Goal: Information Seeking & Learning: Learn about a topic

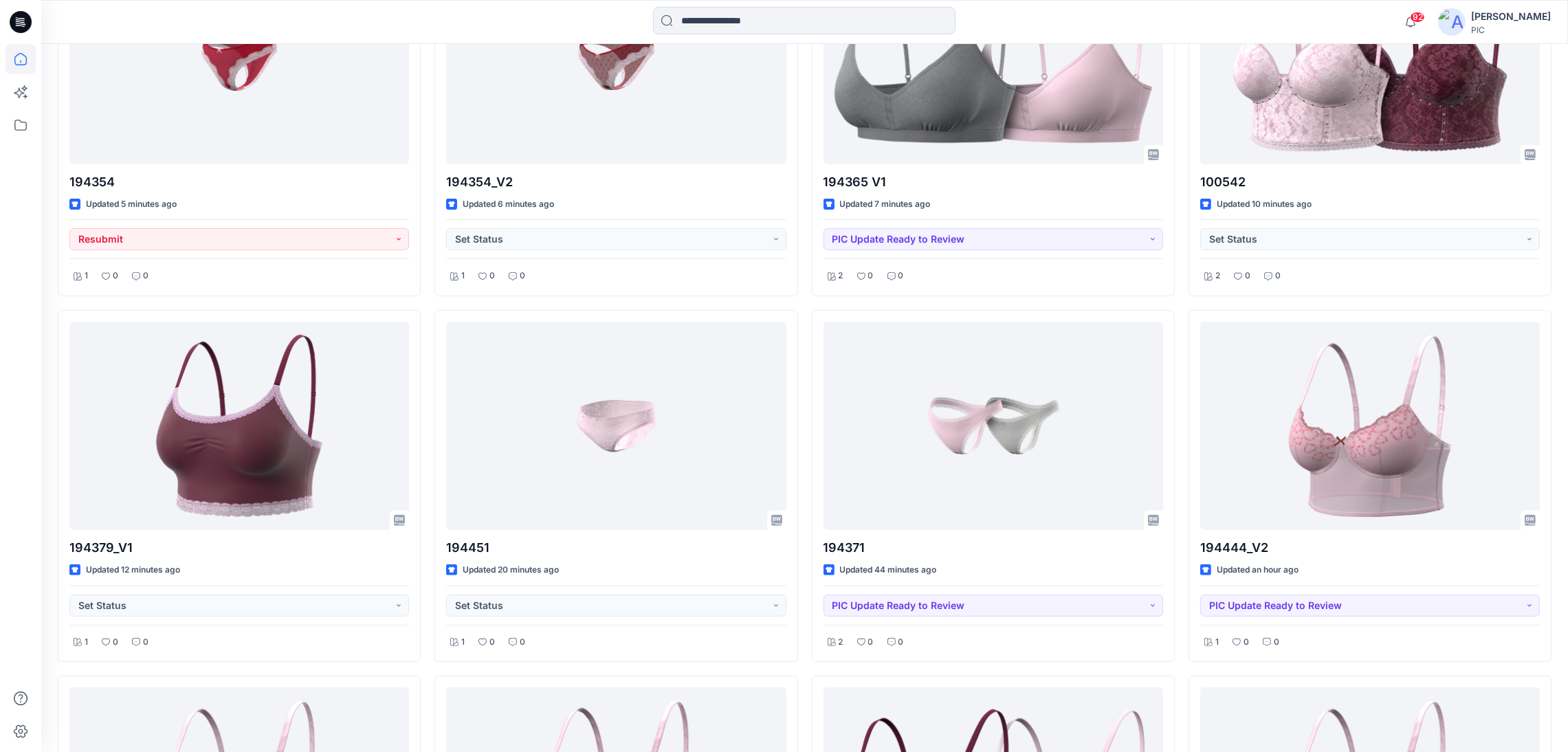
scroll to position [558, 0]
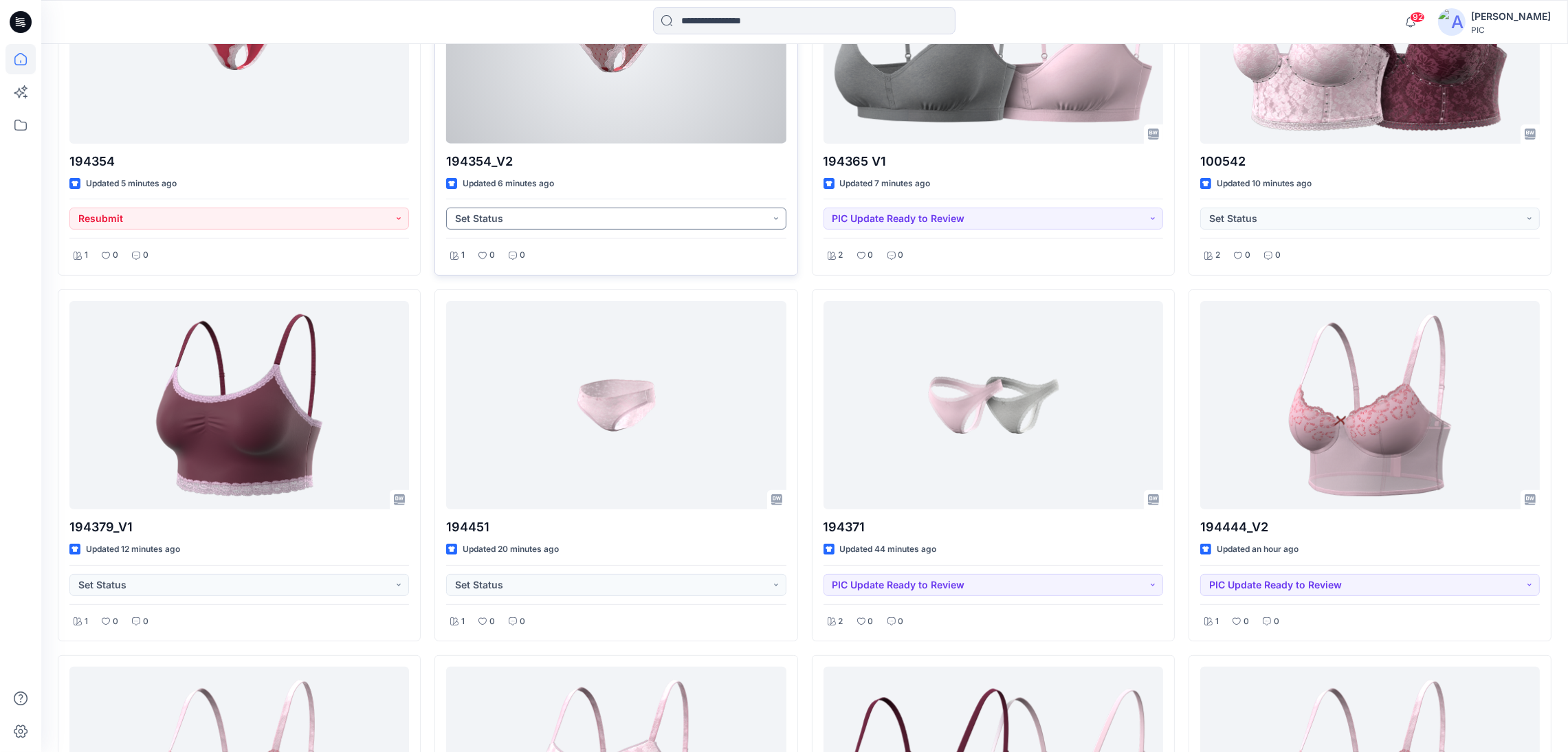
click at [714, 223] on button "Set Status" at bounding box center [615, 218] width 339 height 22
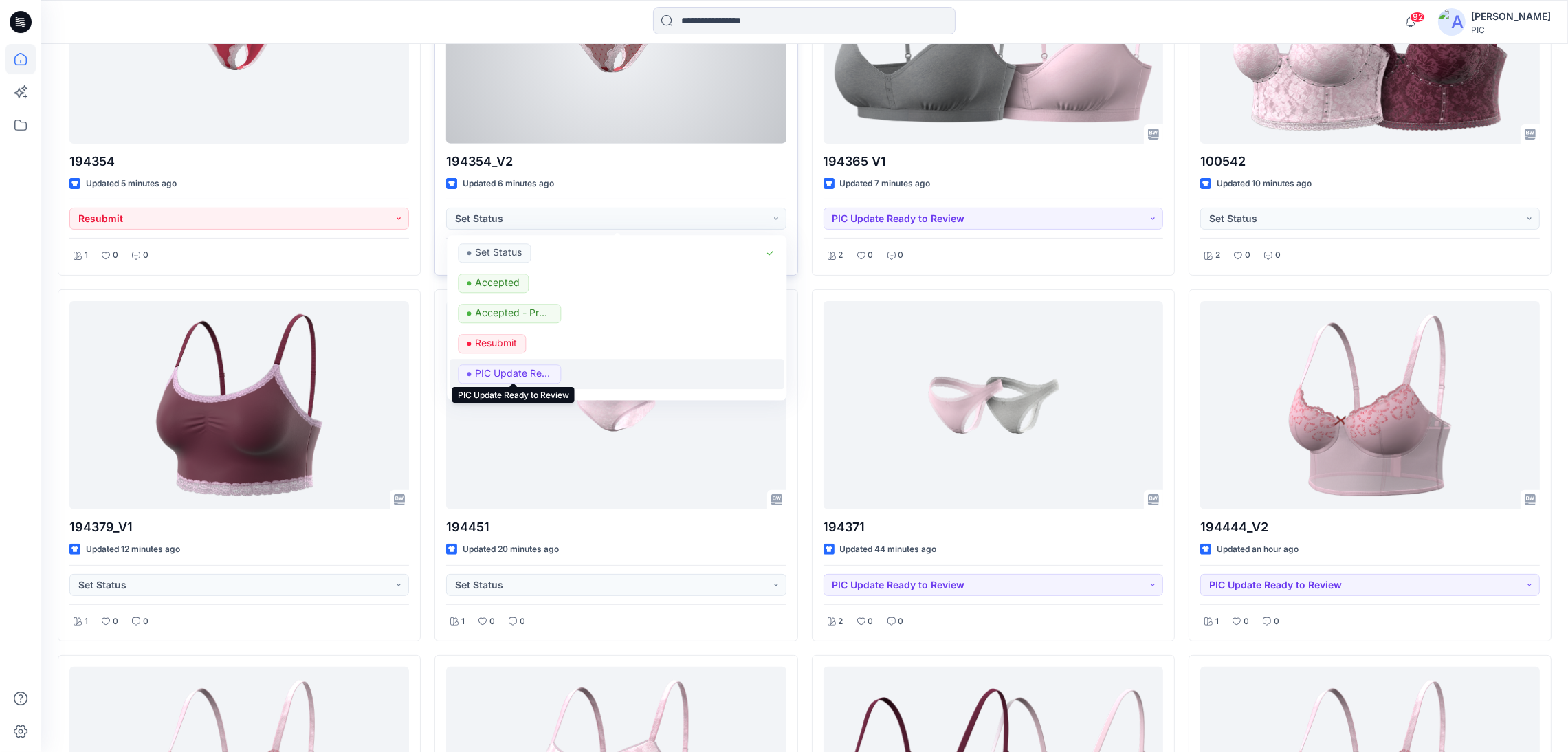
click at [539, 373] on p "PIC Update Ready to Review" at bounding box center [513, 373] width 77 height 18
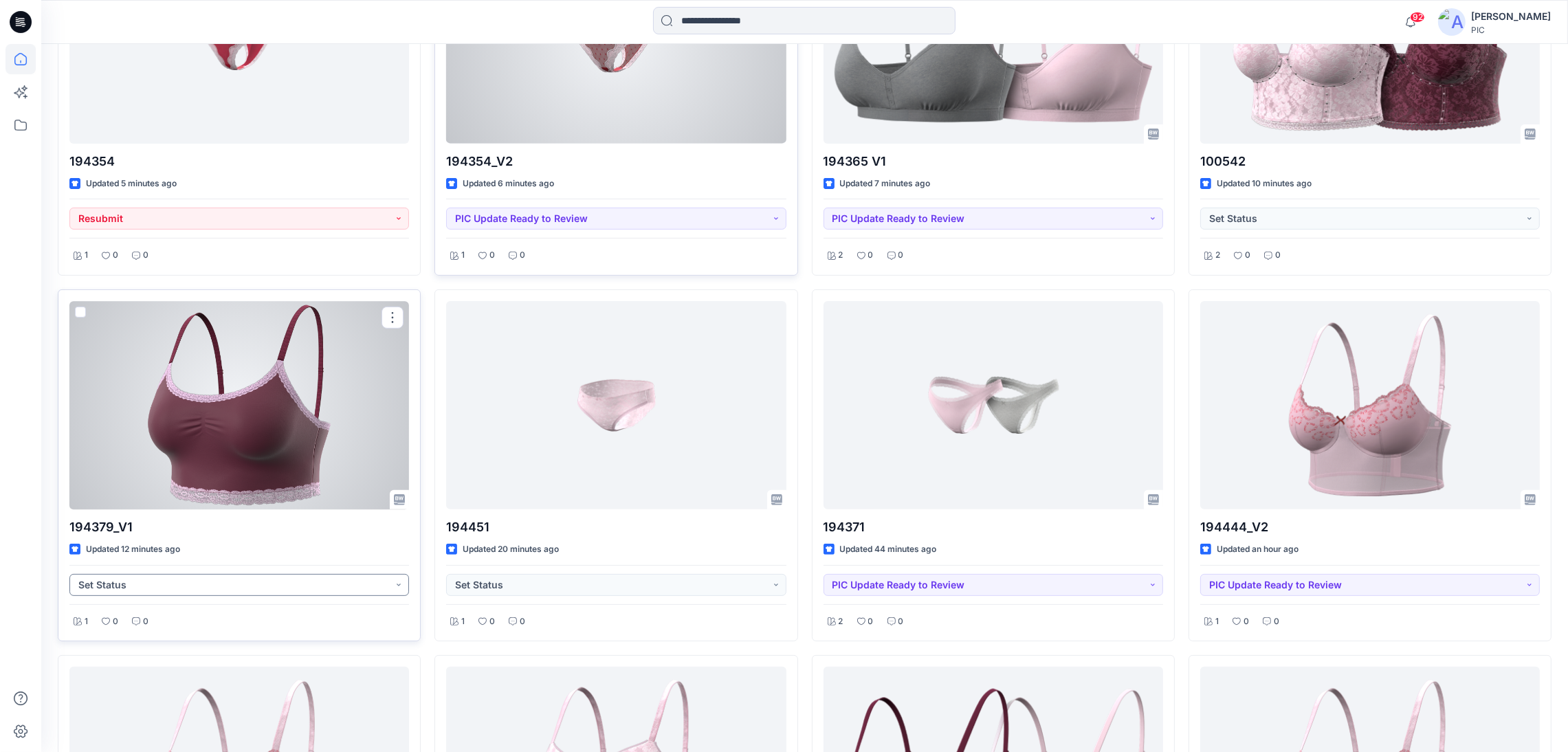
click at [333, 586] on button "Set Status" at bounding box center [239, 584] width 339 height 22
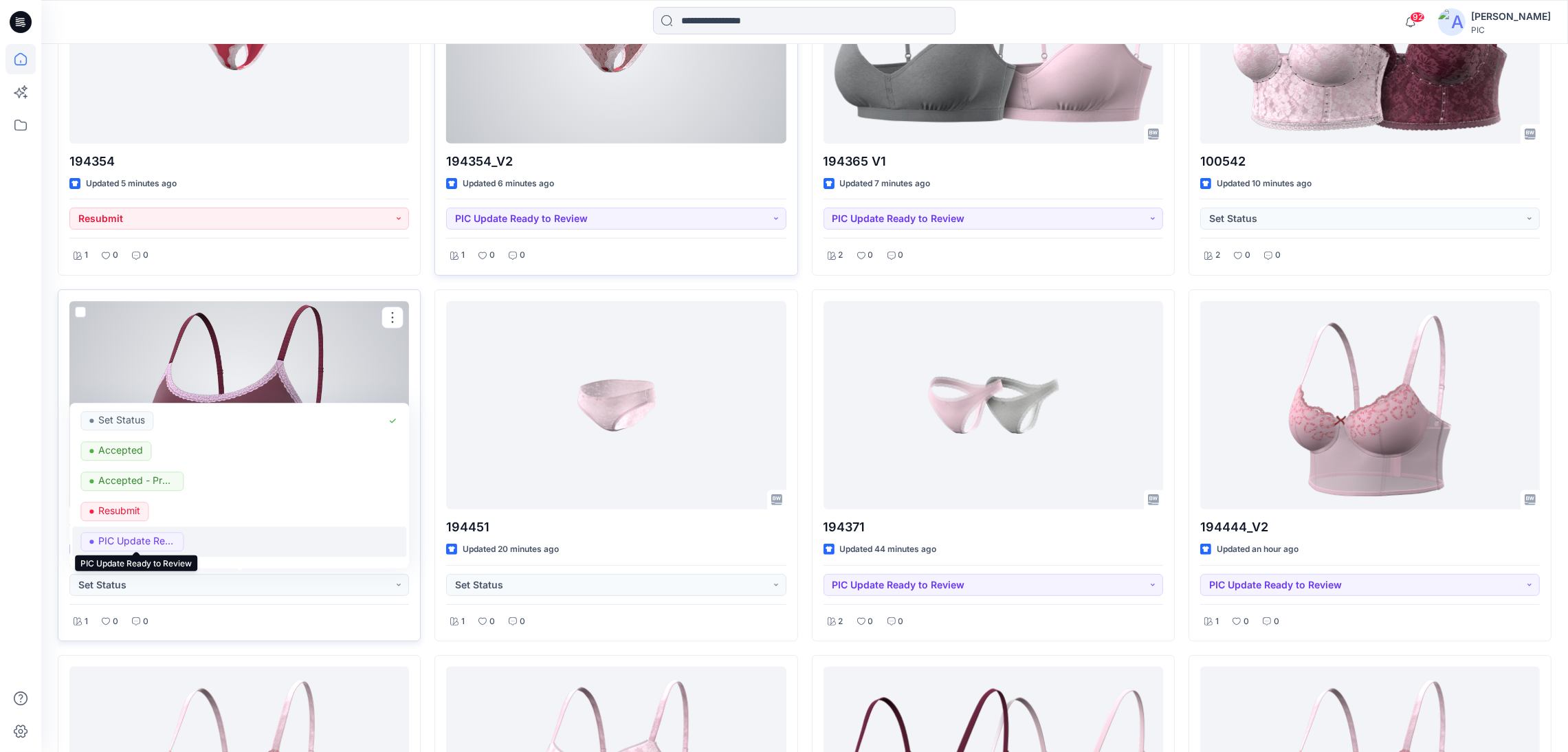
click at [160, 533] on p "PIC Update Ready to Review" at bounding box center [136, 541] width 77 height 18
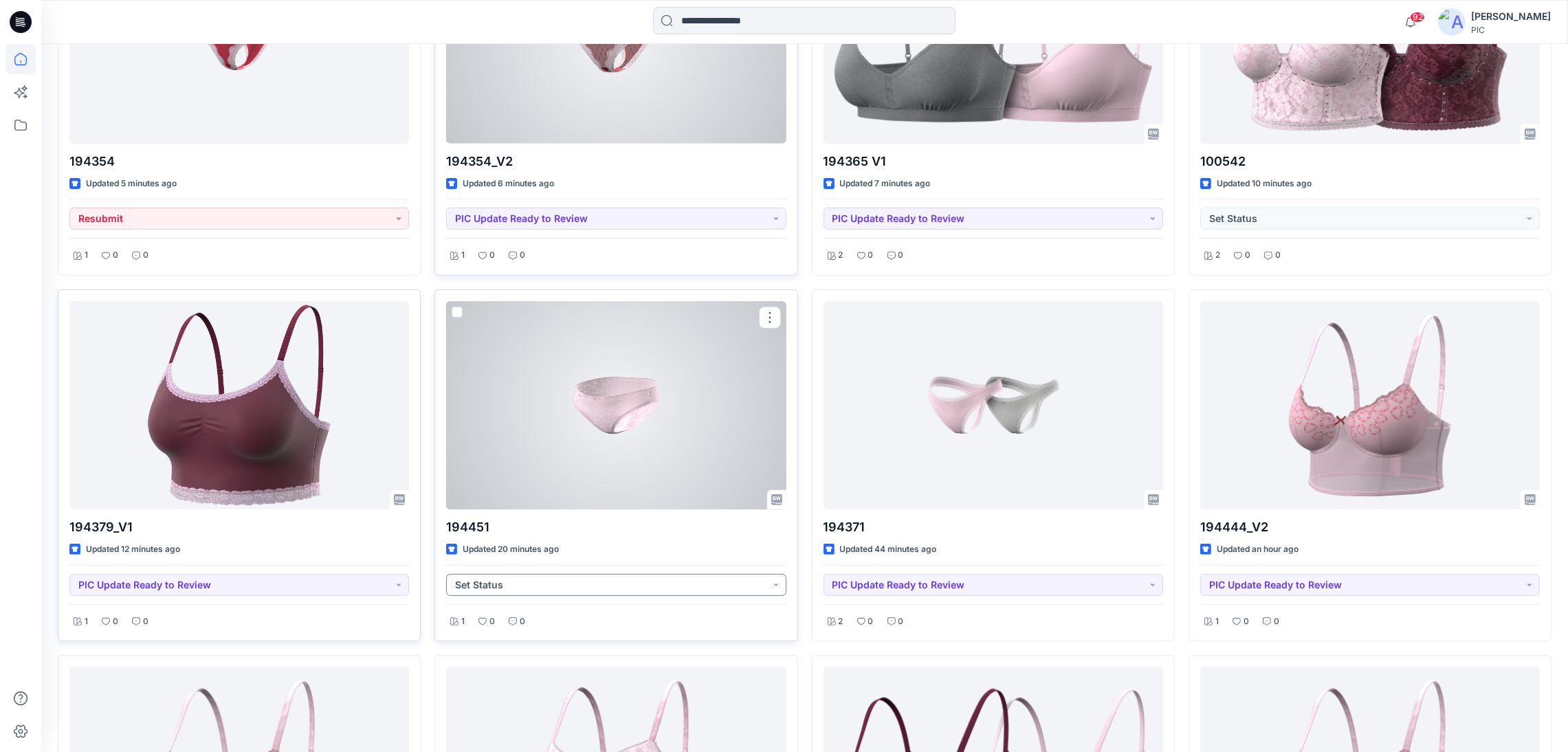
click at [510, 589] on button "Set Status" at bounding box center [615, 584] width 339 height 22
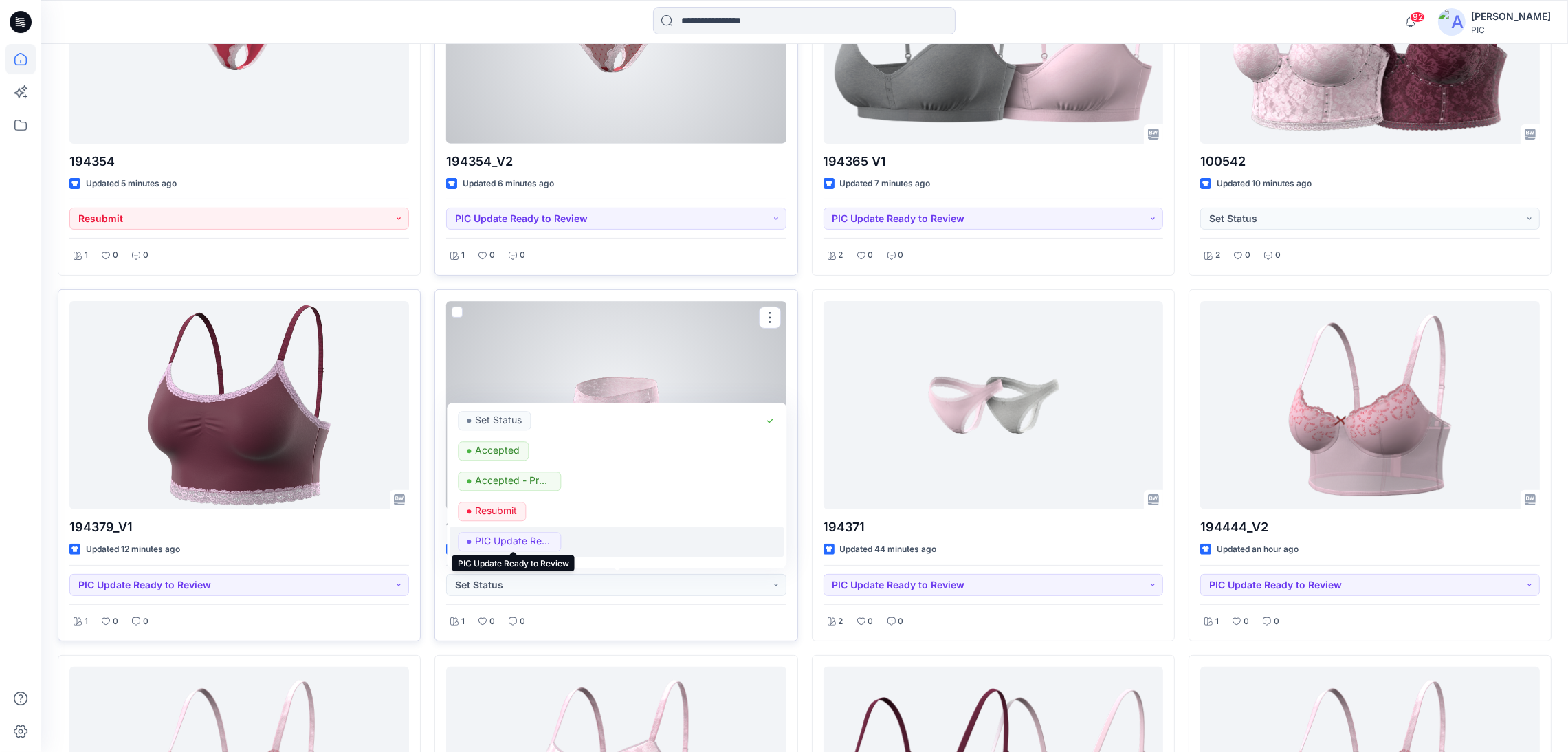
click at [520, 538] on p "PIC Update Ready to Review" at bounding box center [513, 541] width 77 height 18
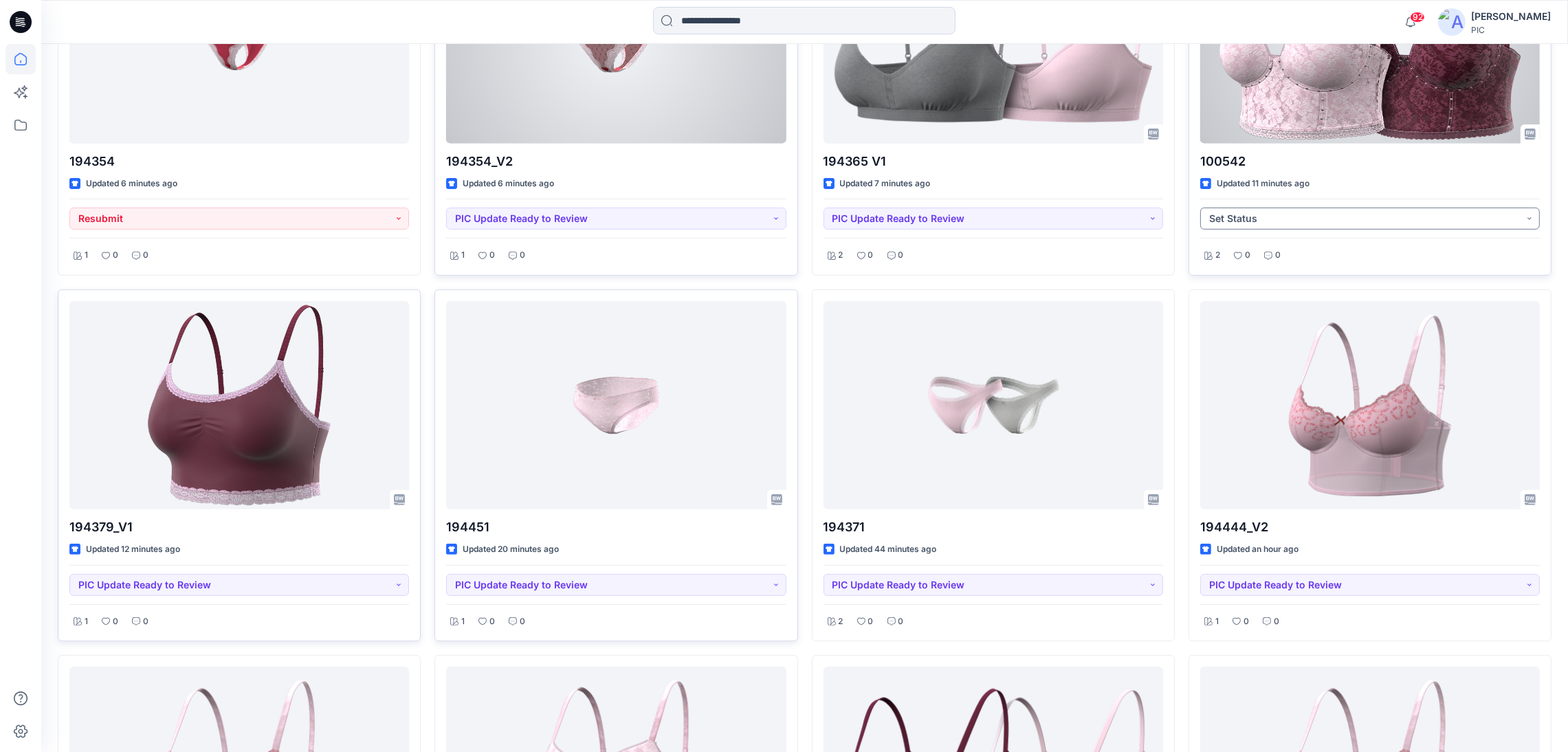
click at [1375, 222] on button "Set Status" at bounding box center [1370, 218] width 339 height 22
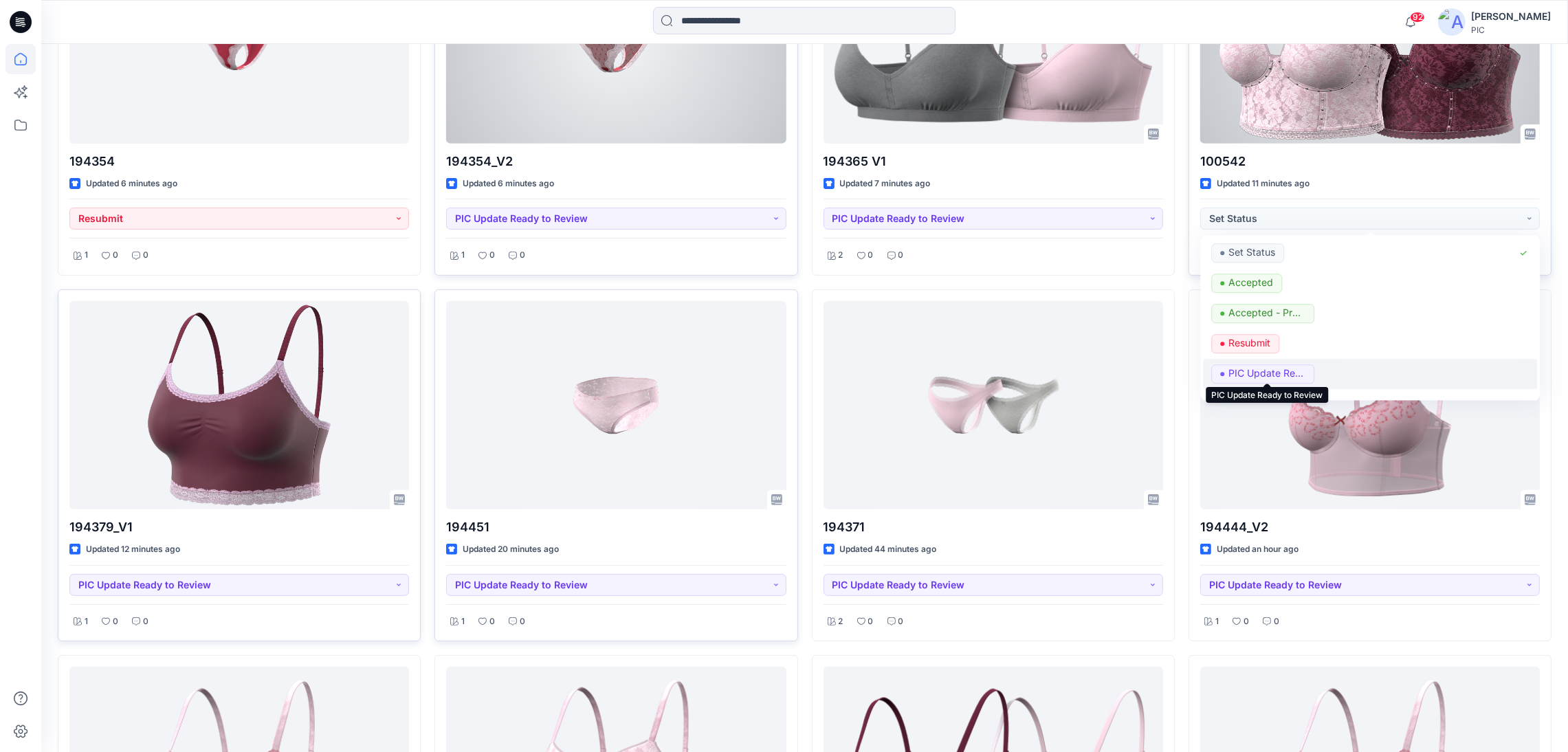
click at [1261, 374] on p "PIC Update Ready to Review" at bounding box center [1266, 373] width 77 height 18
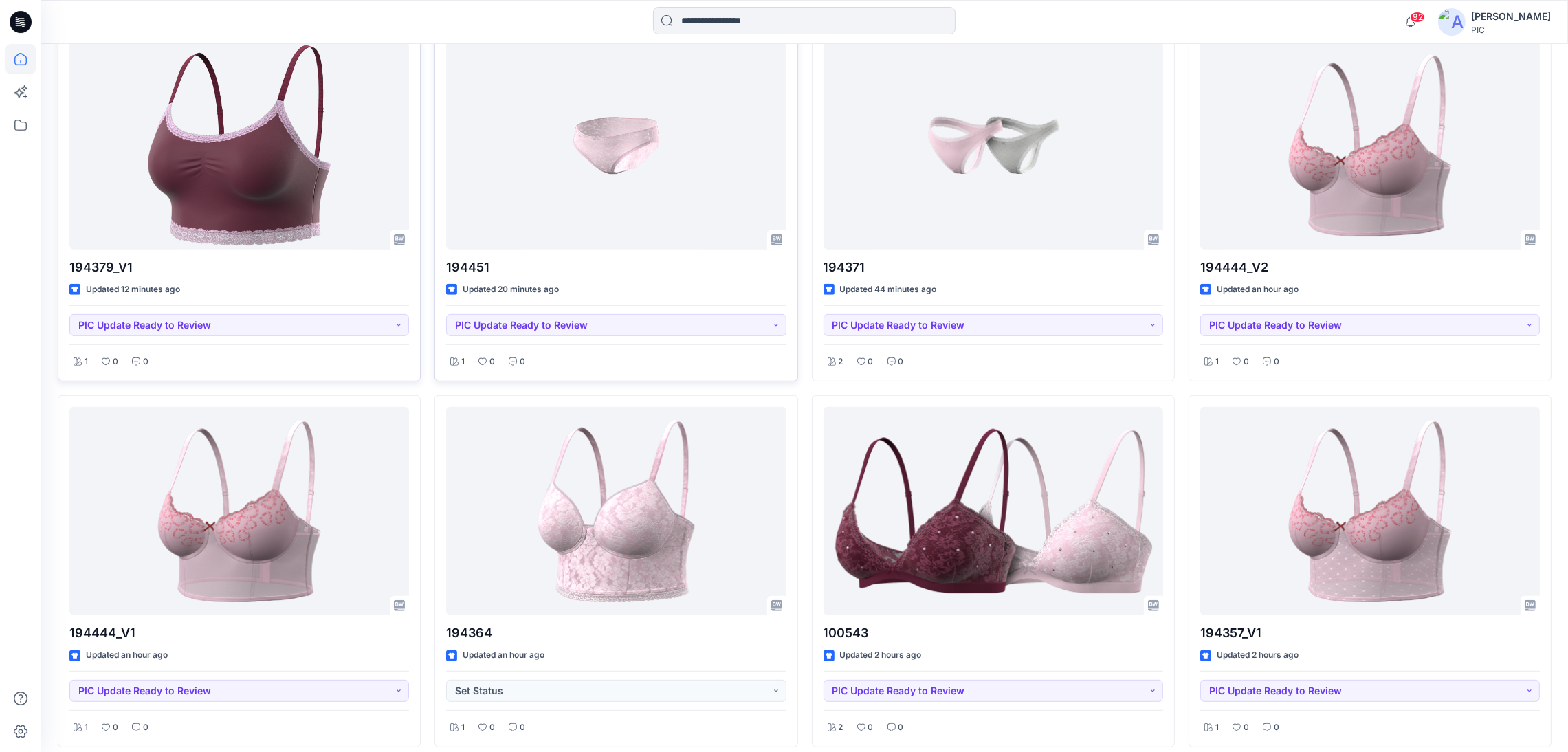
scroll to position [879, 0]
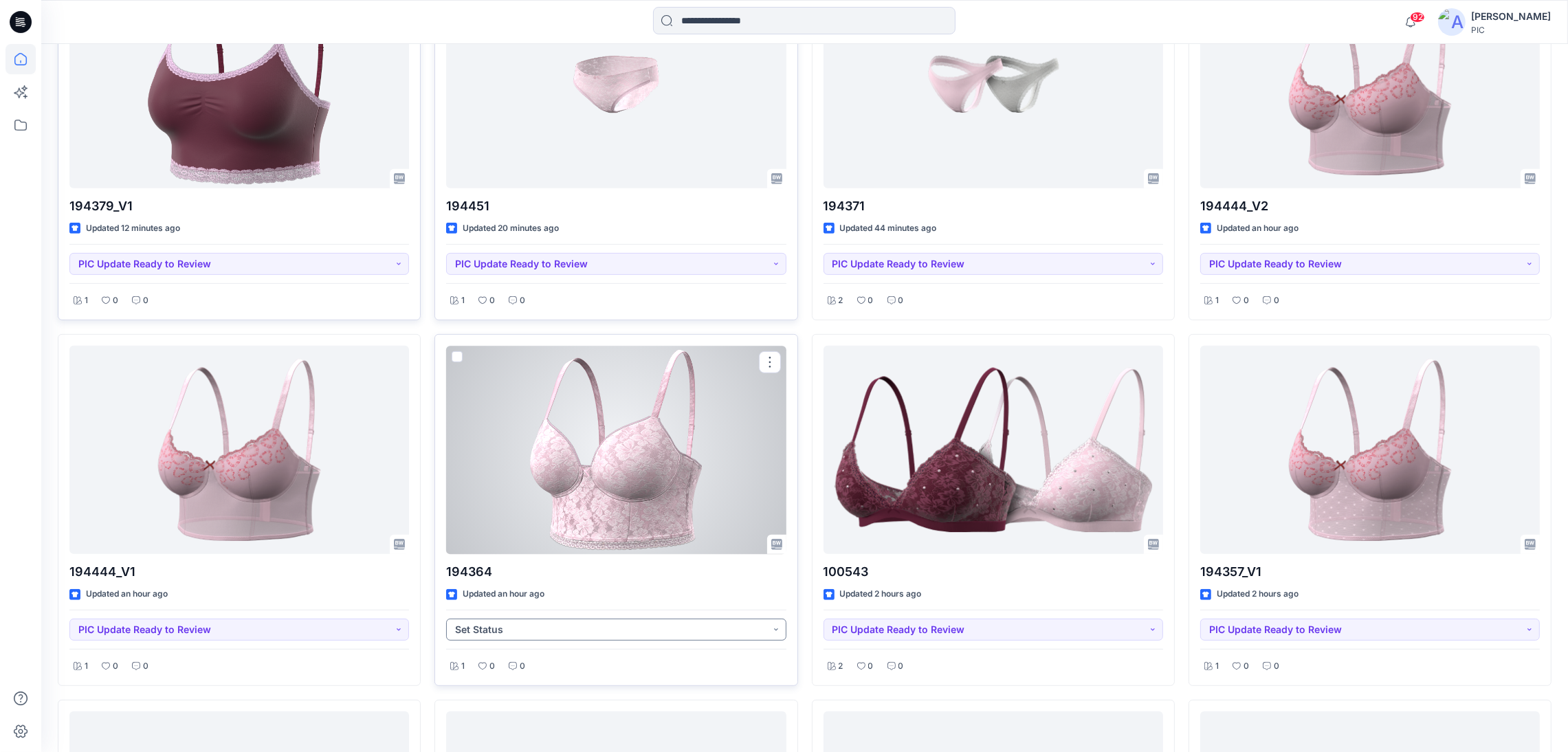
click at [564, 633] on button "Set Status" at bounding box center [615, 629] width 339 height 22
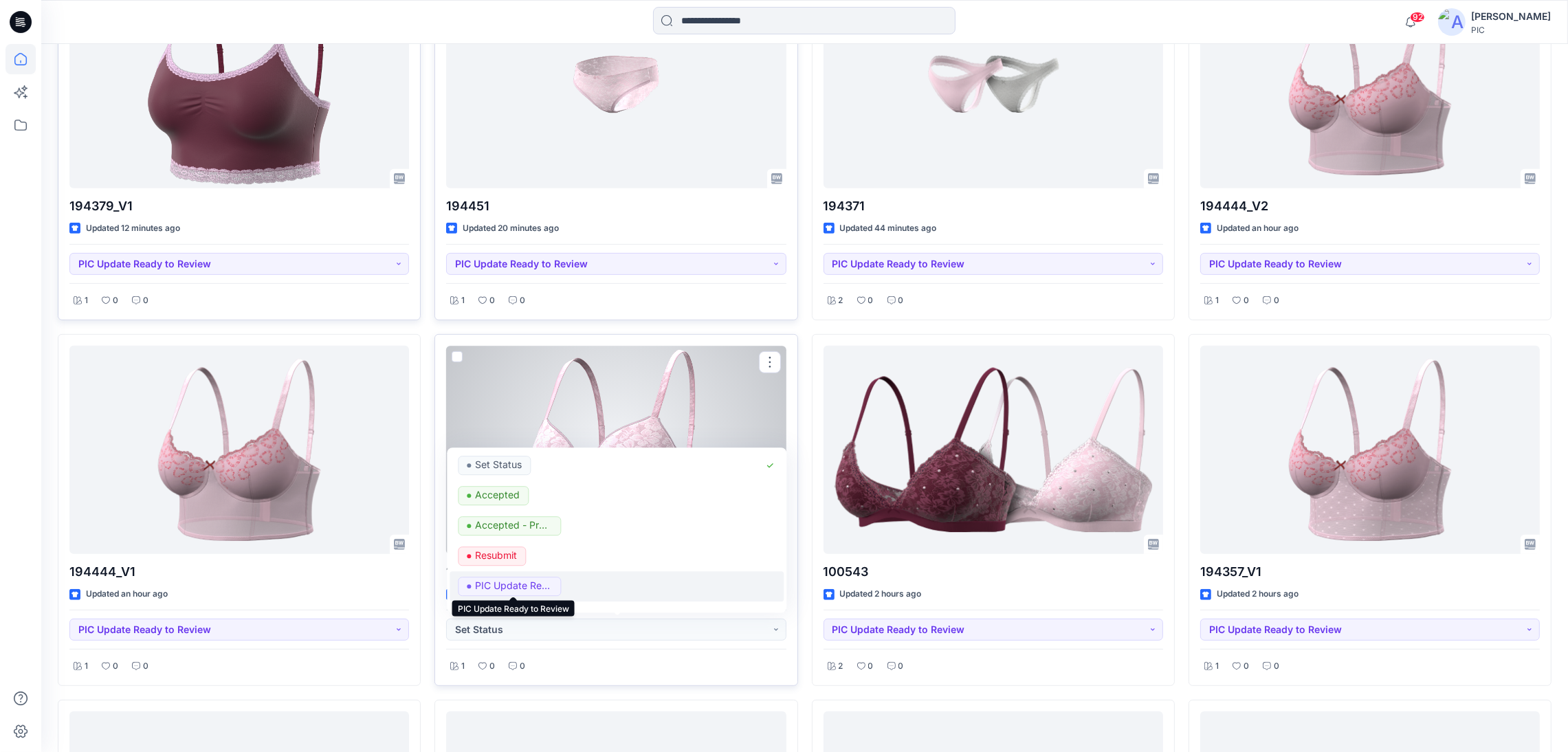
click at [539, 588] on p "PIC Update Ready to Review" at bounding box center [513, 586] width 77 height 18
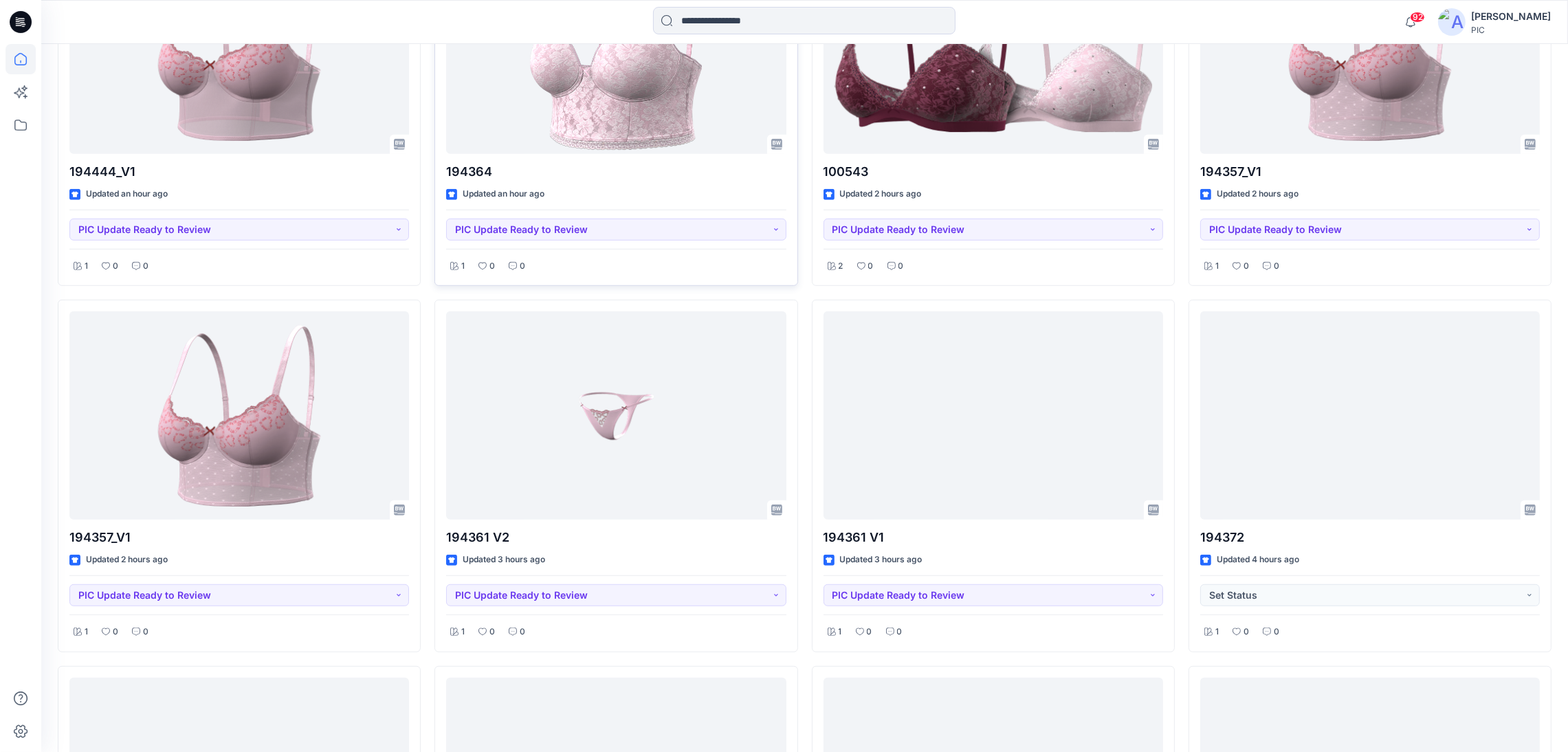
scroll to position [1346, 0]
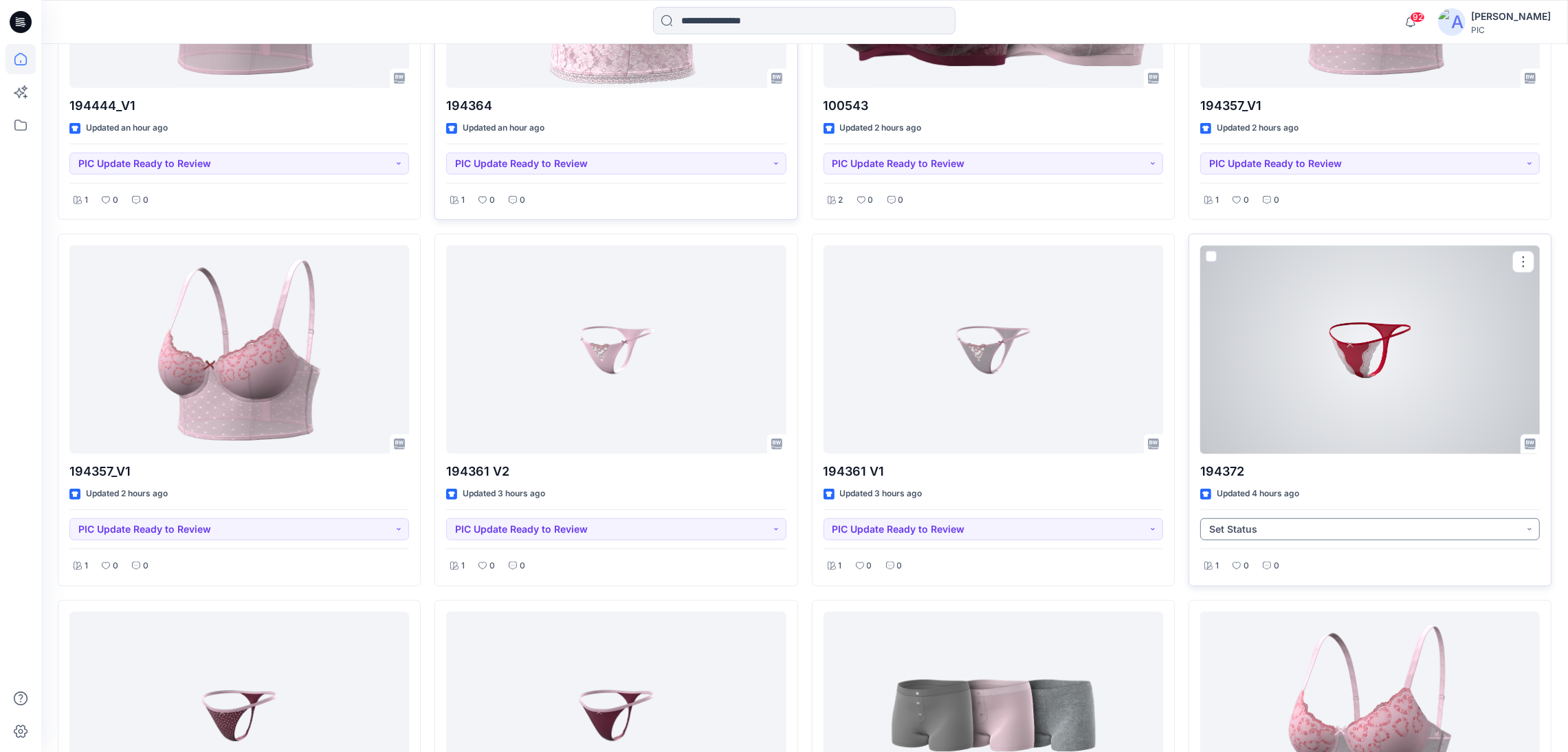
click at [1272, 528] on button "Set Status" at bounding box center [1370, 529] width 339 height 22
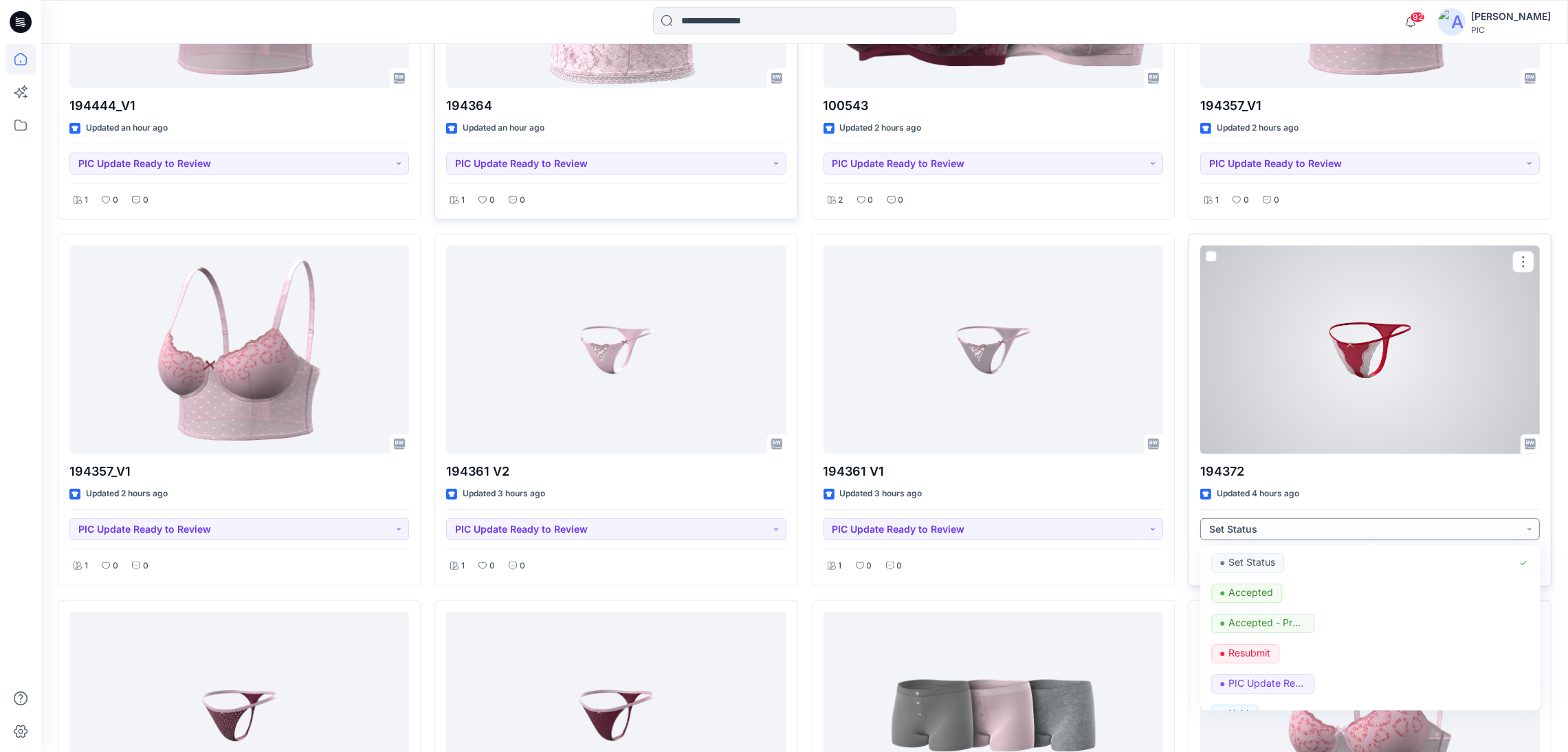
click at [1272, 528] on button "Set Status" at bounding box center [1370, 529] width 339 height 22
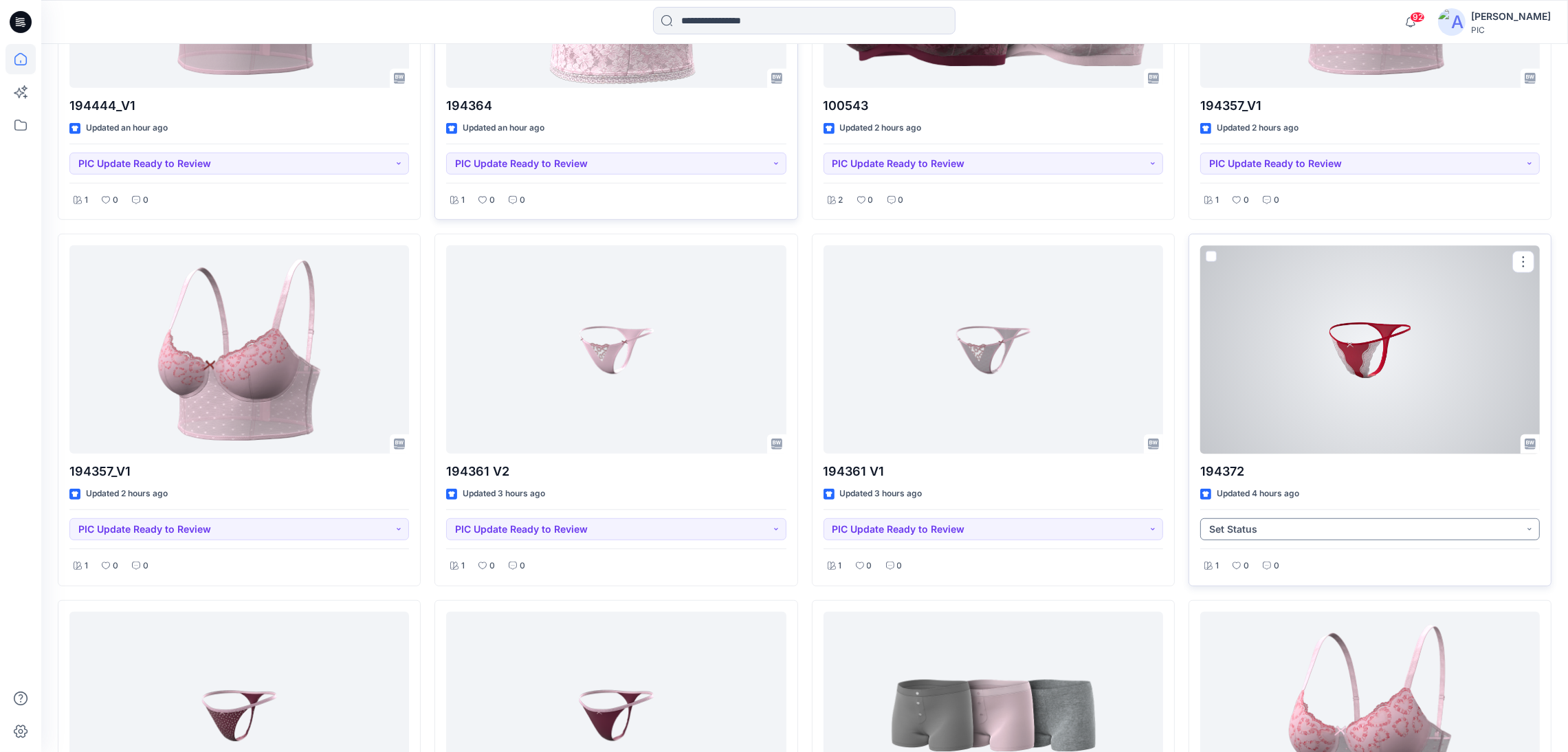
click at [1283, 526] on button "Set Status" at bounding box center [1370, 529] width 339 height 22
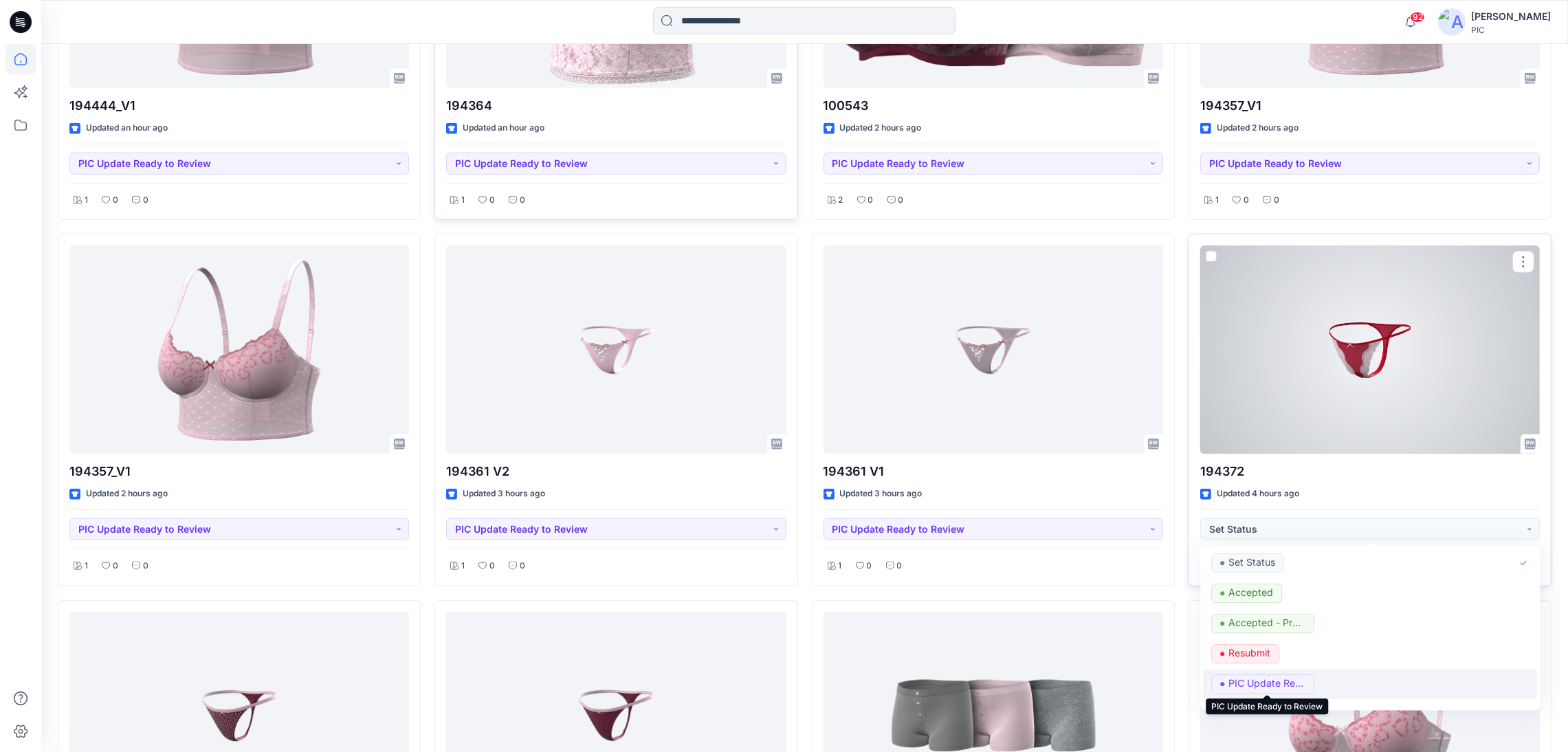
click at [1257, 684] on p "PIC Update Ready to Review" at bounding box center [1266, 684] width 77 height 18
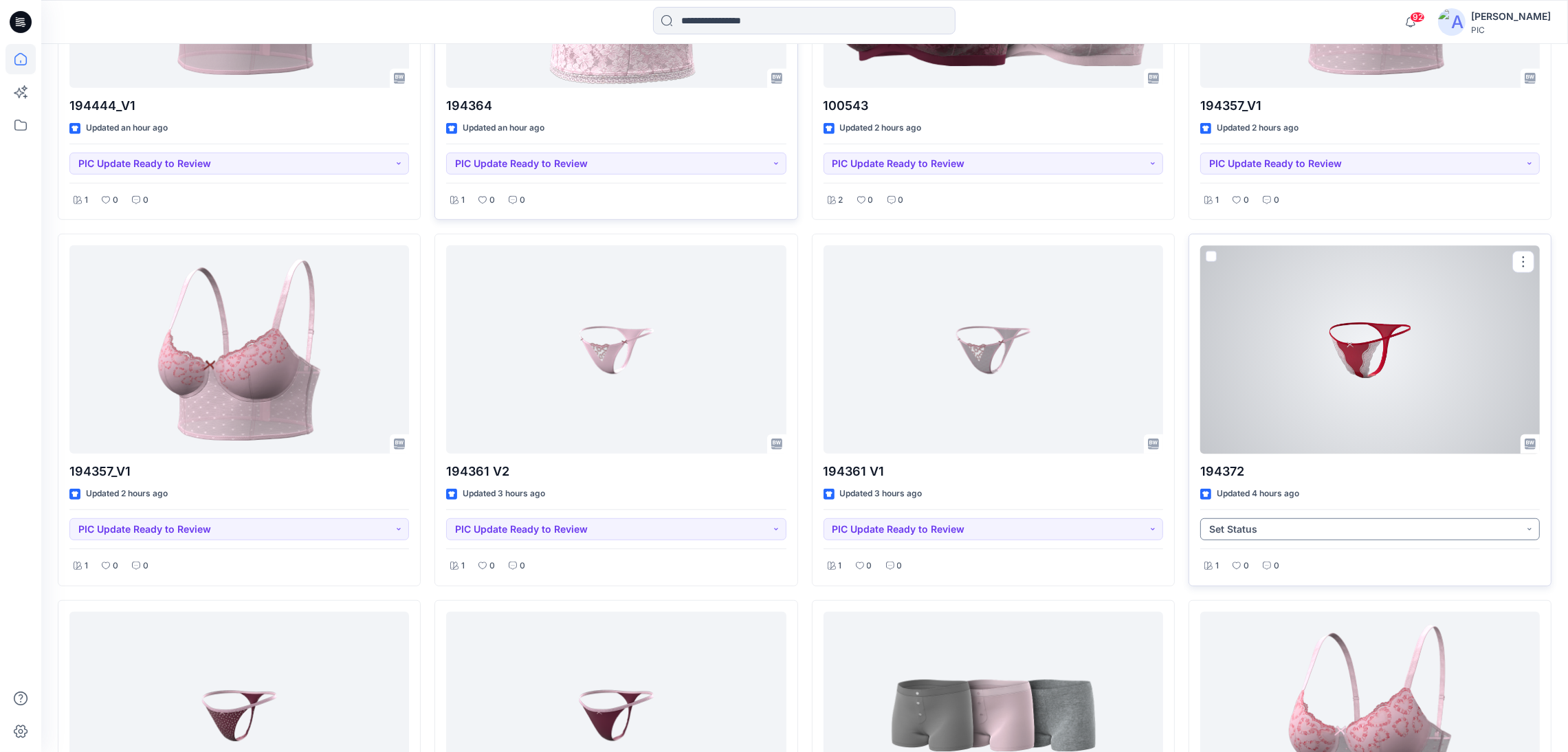
click at [1358, 529] on button "Set Status" at bounding box center [1370, 529] width 339 height 22
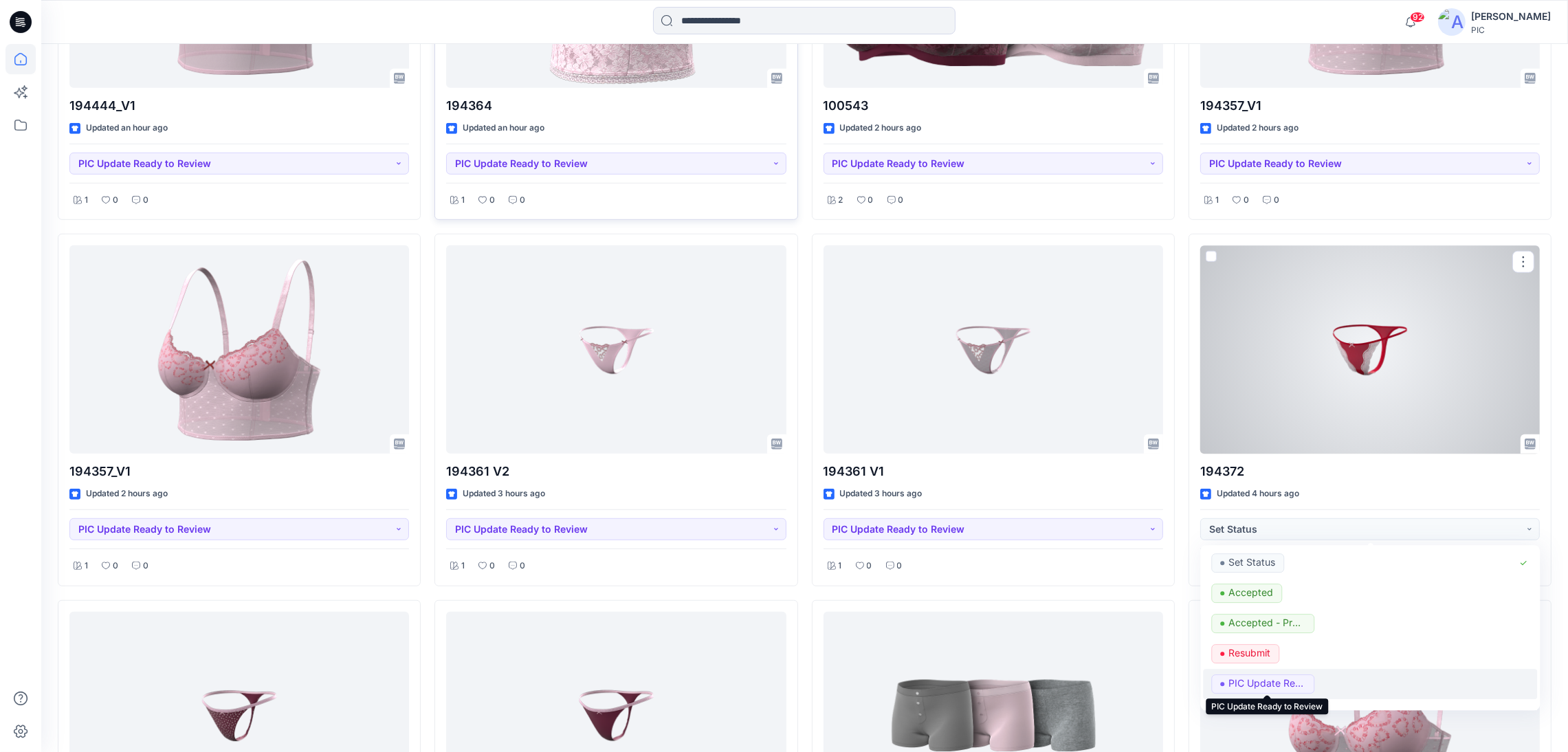
click at [1288, 685] on p "PIC Update Ready to Review" at bounding box center [1266, 684] width 77 height 18
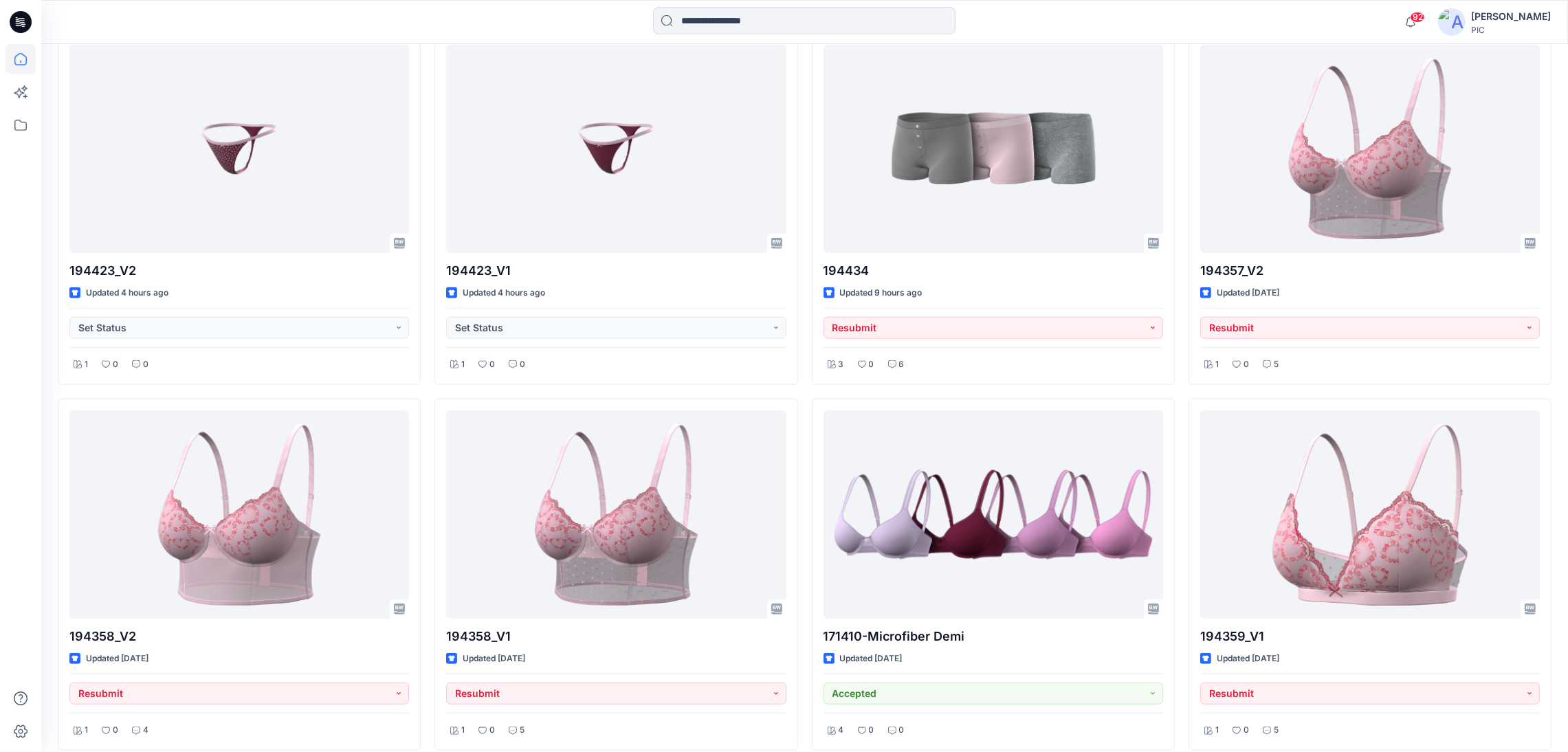
scroll to position [1924, 0]
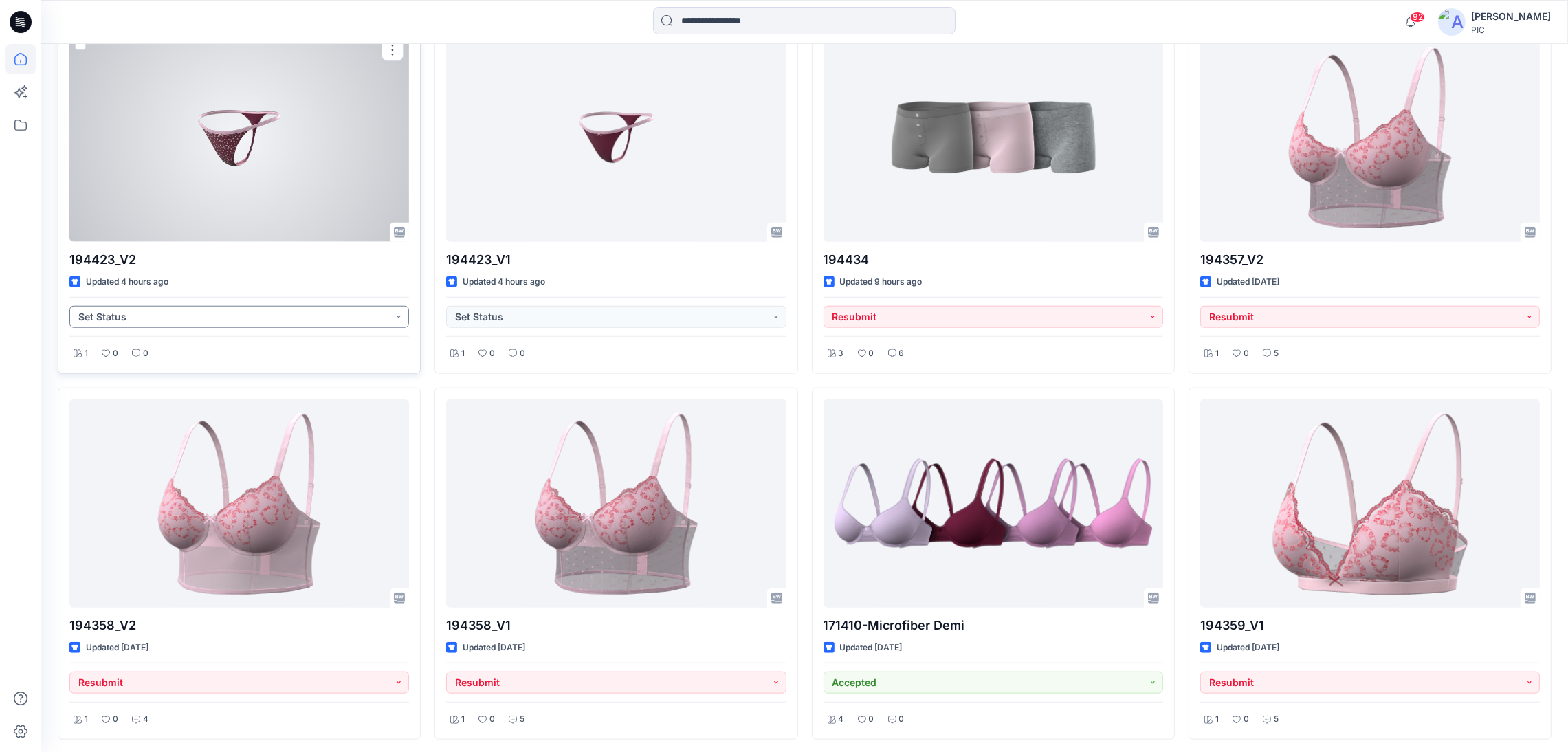
click at [162, 317] on button "Set Status" at bounding box center [239, 317] width 339 height 22
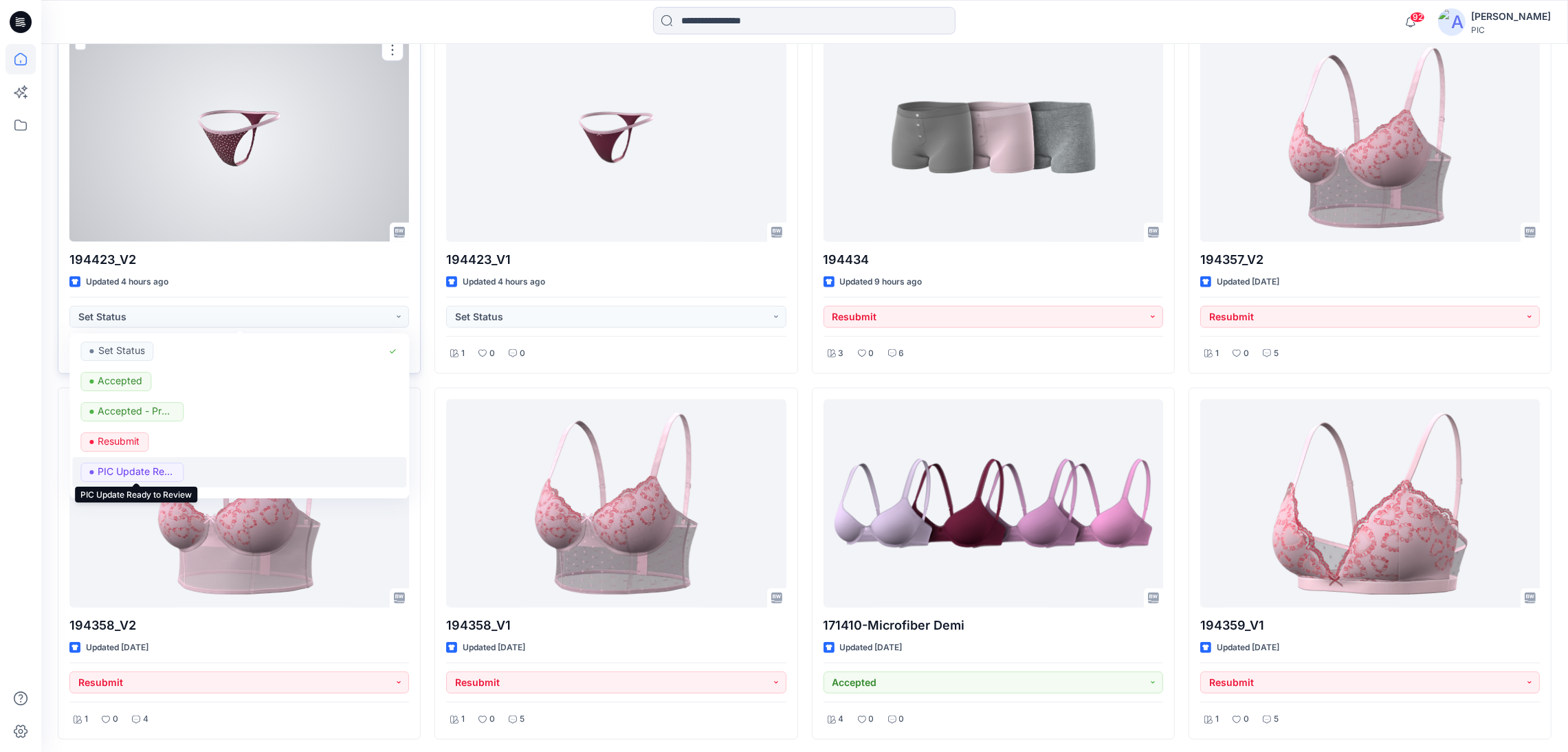
click at [141, 470] on p "PIC Update Ready to Review" at bounding box center [136, 472] width 77 height 18
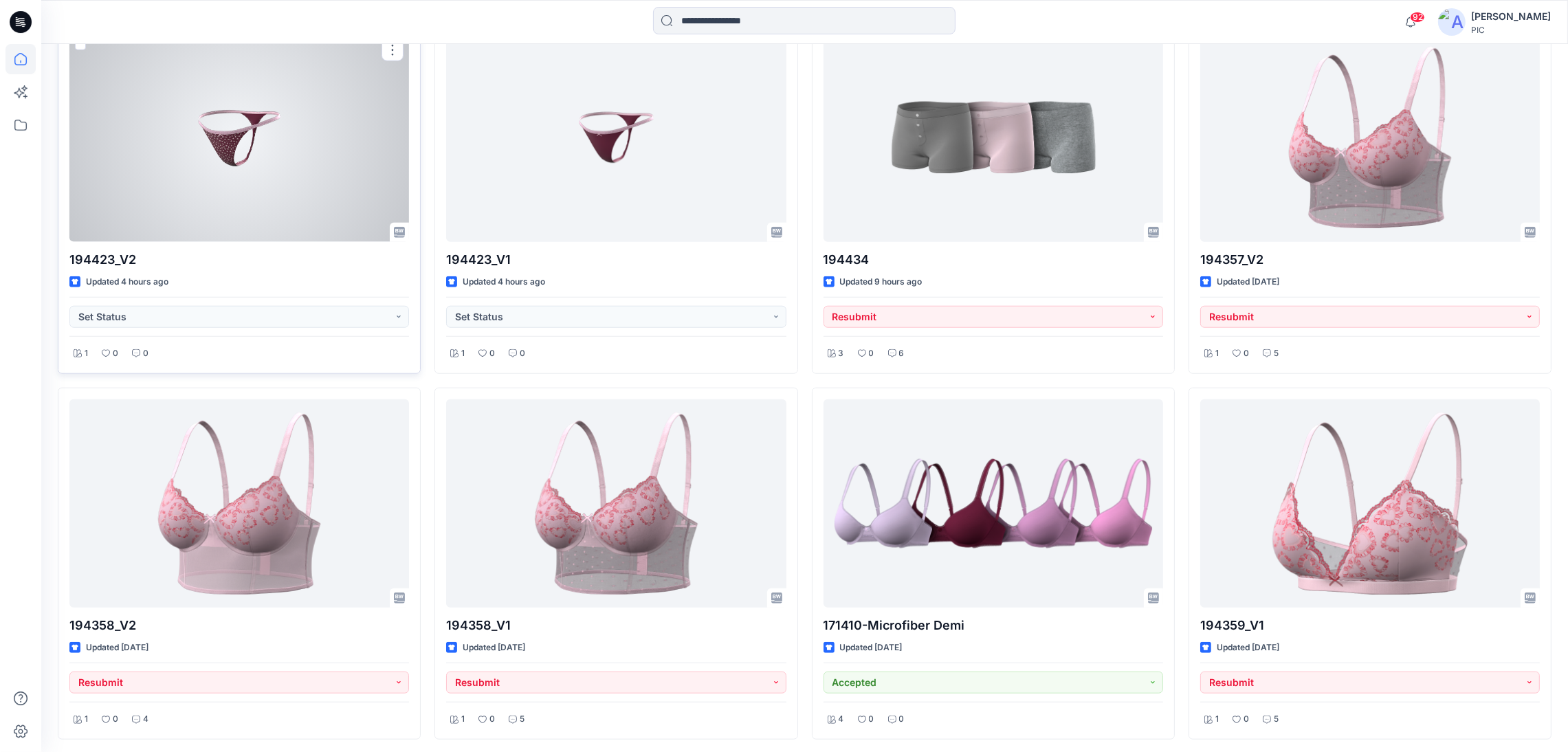
click at [268, 185] on div at bounding box center [239, 137] width 339 height 208
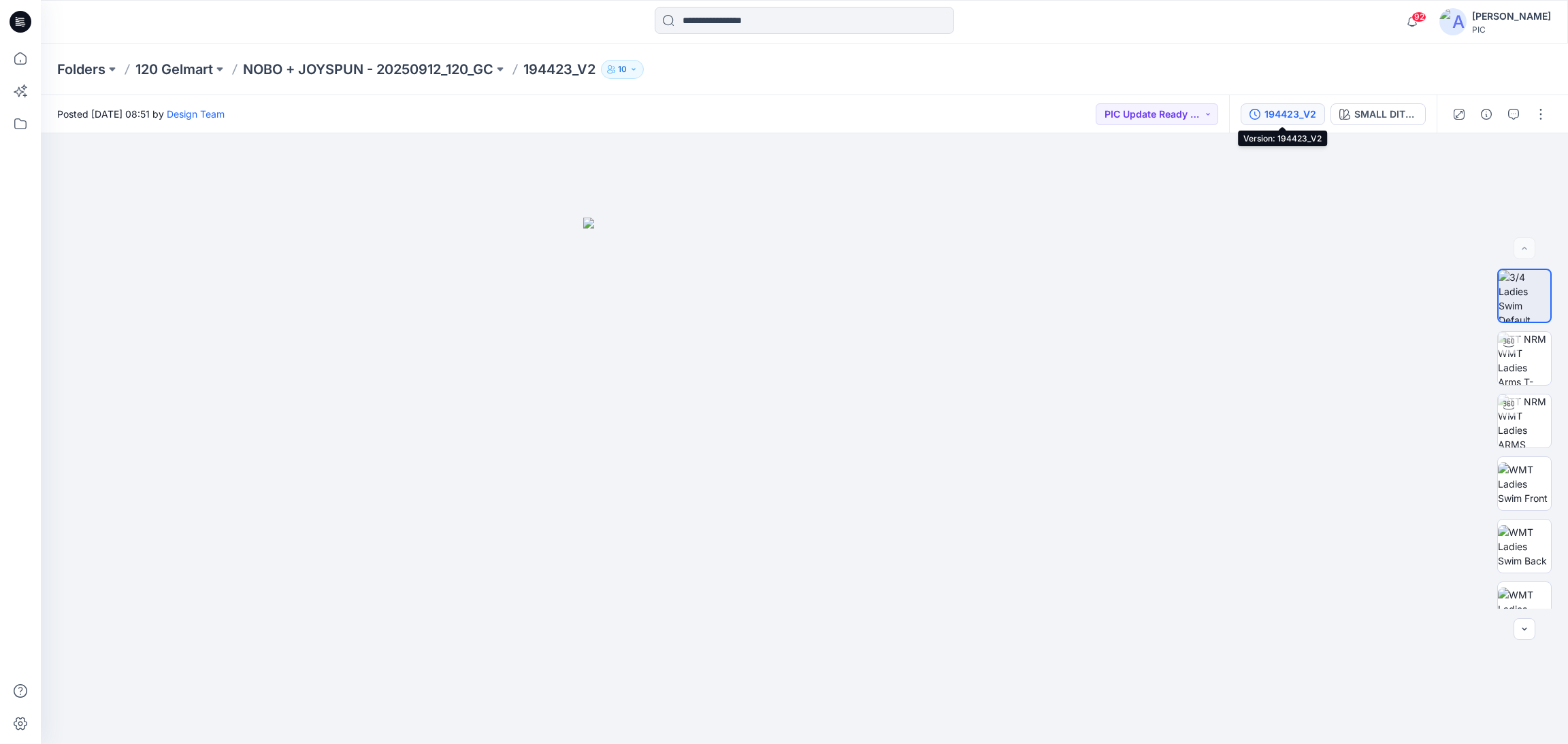
click at [1292, 107] on div "194423_V2" at bounding box center [1290, 114] width 52 height 15
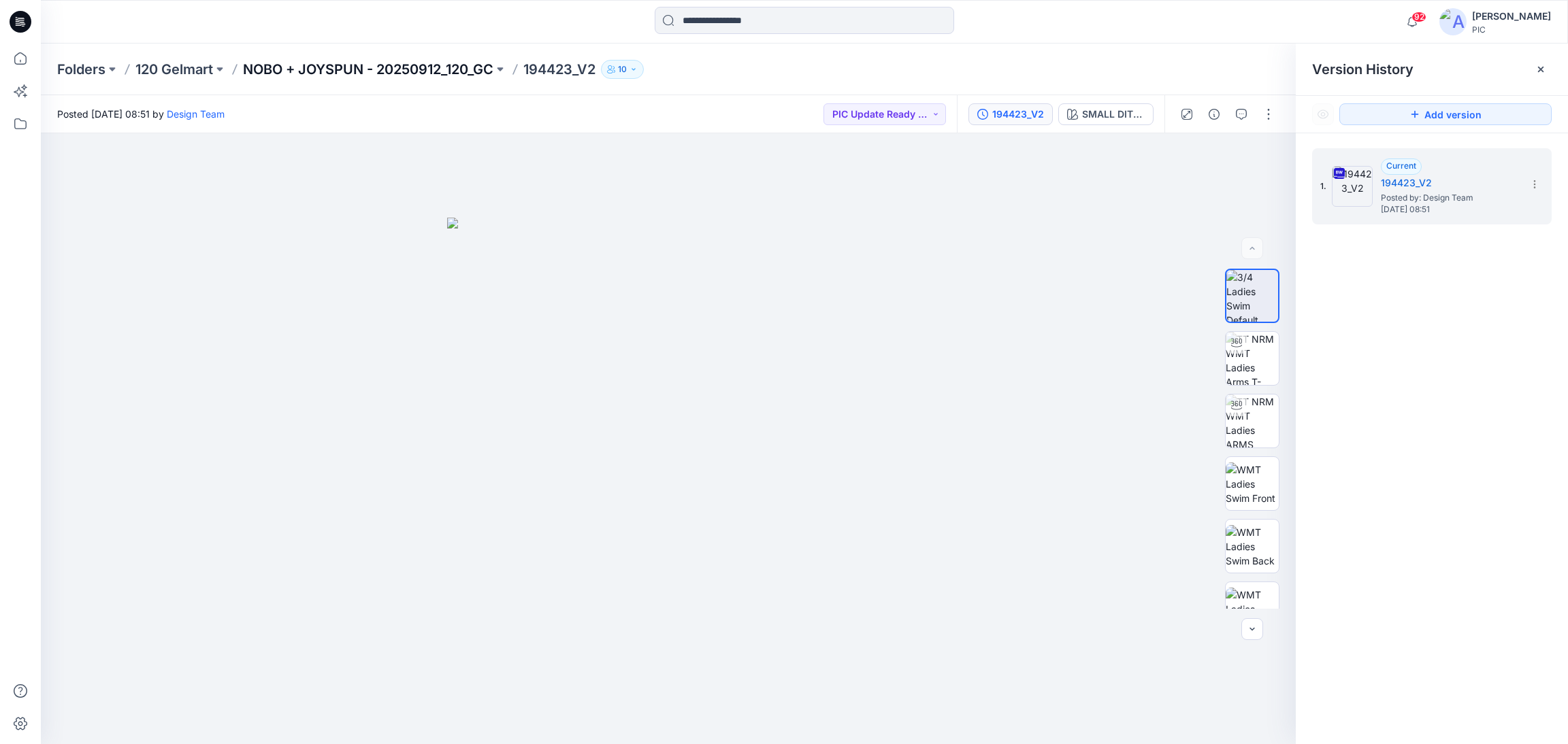
click at [377, 73] on p "NOBO + JOYSPUN - 20250912_120_GC" at bounding box center [368, 69] width 250 height 19
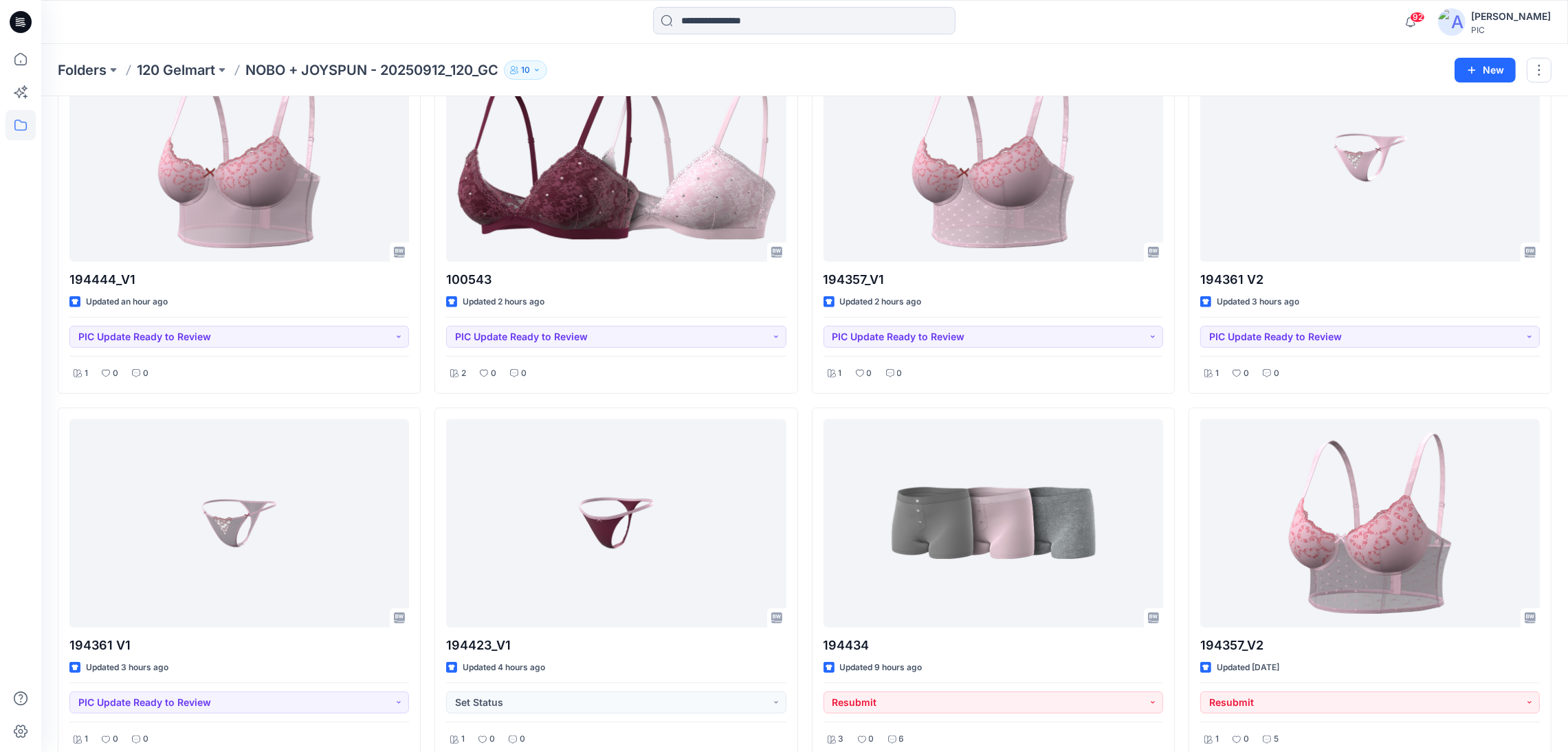
scroll to position [1212, 0]
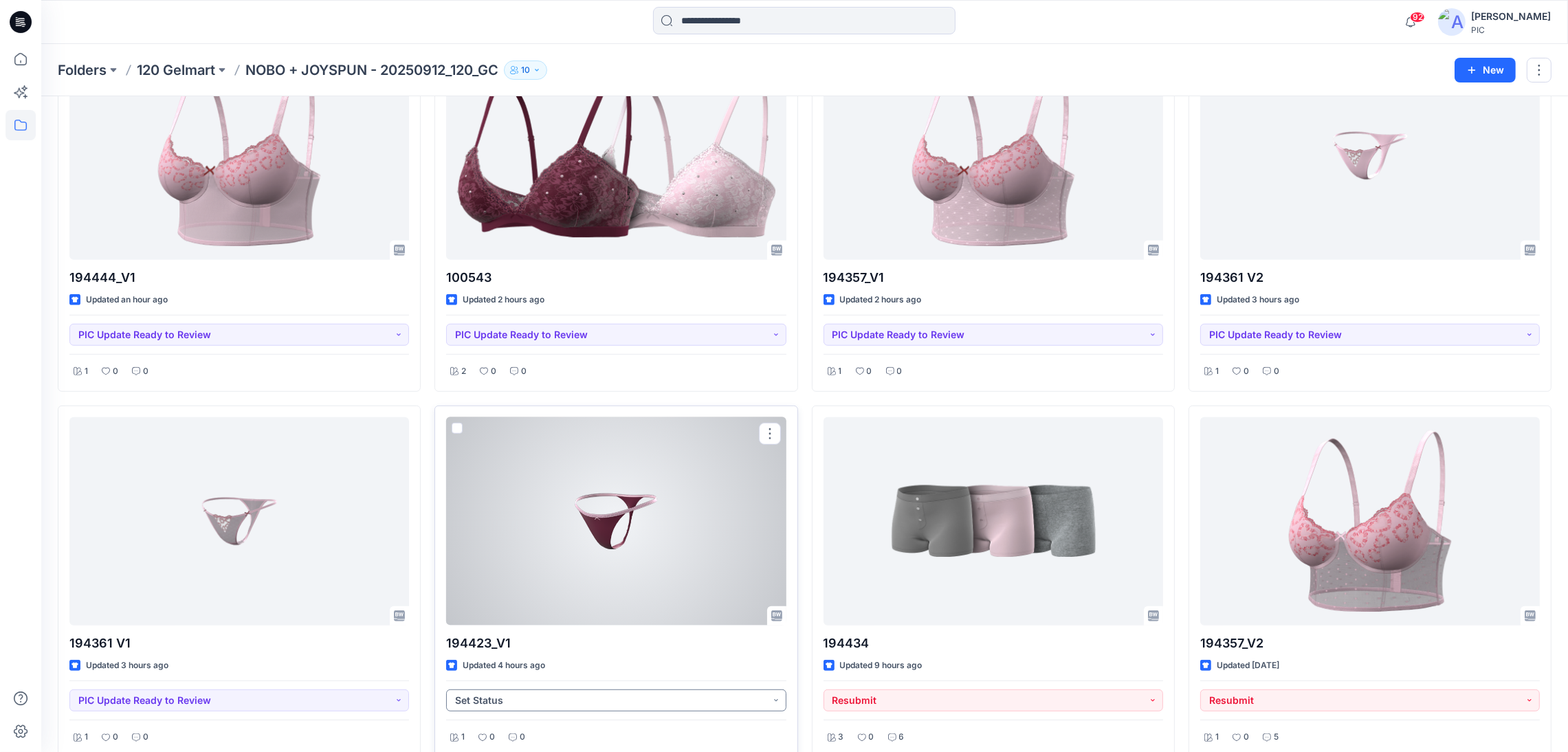
click at [552, 703] on button "Set Status" at bounding box center [615, 700] width 339 height 22
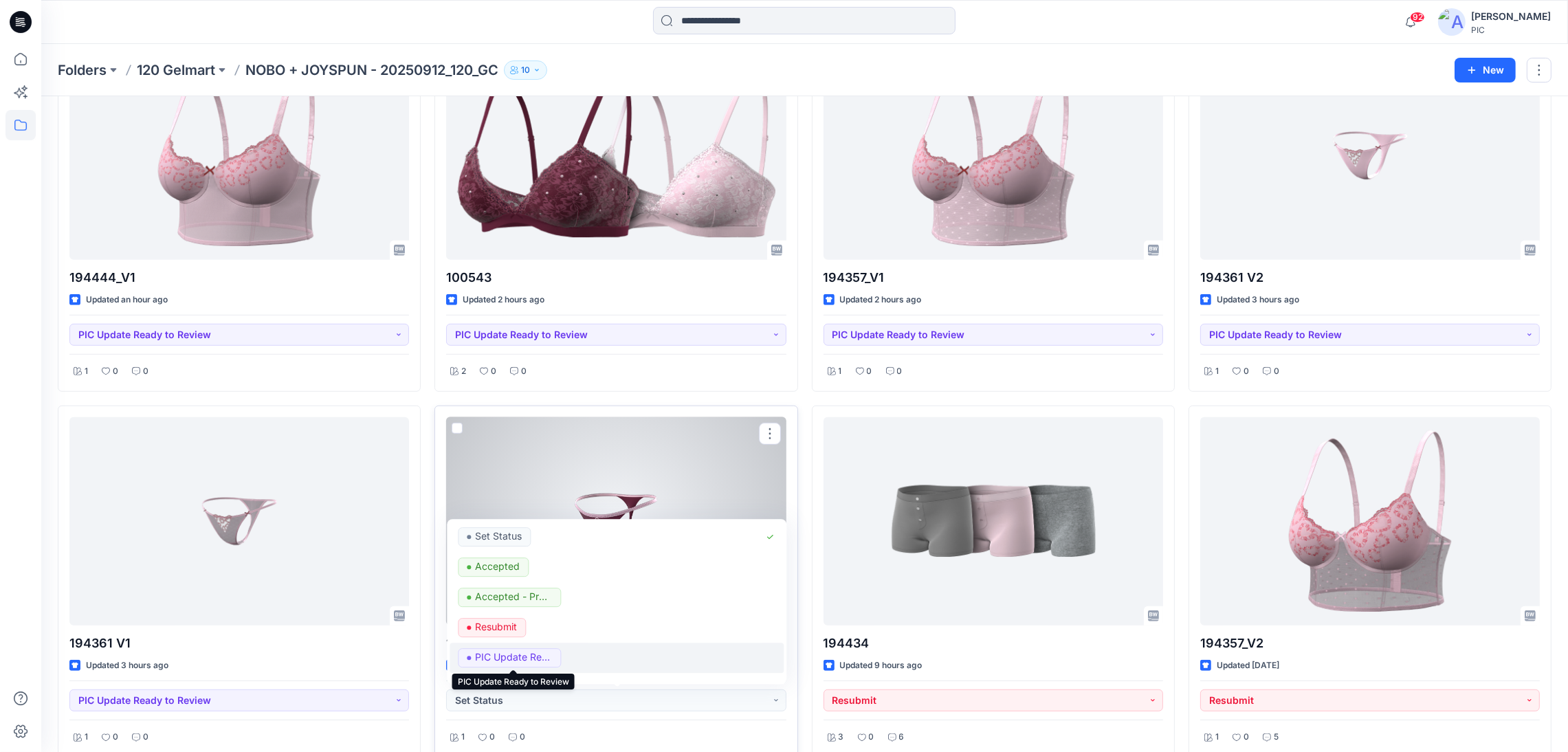
click at [530, 662] on p "PIC Update Ready to Review" at bounding box center [513, 657] width 77 height 18
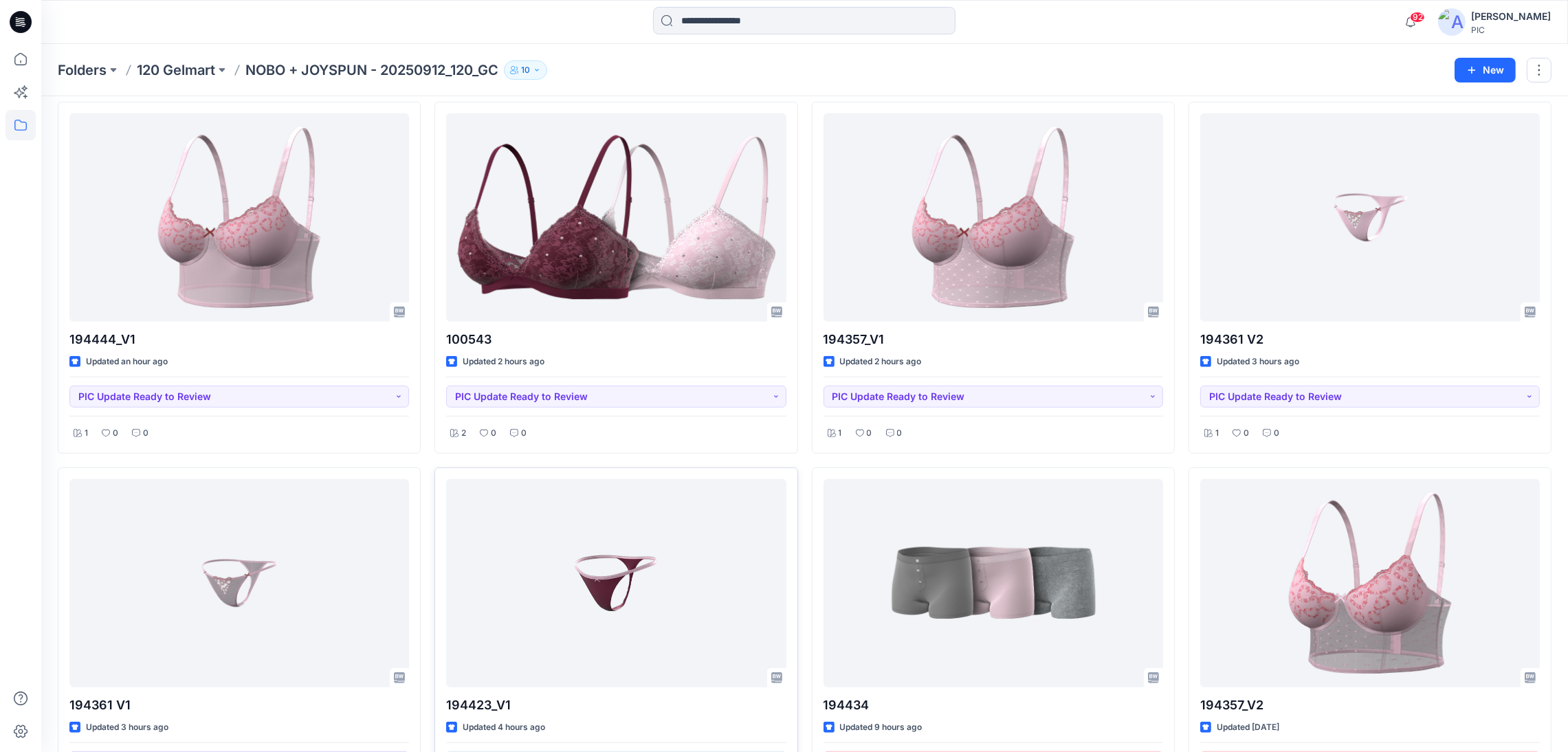
scroll to position [1148, 0]
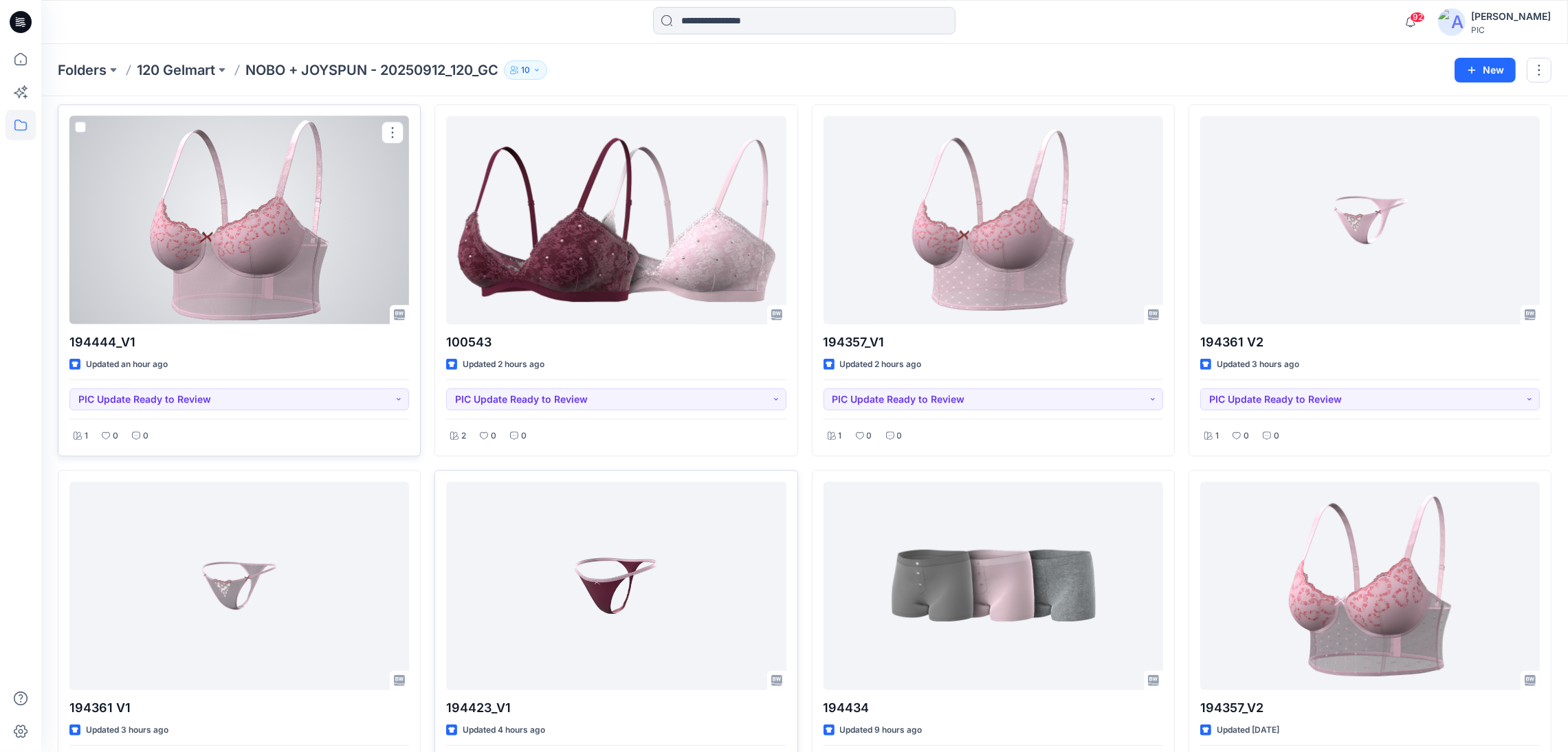
click at [265, 210] on div at bounding box center [239, 220] width 339 height 208
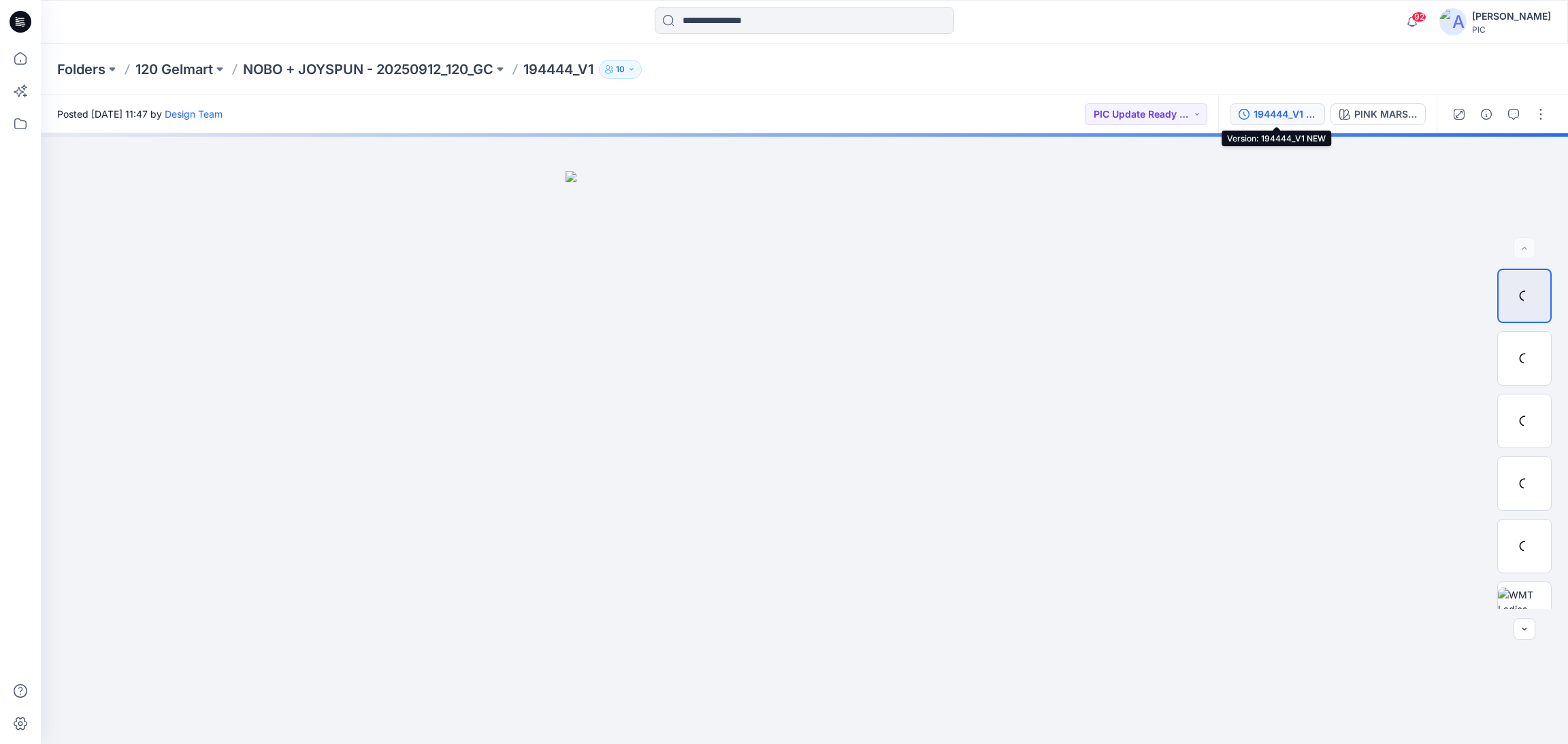
click at [1293, 118] on div "194444_V1 NEW" at bounding box center [1285, 114] width 63 height 15
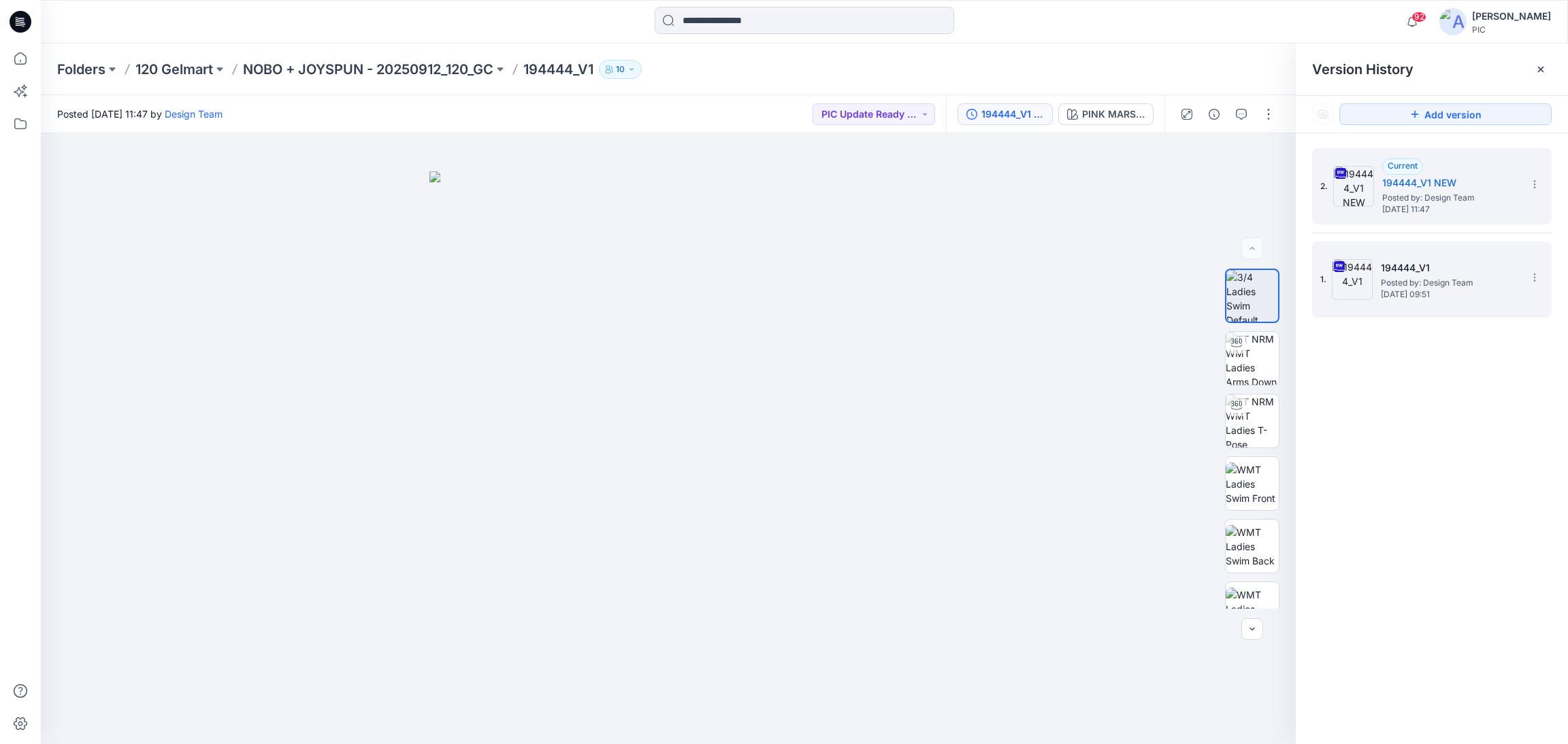
click at [1397, 293] on span "[DATE] 09:51" at bounding box center [1449, 294] width 136 height 10
click at [1408, 198] on span "Posted by: Design Team" at bounding box center [1451, 197] width 136 height 13
click at [1398, 274] on h5 "194444_V1" at bounding box center [1449, 268] width 136 height 16
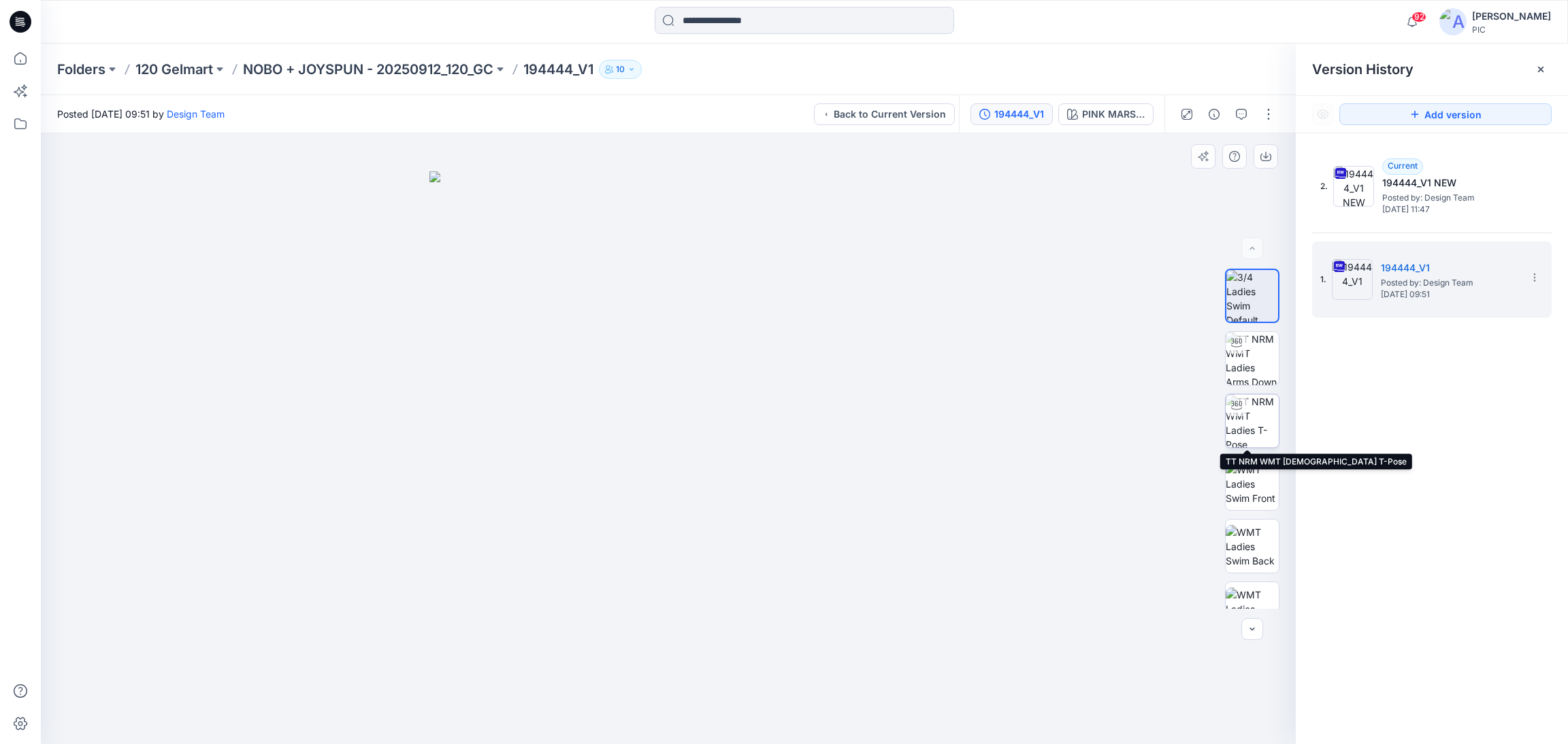
click at [1248, 433] on img at bounding box center [1252, 422] width 53 height 53
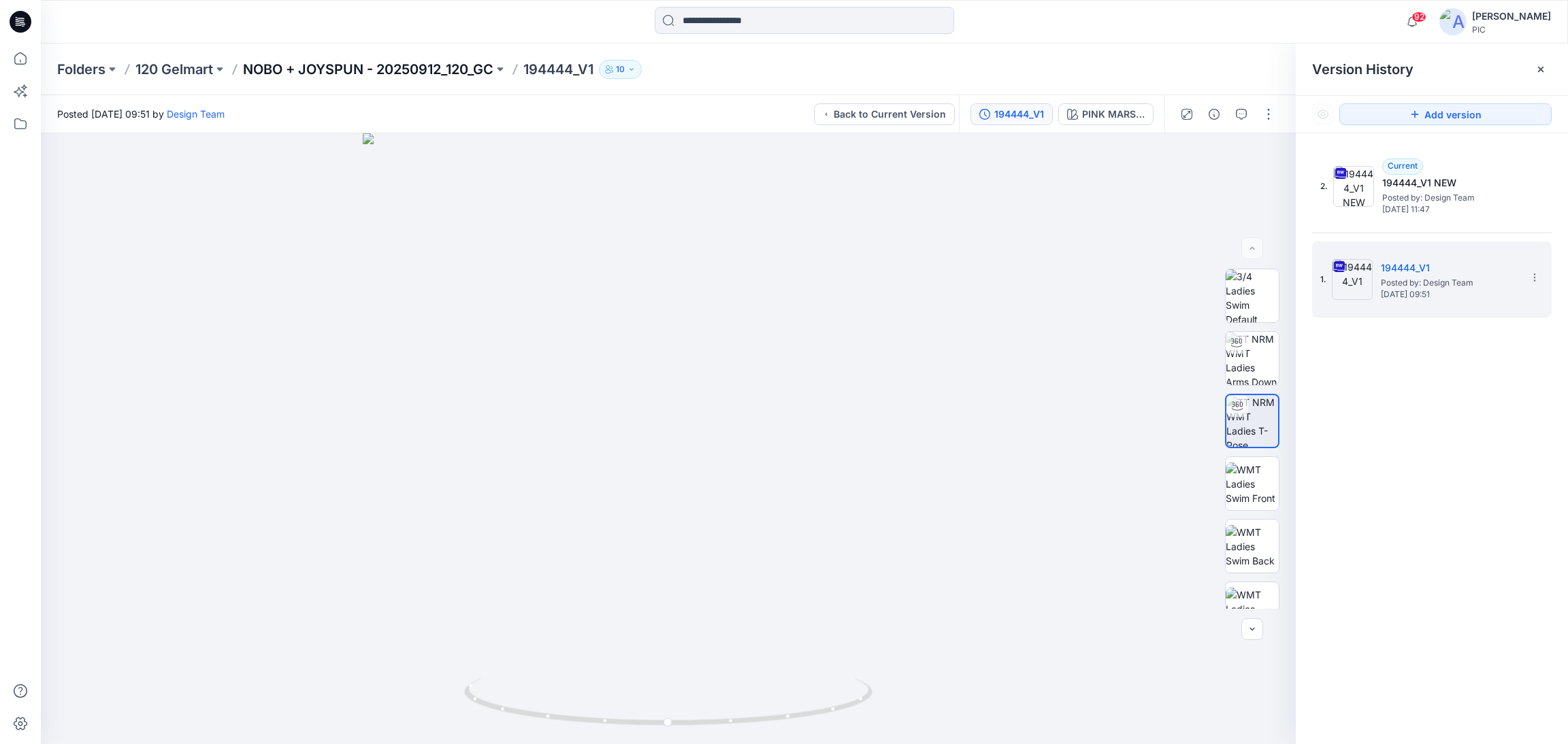
click at [304, 73] on p "NOBO + JOYSPUN - 20250912_120_GC" at bounding box center [368, 69] width 250 height 19
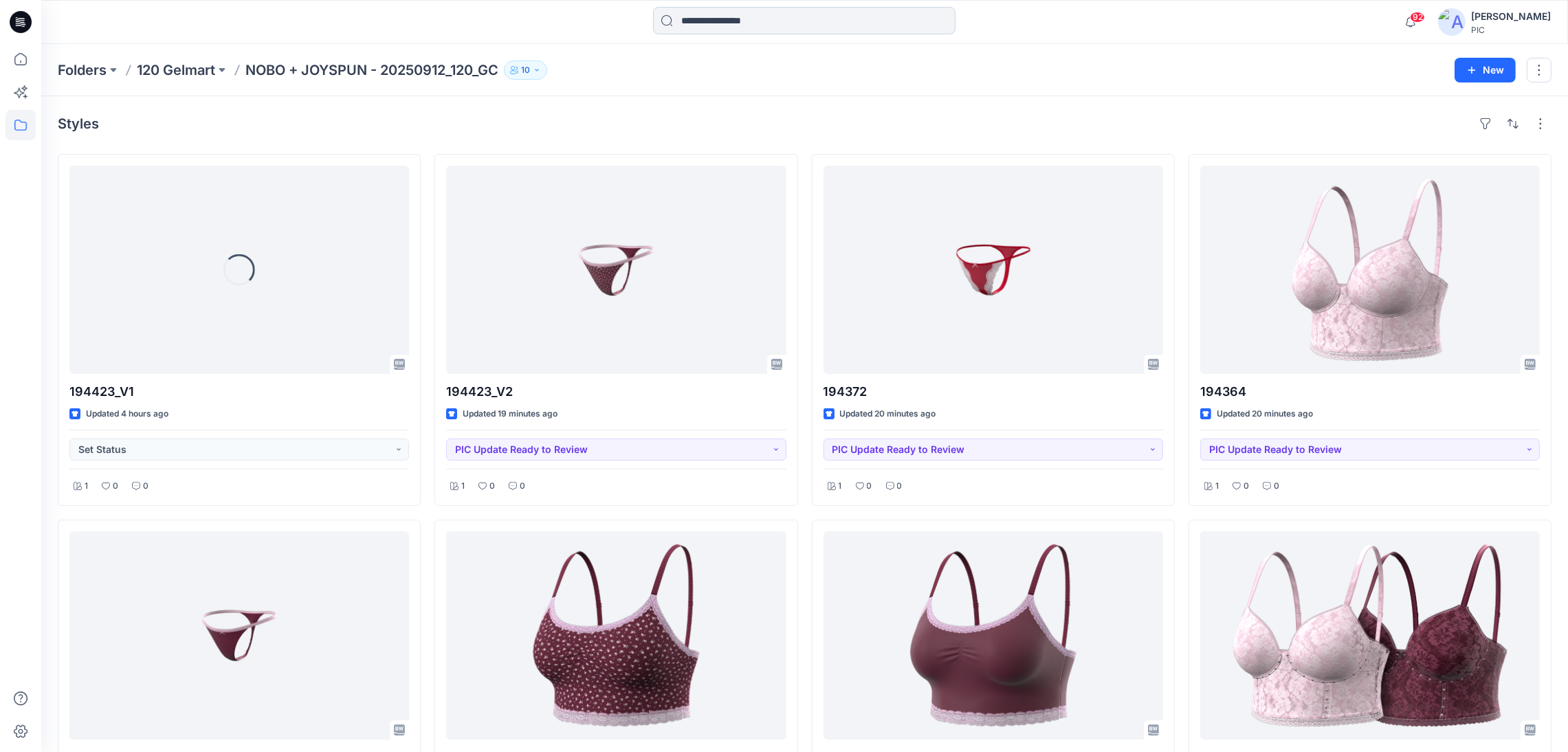
click at [818, 27] on input at bounding box center [804, 21] width 302 height 28
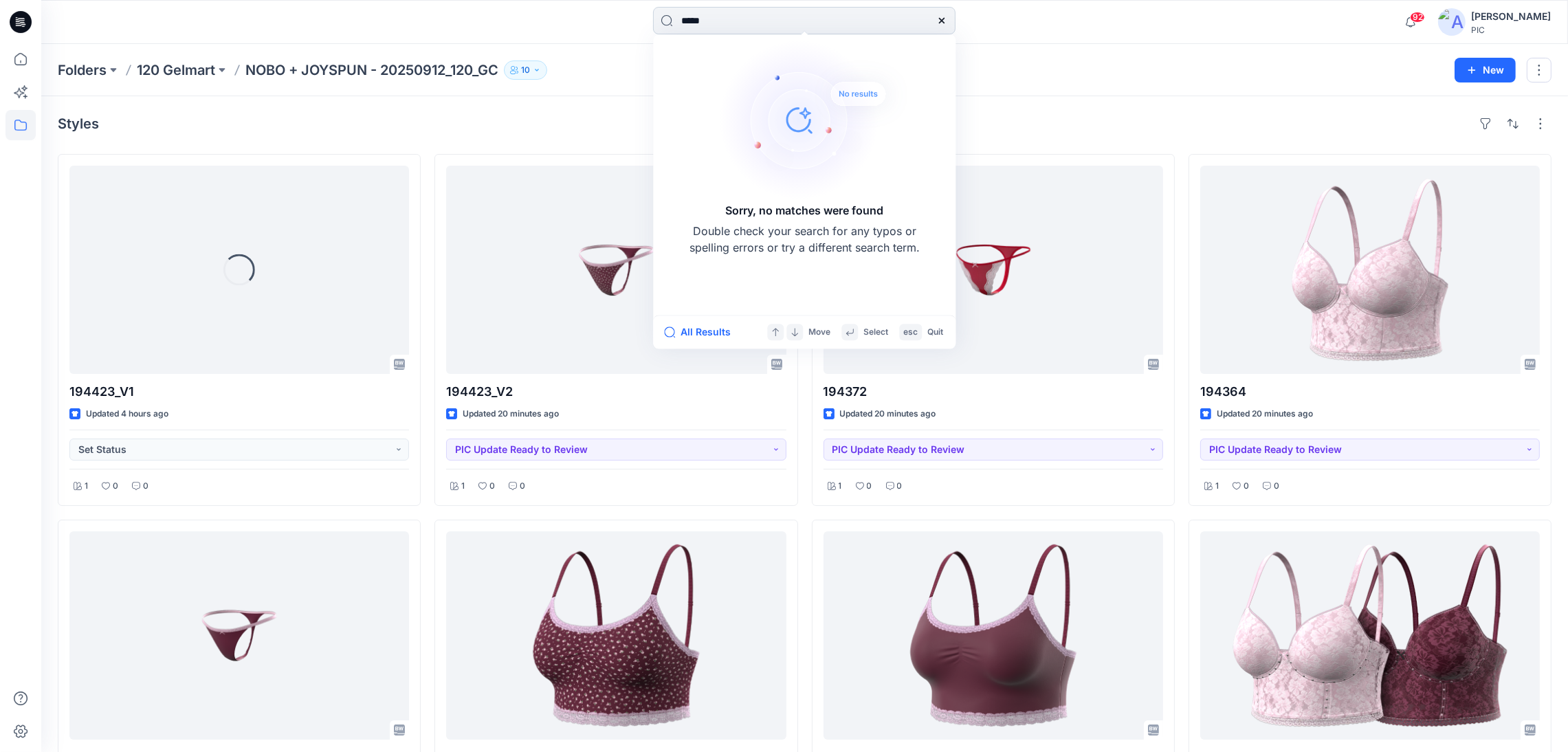
click at [689, 18] on input "*****" at bounding box center [804, 21] width 302 height 28
type input "******"
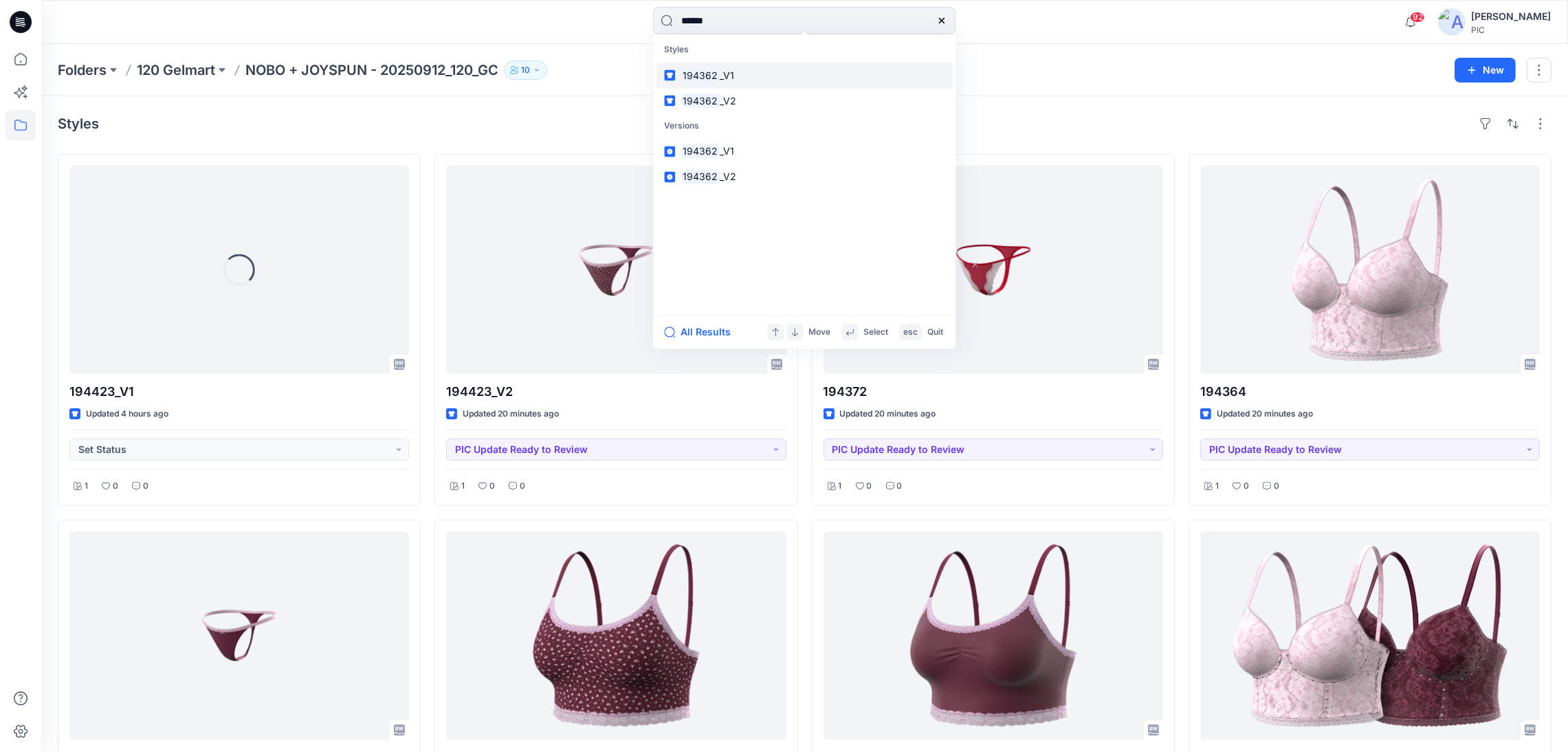
click at [703, 74] on mark "194362" at bounding box center [700, 75] width 39 height 16
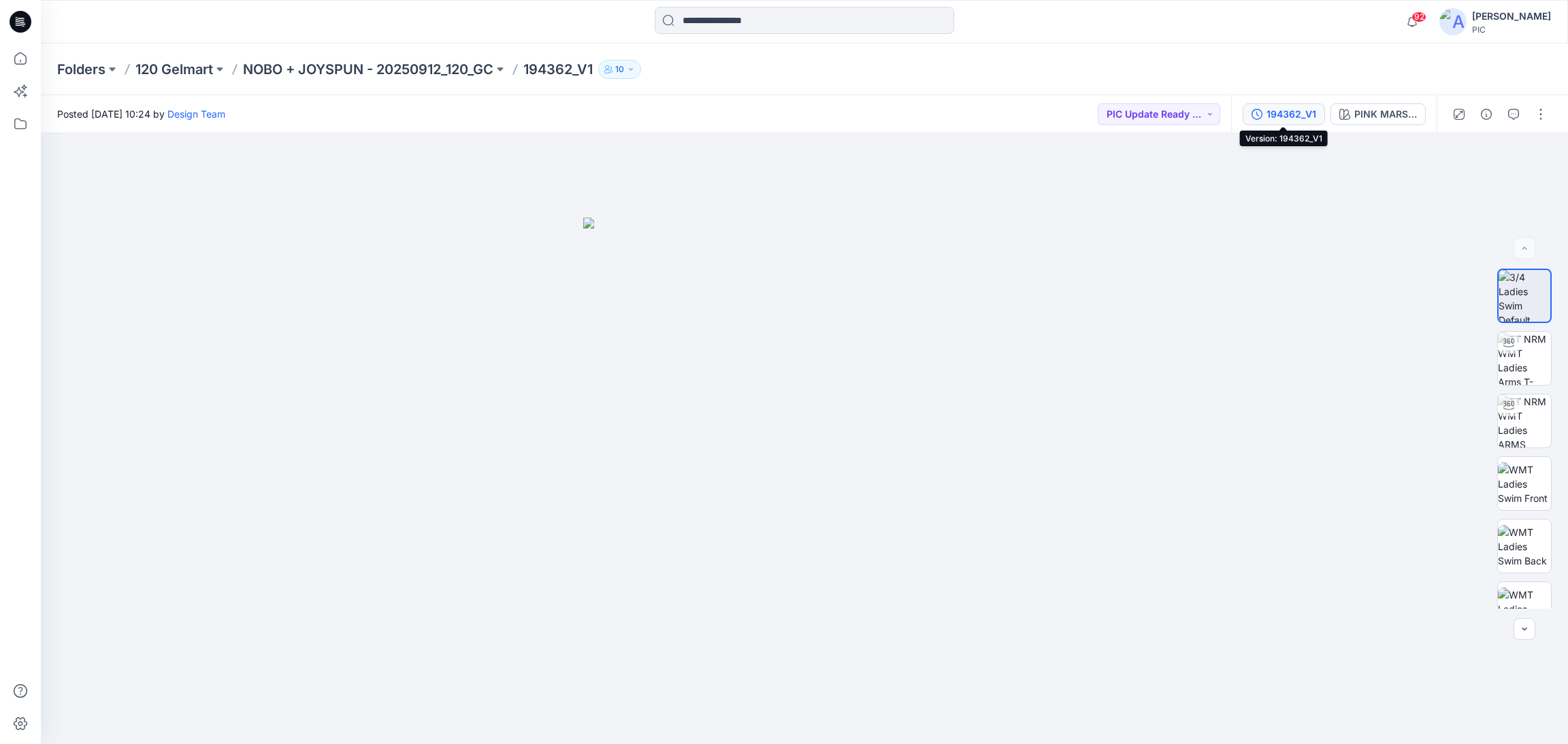
click at [1259, 112] on icon "button" at bounding box center [1257, 114] width 11 height 11
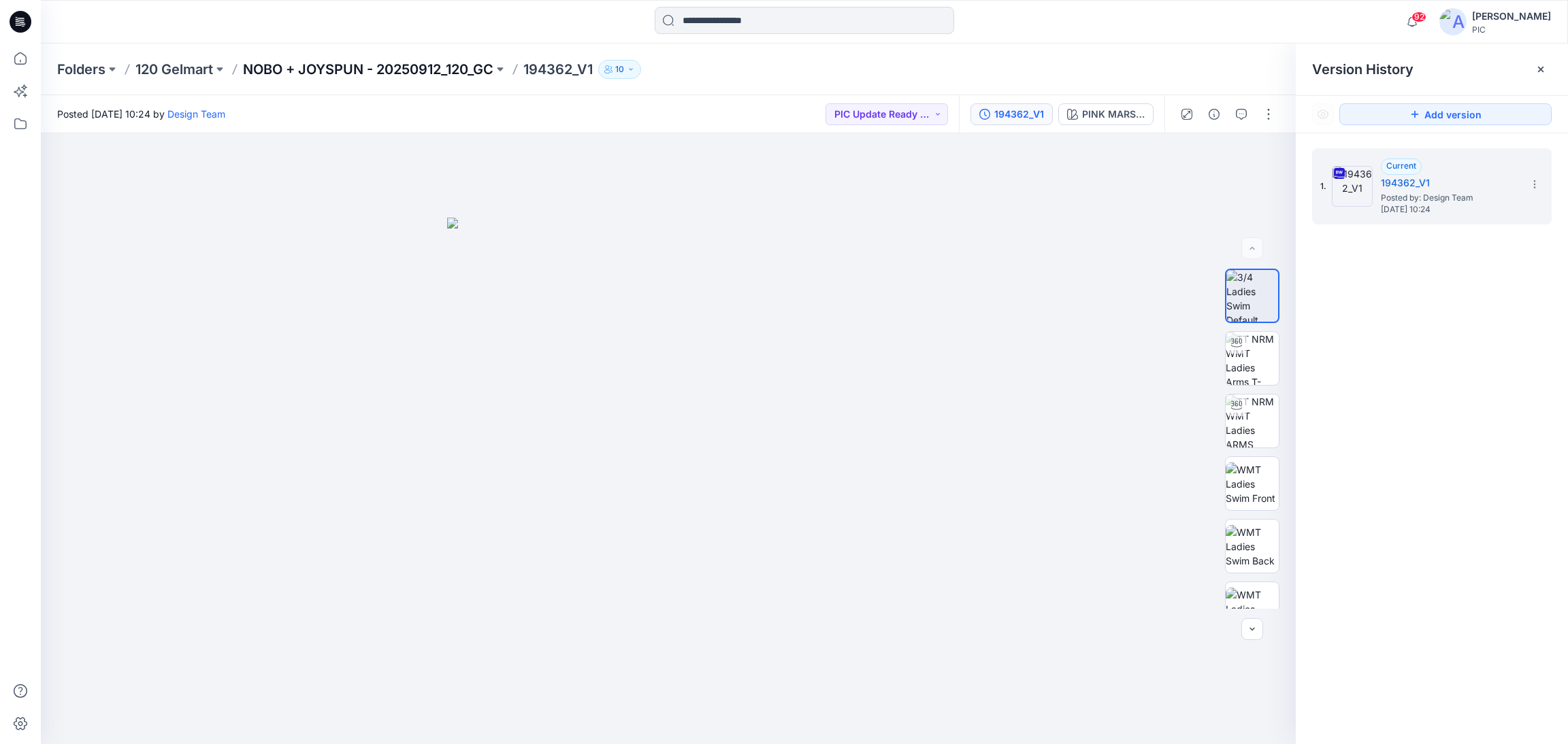
click at [319, 72] on p "NOBO + JOYSPUN - 20250912_120_GC" at bounding box center [368, 69] width 250 height 19
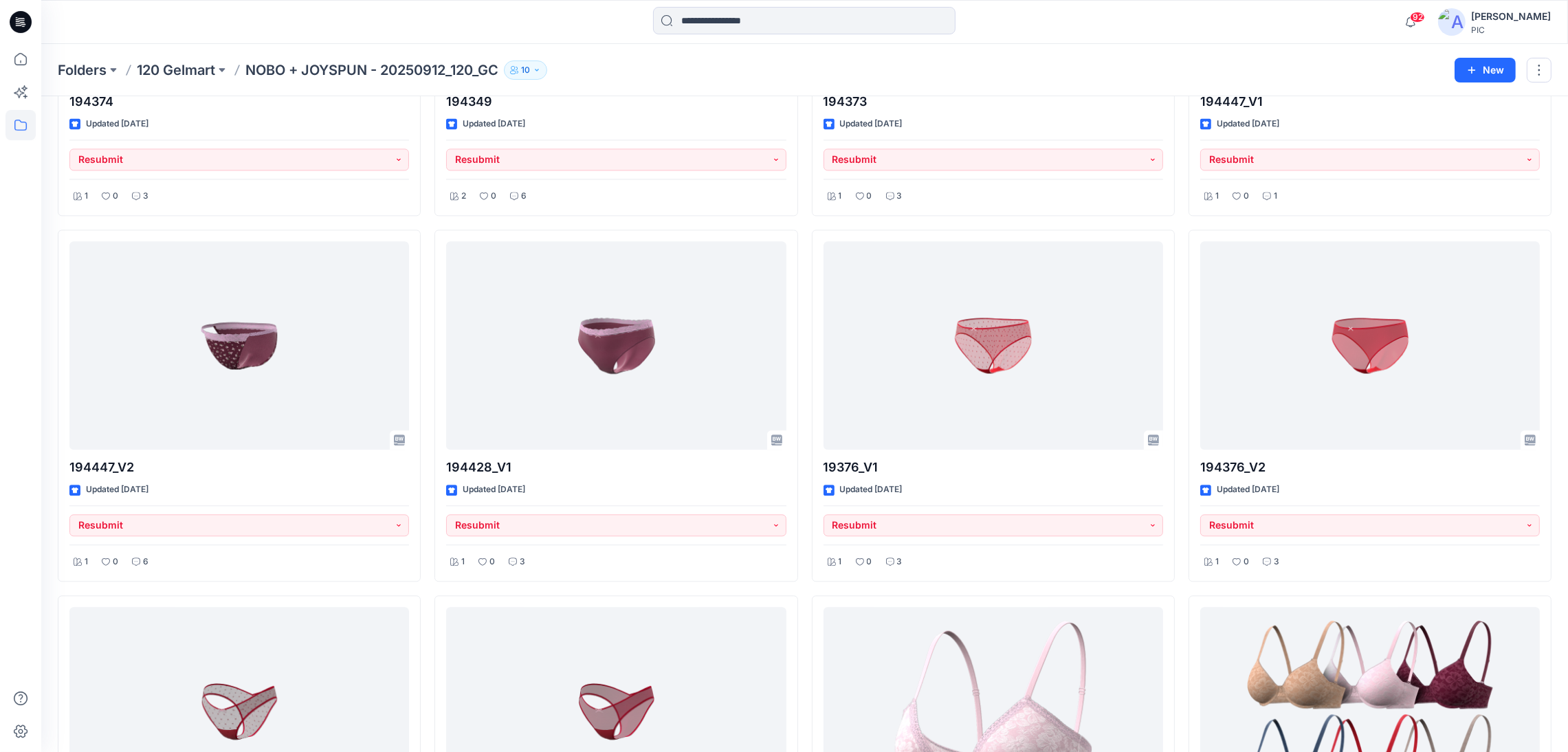
scroll to position [4948, 0]
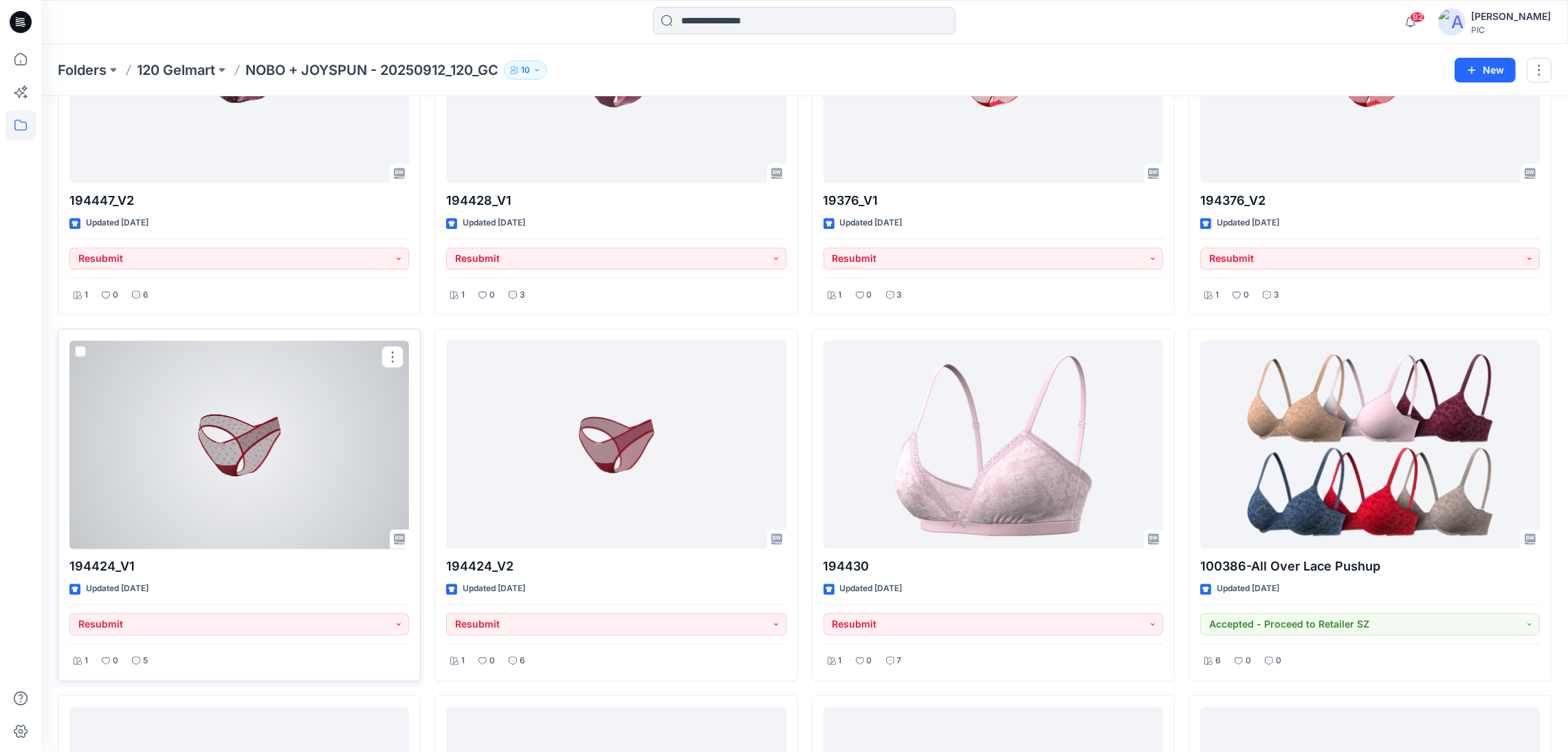
click at [270, 481] on div at bounding box center [239, 444] width 339 height 208
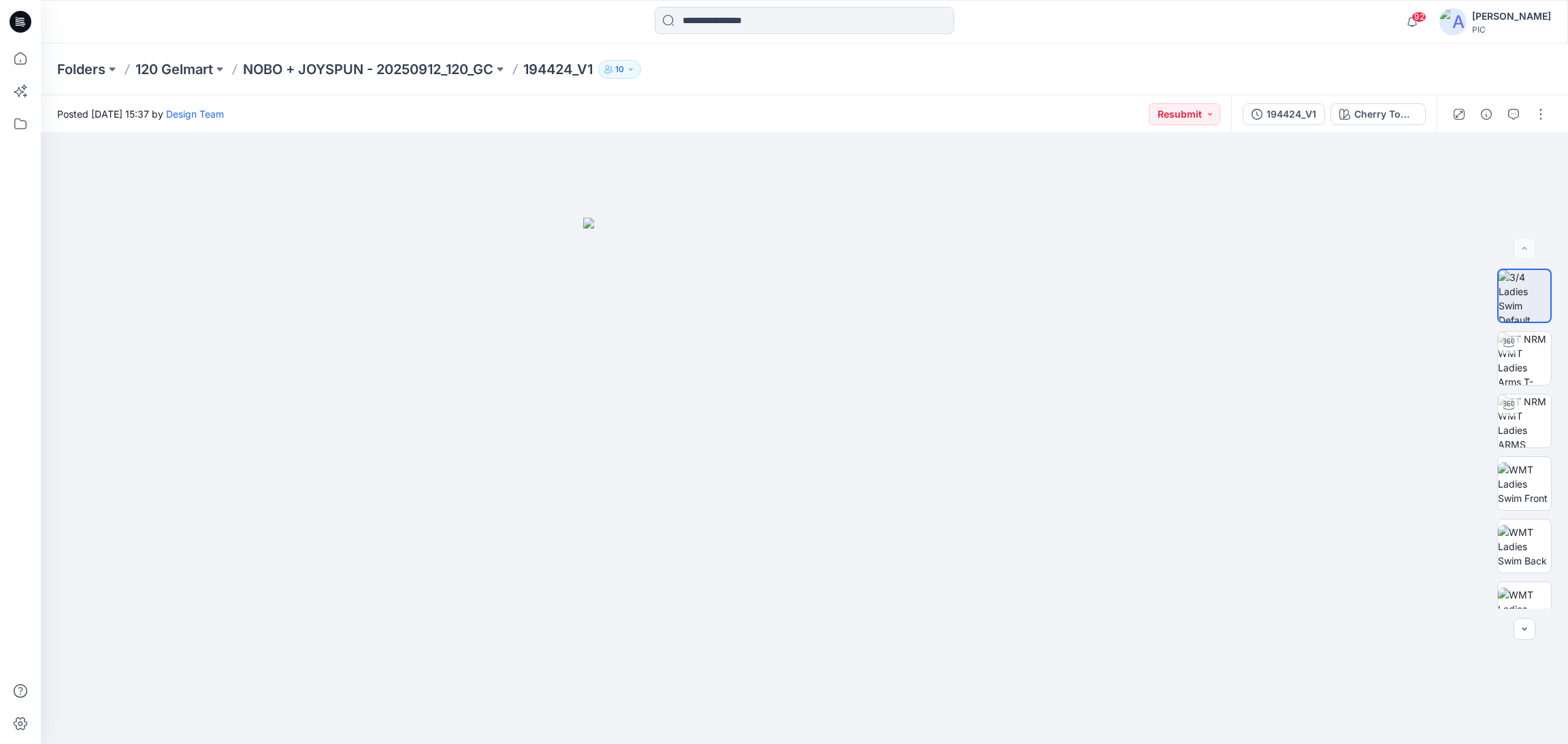
click at [550, 67] on p "194424_V1" at bounding box center [558, 69] width 70 height 19
click at [1275, 115] on div "194424_V1" at bounding box center [1291, 114] width 50 height 15
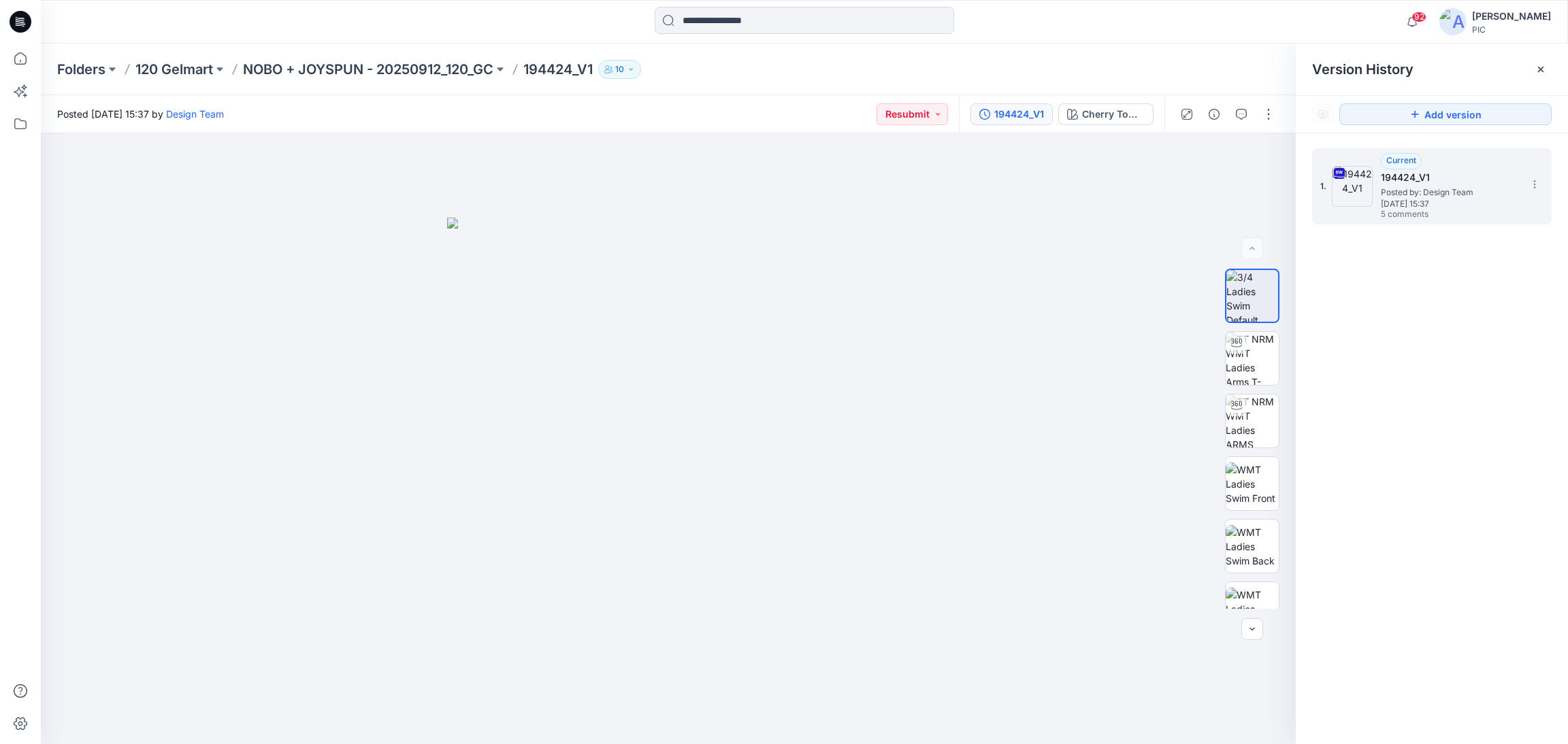
click at [1406, 200] on span "[DATE] 15:37" at bounding box center [1449, 204] width 136 height 10
click at [1239, 112] on icon "button" at bounding box center [1240, 114] width 11 height 11
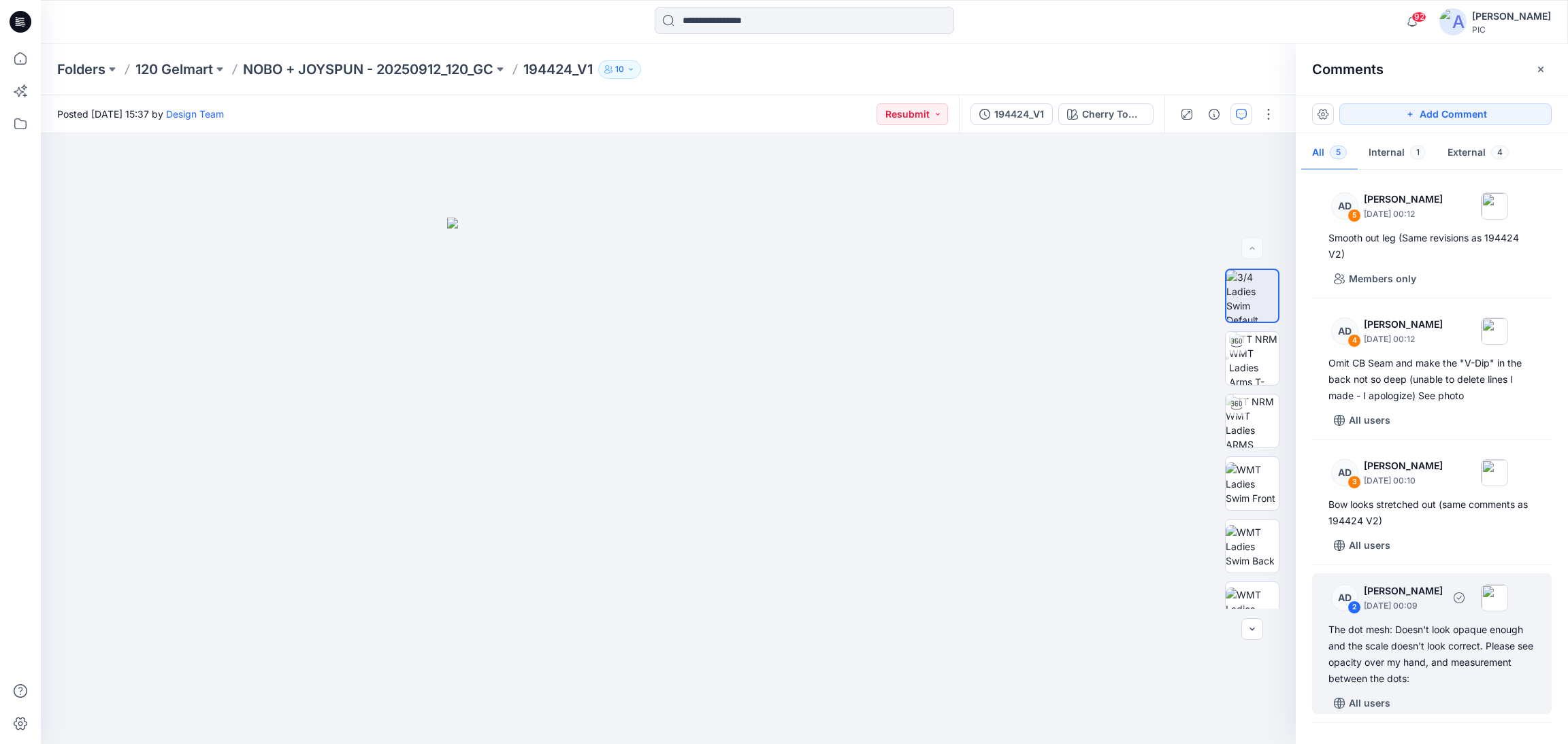
click at [1361, 644] on div "The dot mesh: Doesn't look opaque enough and the scale doesn't look correct. Pl…" at bounding box center [1432, 654] width 207 height 65
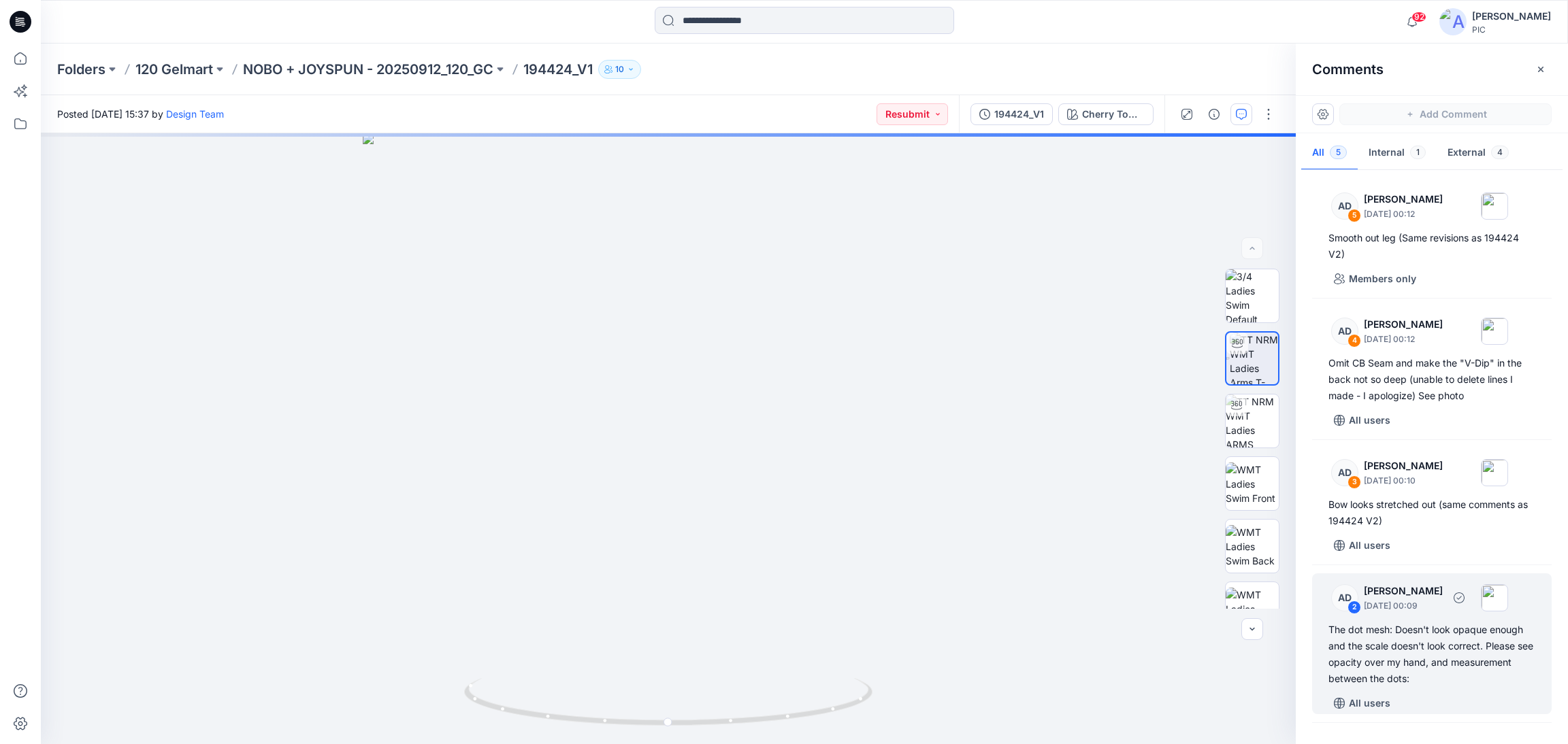
click at [1375, 644] on div "The dot mesh: Doesn't look opaque enough and the scale doesn't look correct. Pl…" at bounding box center [1432, 654] width 207 height 65
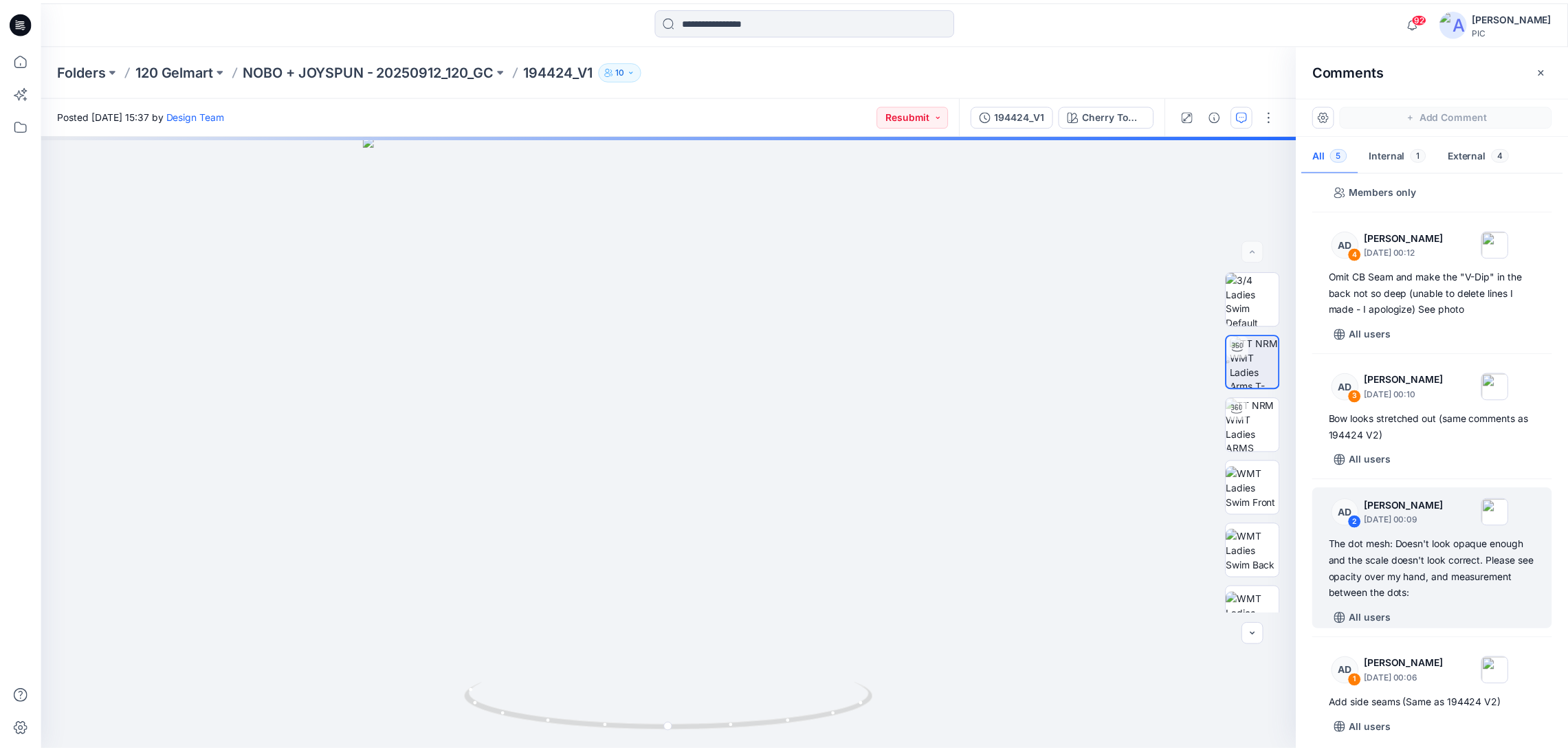
scroll to position [97, 0]
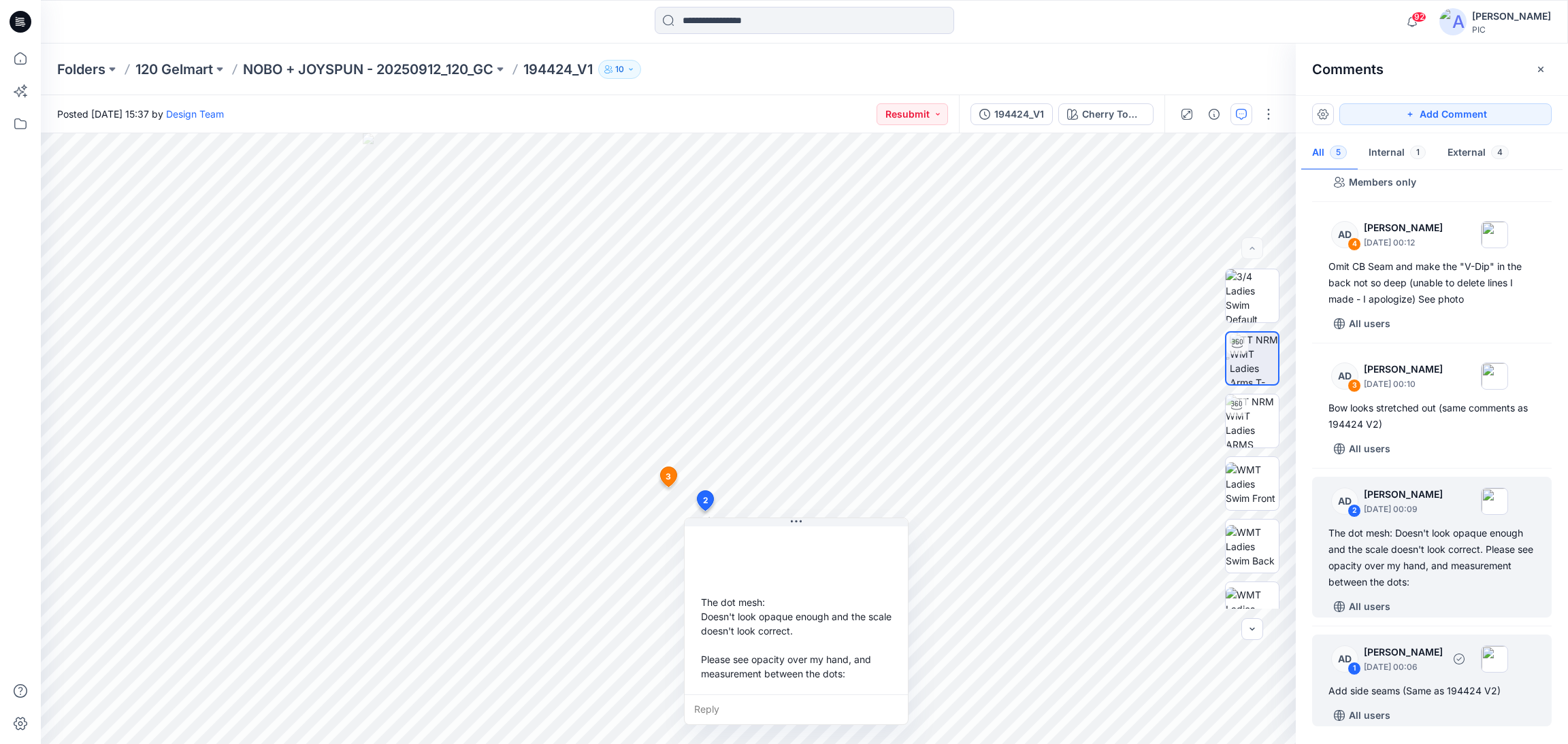
click at [1427, 686] on div "Add side seams (Same as 194424 V2)" at bounding box center [1432, 691] width 207 height 16
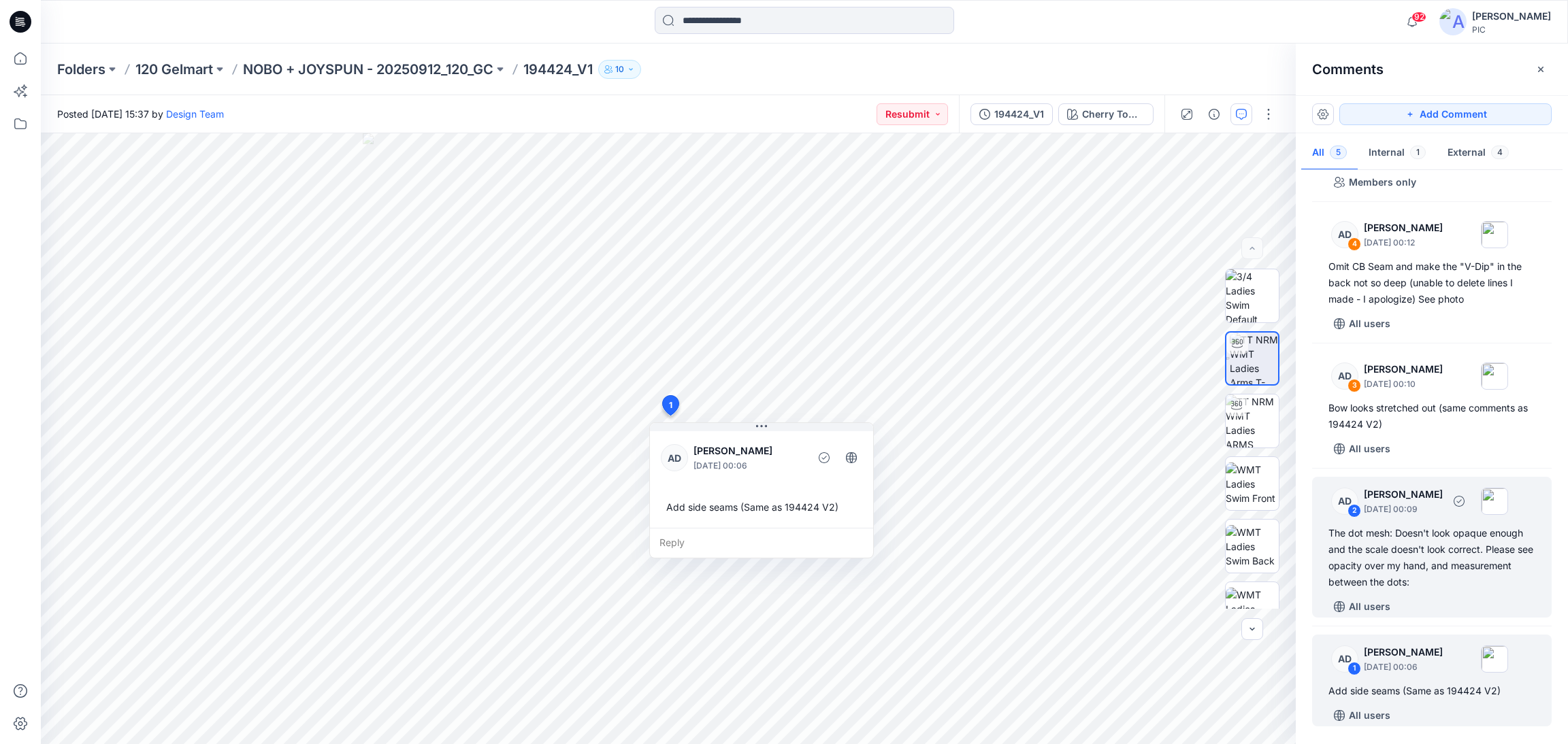
click at [1385, 547] on div "The dot mesh: Doesn't look opaque enough and the scale doesn't look correct. Pl…" at bounding box center [1432, 557] width 207 height 65
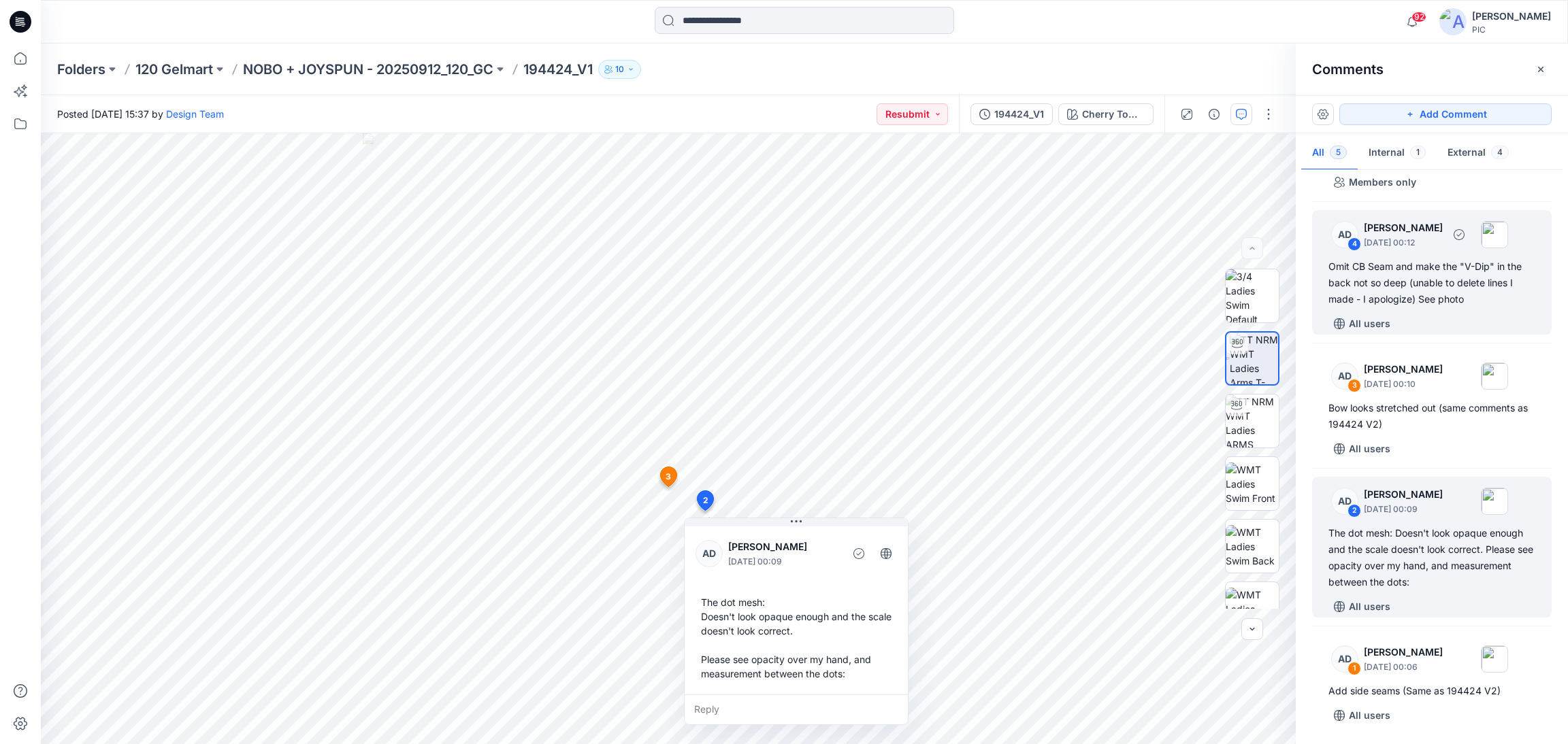
click at [1436, 296] on div "Omit CB Seam and make the "V-Dip" in the back not so deep (unable to delete lin…" at bounding box center [1432, 283] width 207 height 49
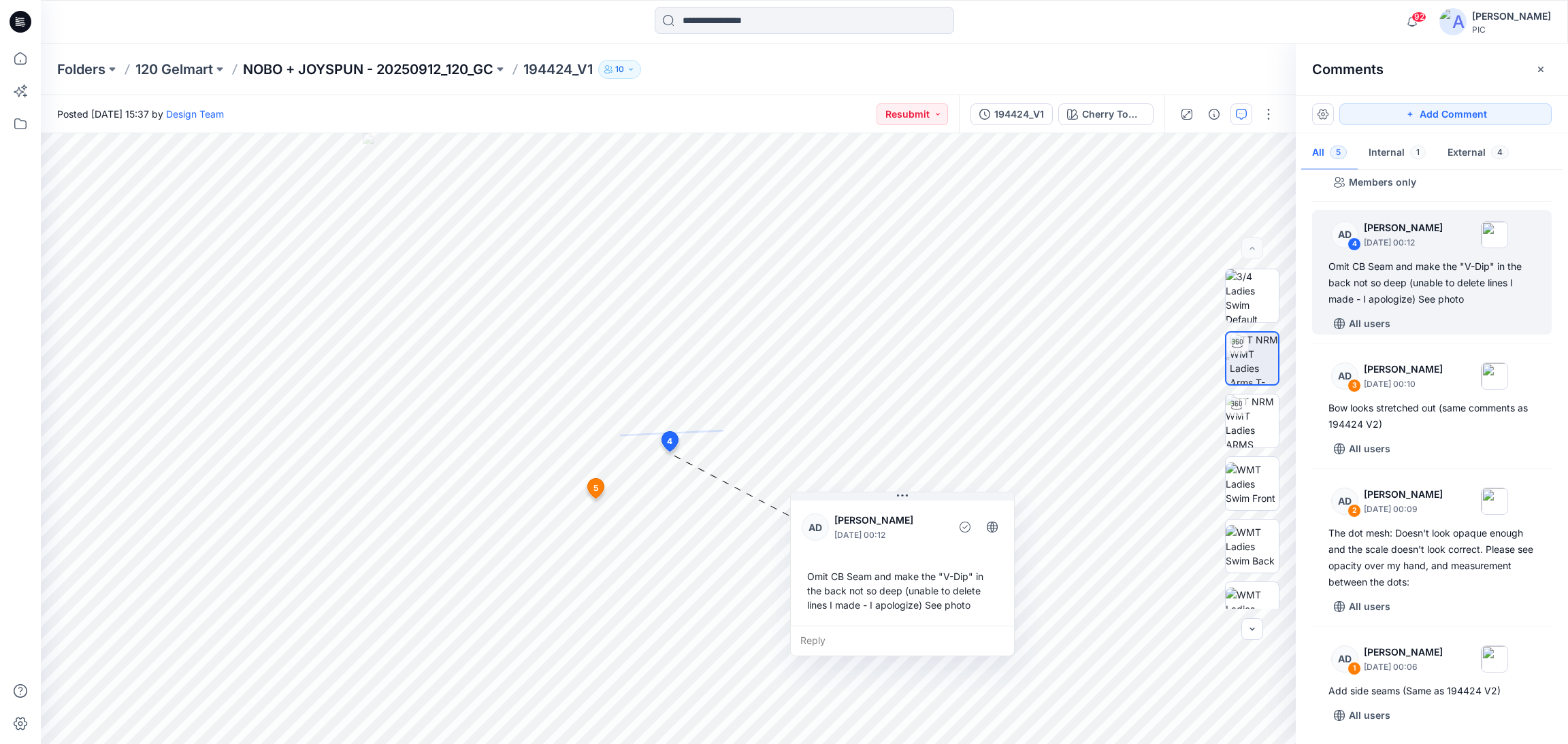
click at [395, 71] on p "NOBO + JOYSPUN - 20250912_120_GC" at bounding box center [368, 69] width 250 height 19
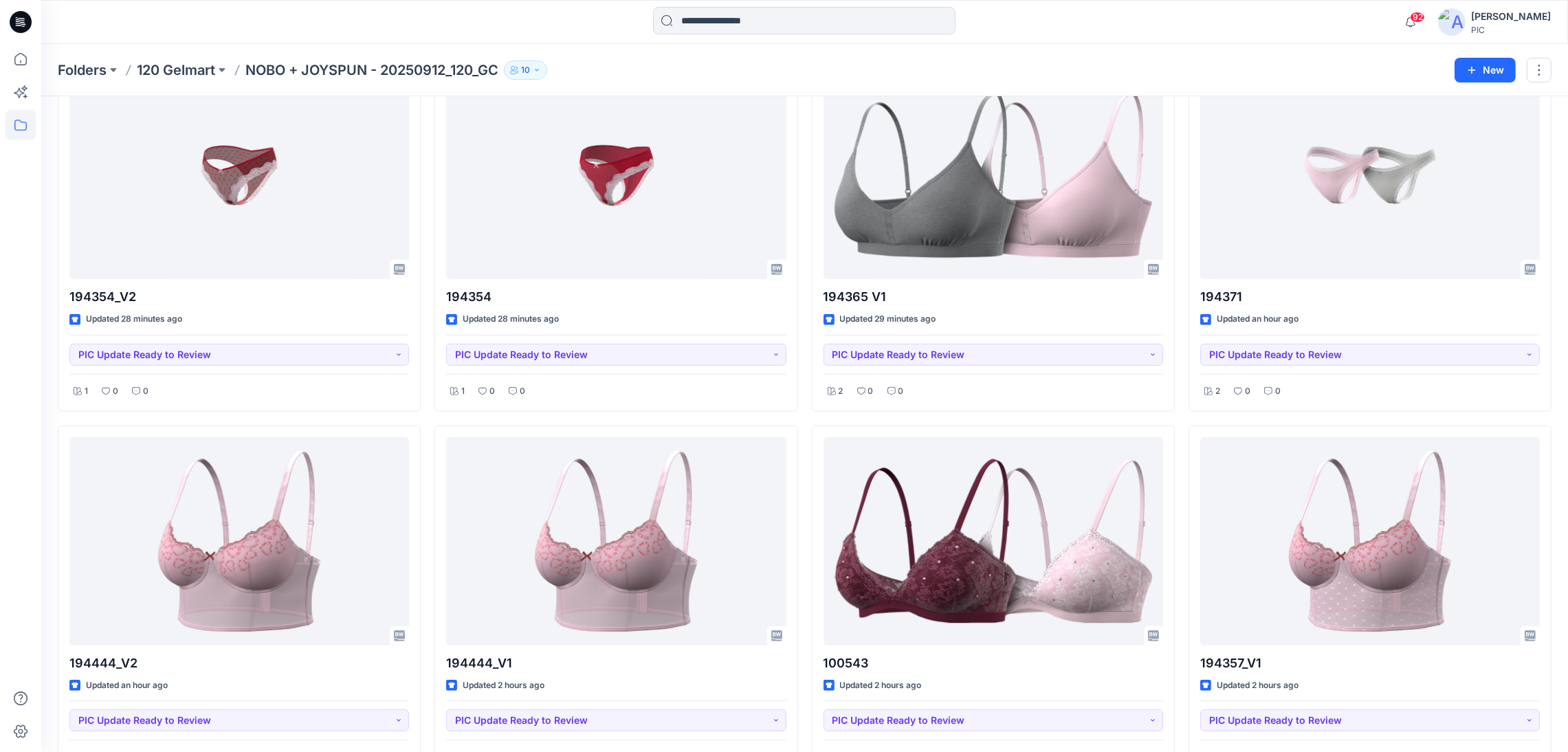
scroll to position [736, 0]
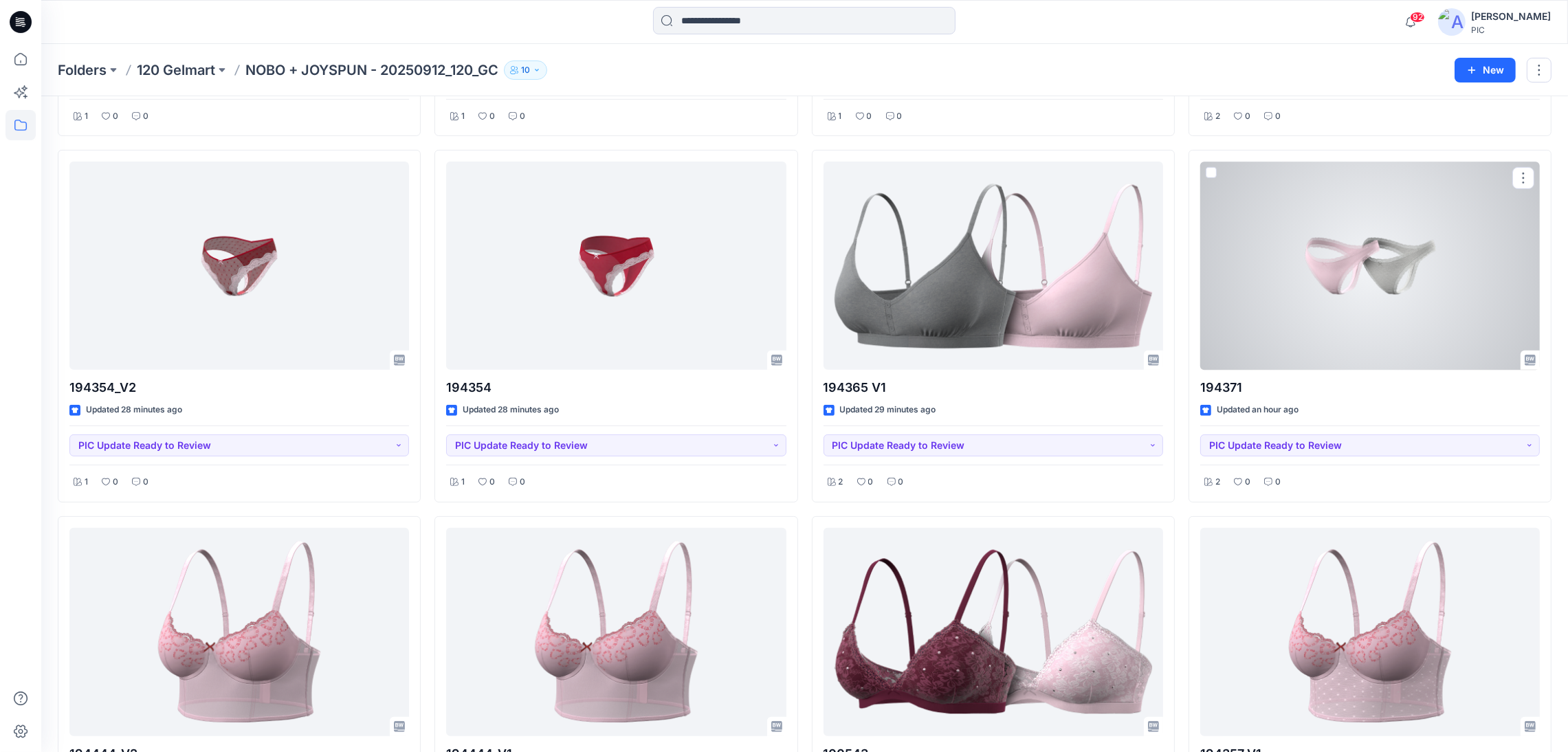
click at [1531, 180] on button "button" at bounding box center [1523, 178] width 22 height 22
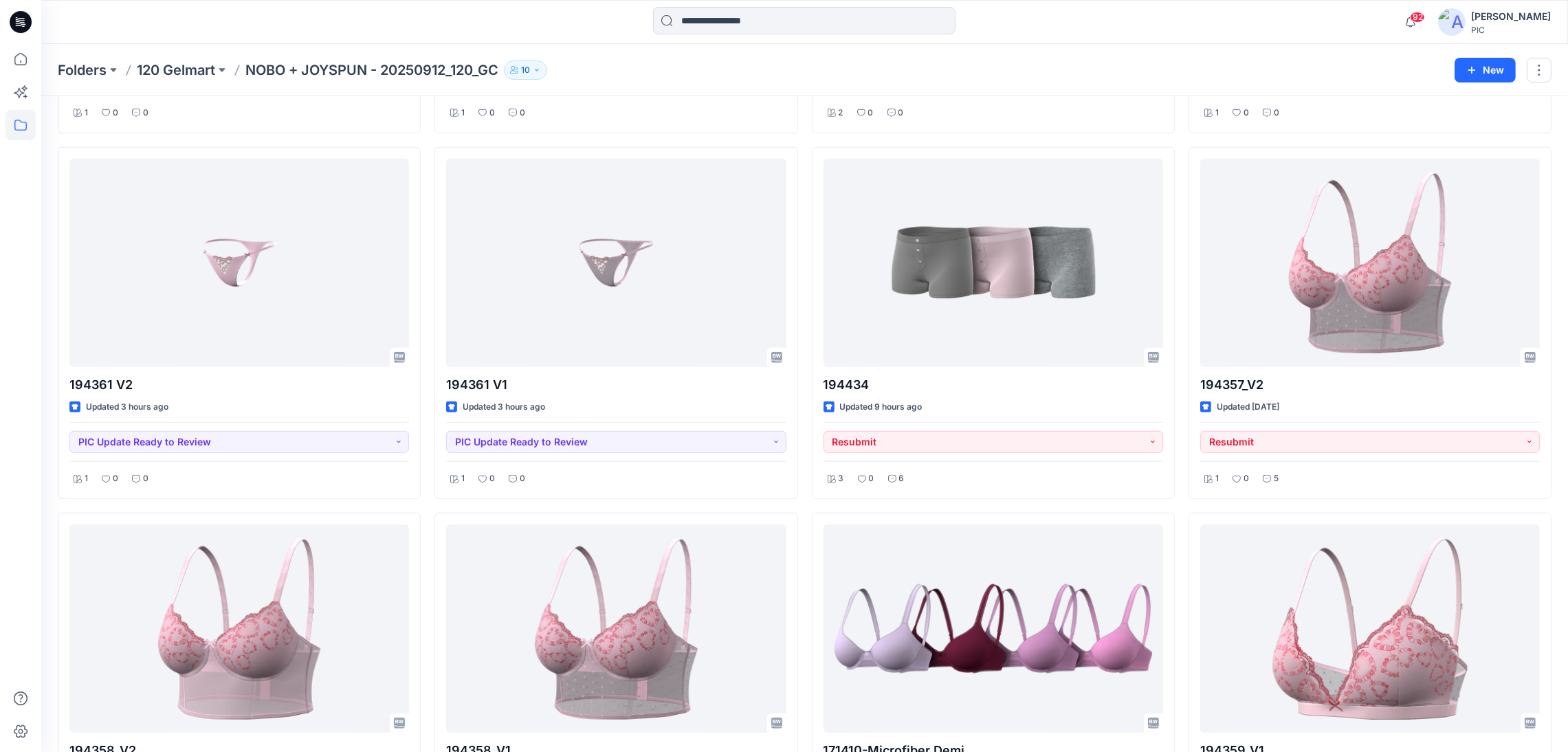
scroll to position [1491, 0]
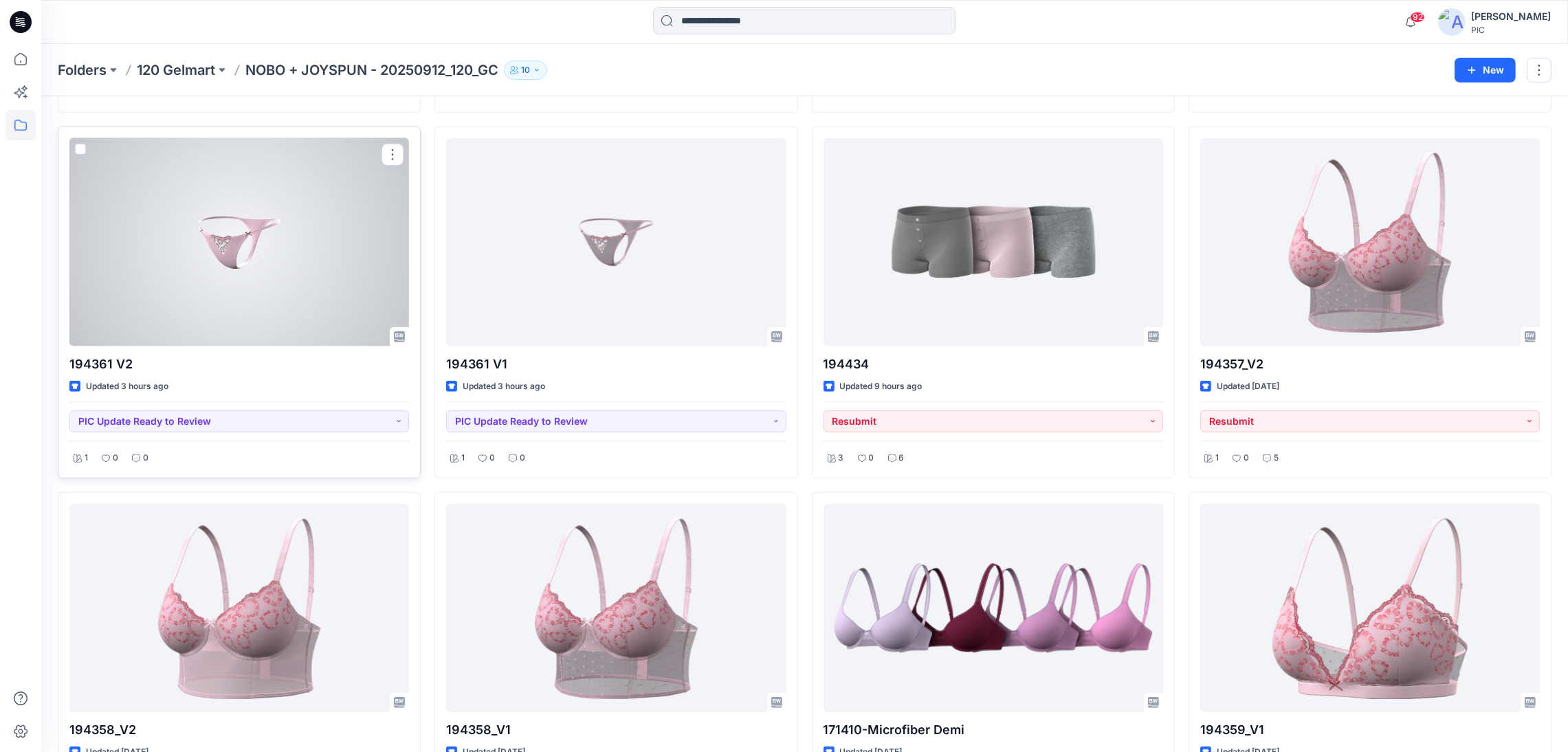
click at [226, 273] on div at bounding box center [239, 242] width 339 height 208
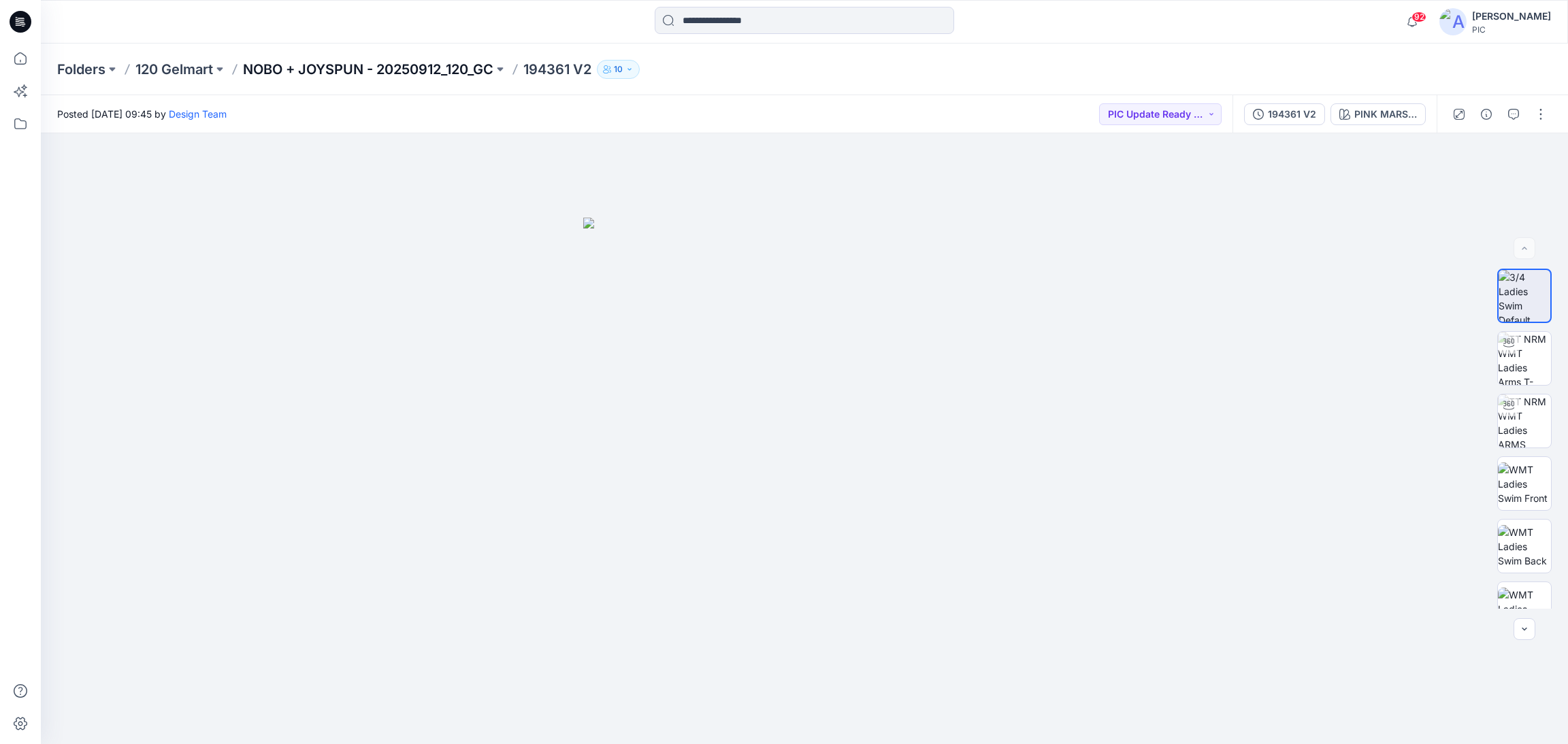
click at [440, 67] on p "NOBO + JOYSPUN - 20250912_120_GC" at bounding box center [368, 69] width 250 height 19
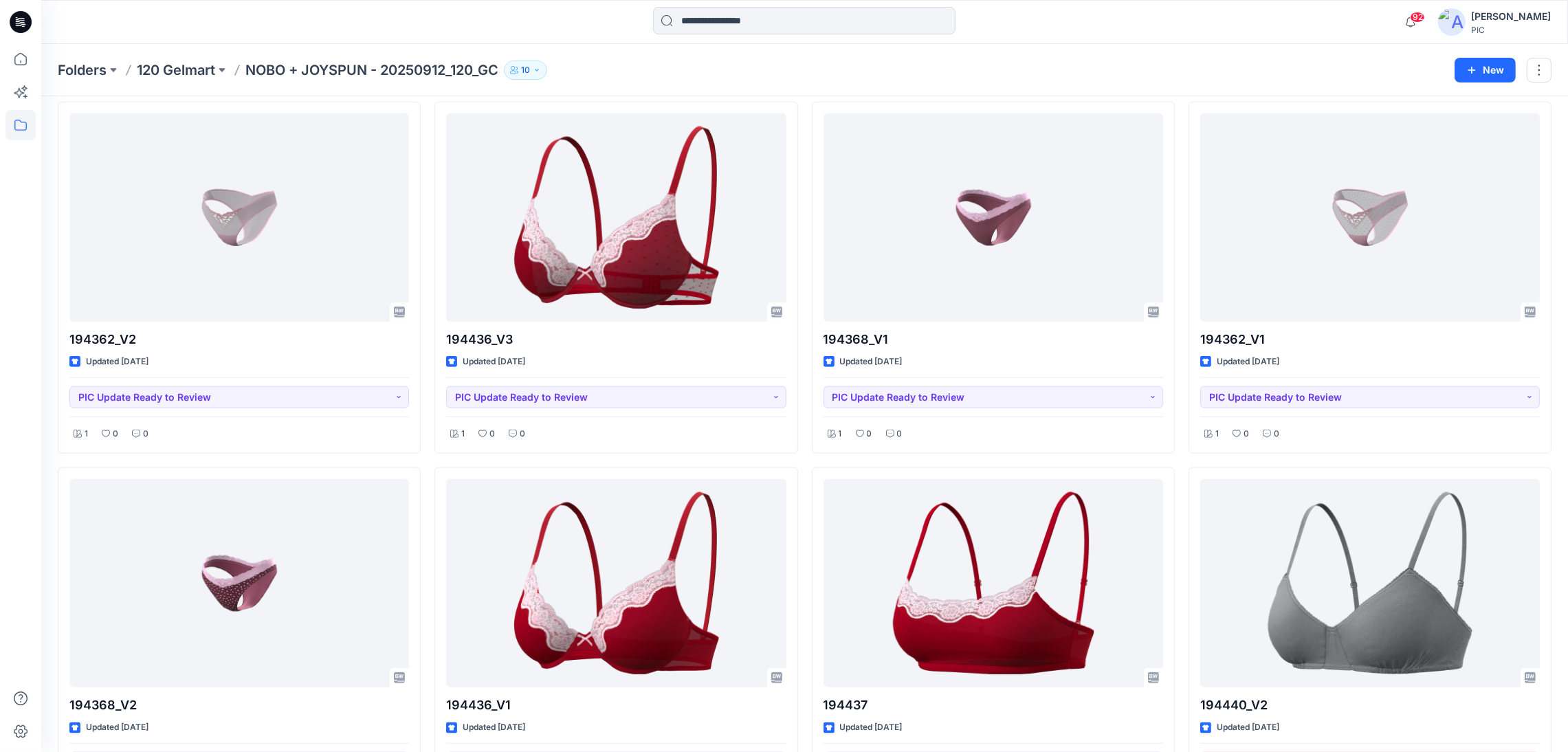
scroll to position [2269, 0]
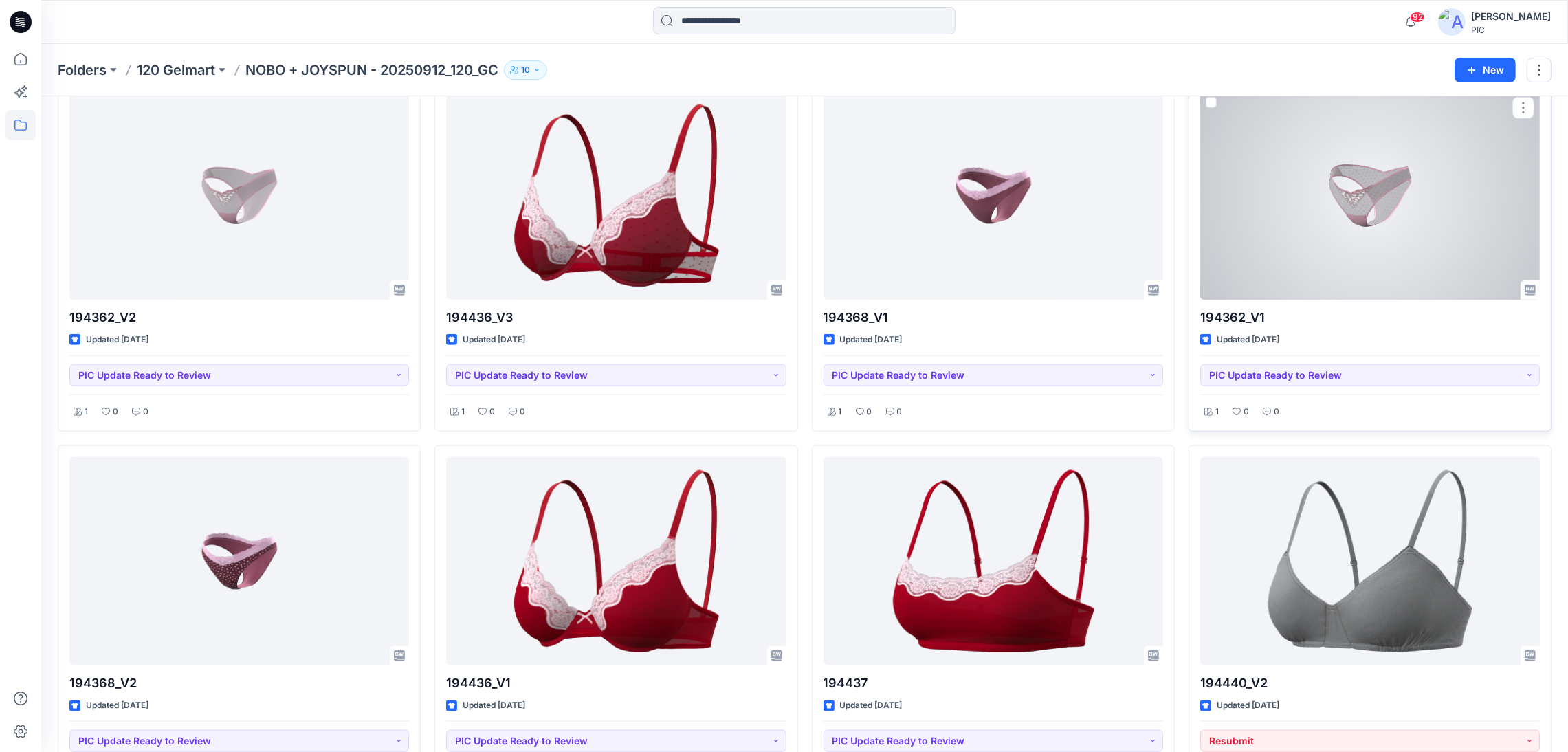
click at [1374, 177] on div at bounding box center [1370, 195] width 339 height 208
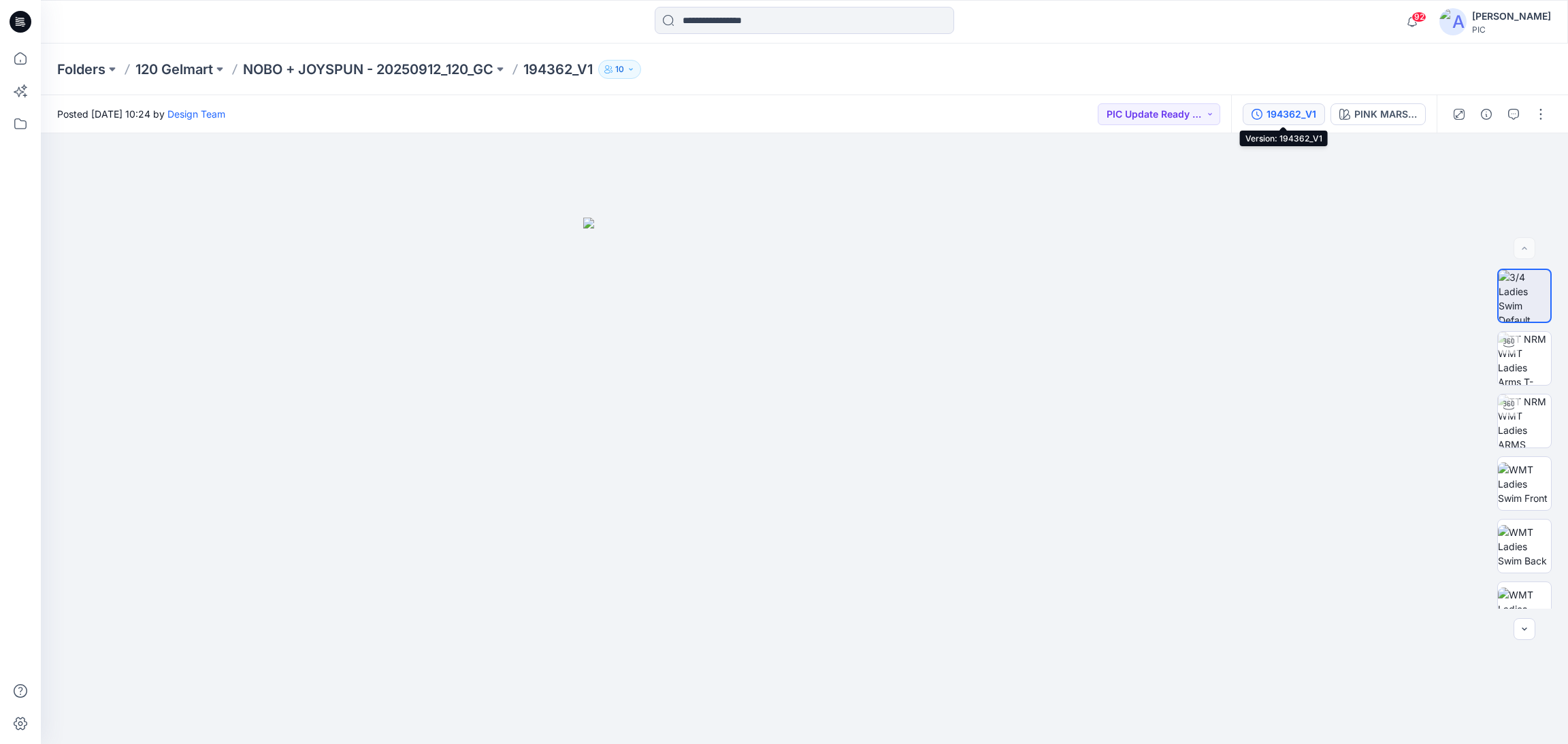
click at [1290, 112] on div "194362_V1" at bounding box center [1291, 114] width 50 height 15
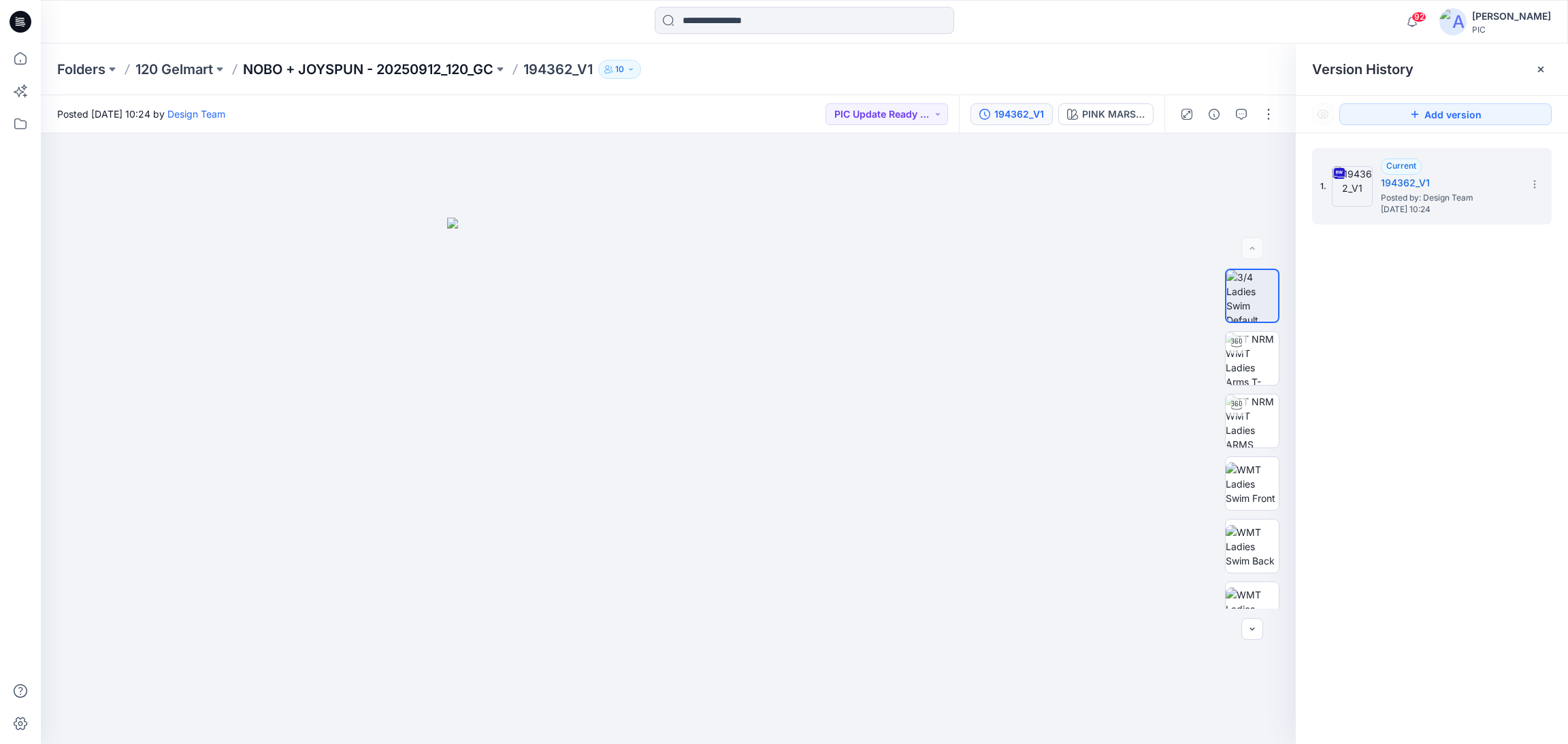
click at [361, 66] on p "NOBO + JOYSPUN - 20250912_120_GC" at bounding box center [368, 69] width 250 height 19
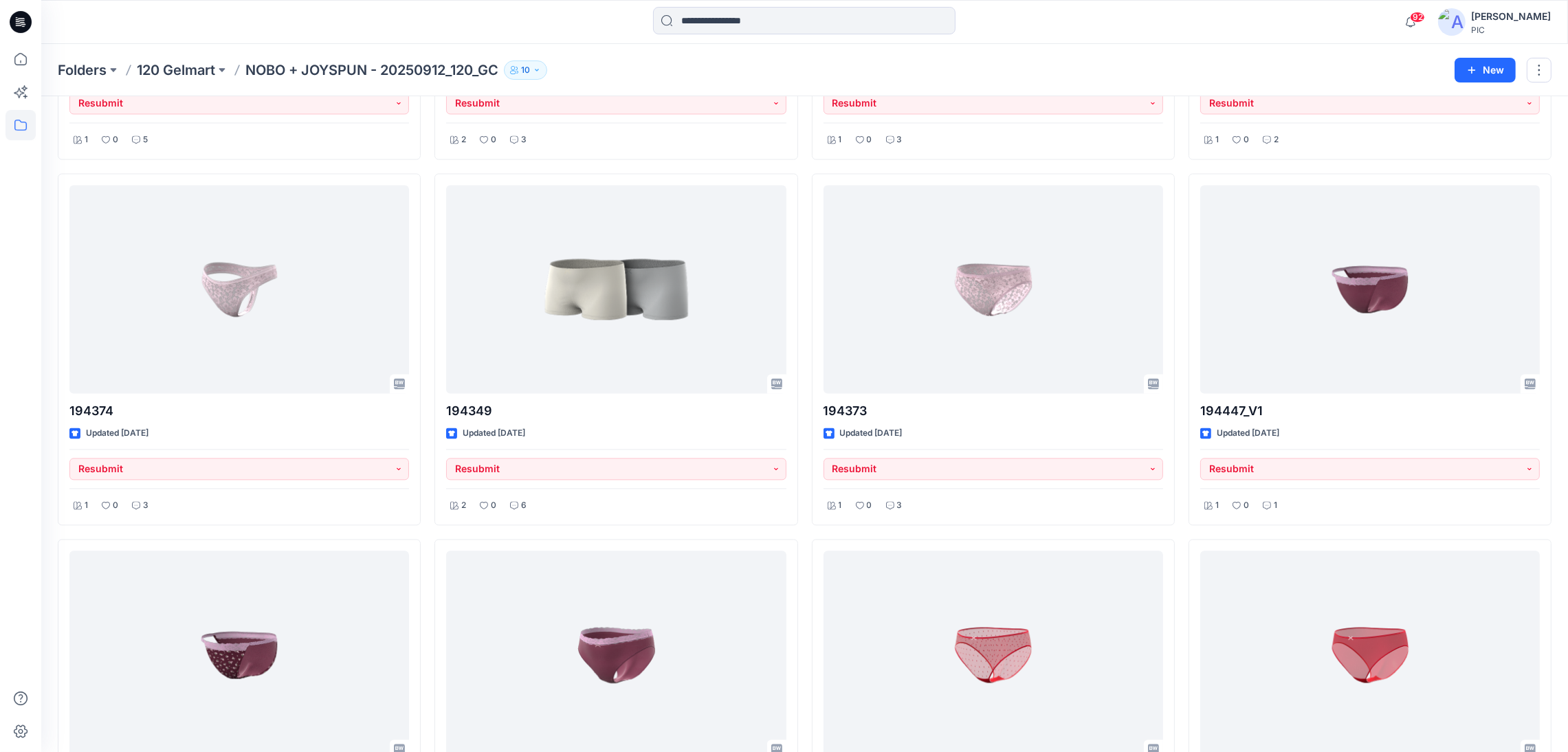
scroll to position [4454, 0]
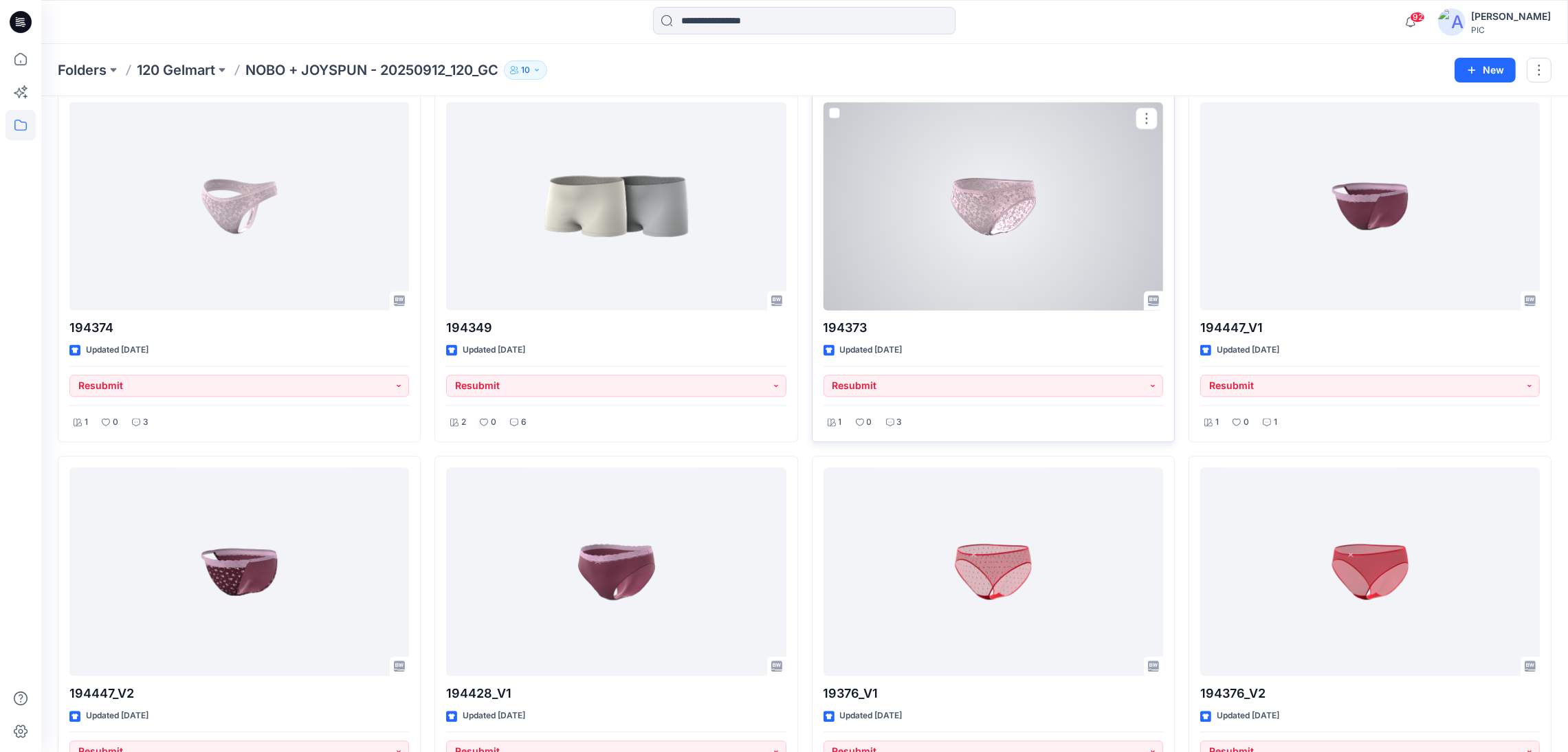
click at [1011, 209] on div at bounding box center [993, 205] width 339 height 208
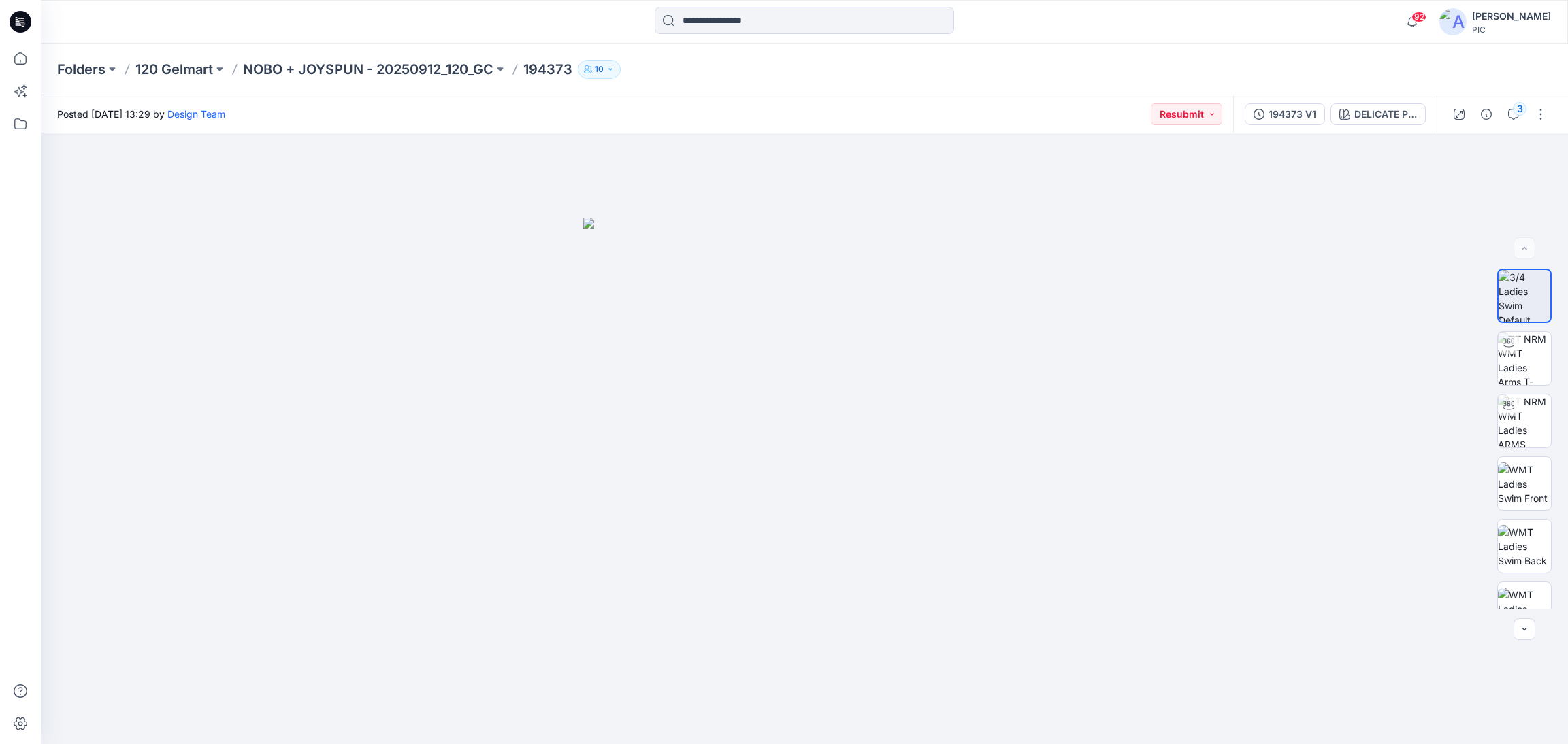
click at [426, 56] on div "Folders 120 Gelmart NOBO + JOYSPUN - 20250912_120_GC 194373 10" at bounding box center [804, 70] width 1527 height 52
click at [397, 63] on p "NOBO + JOYSPUN - 20250912_120_GC" at bounding box center [368, 69] width 250 height 19
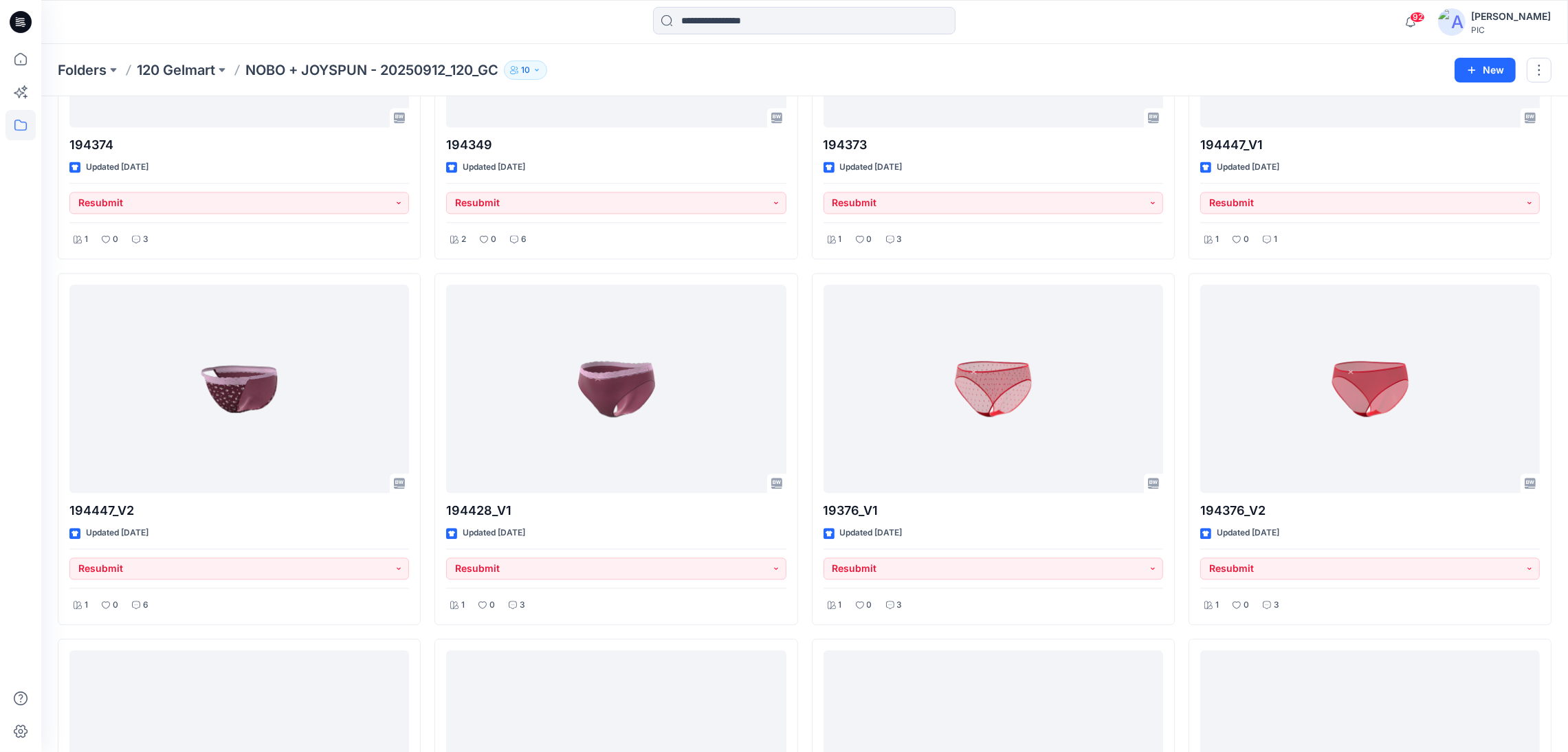
scroll to position [4672, 0]
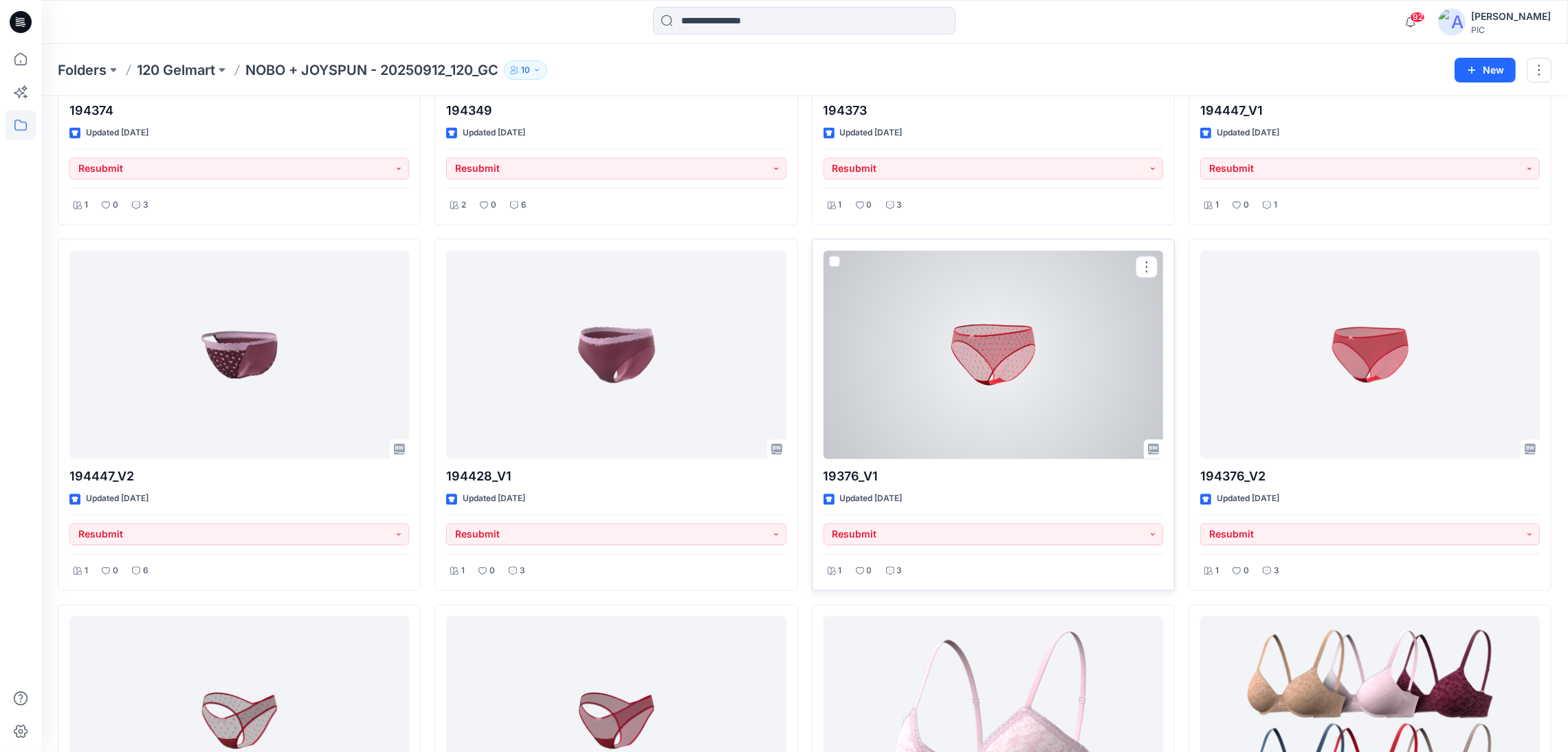
click at [963, 349] on div at bounding box center [993, 354] width 339 height 208
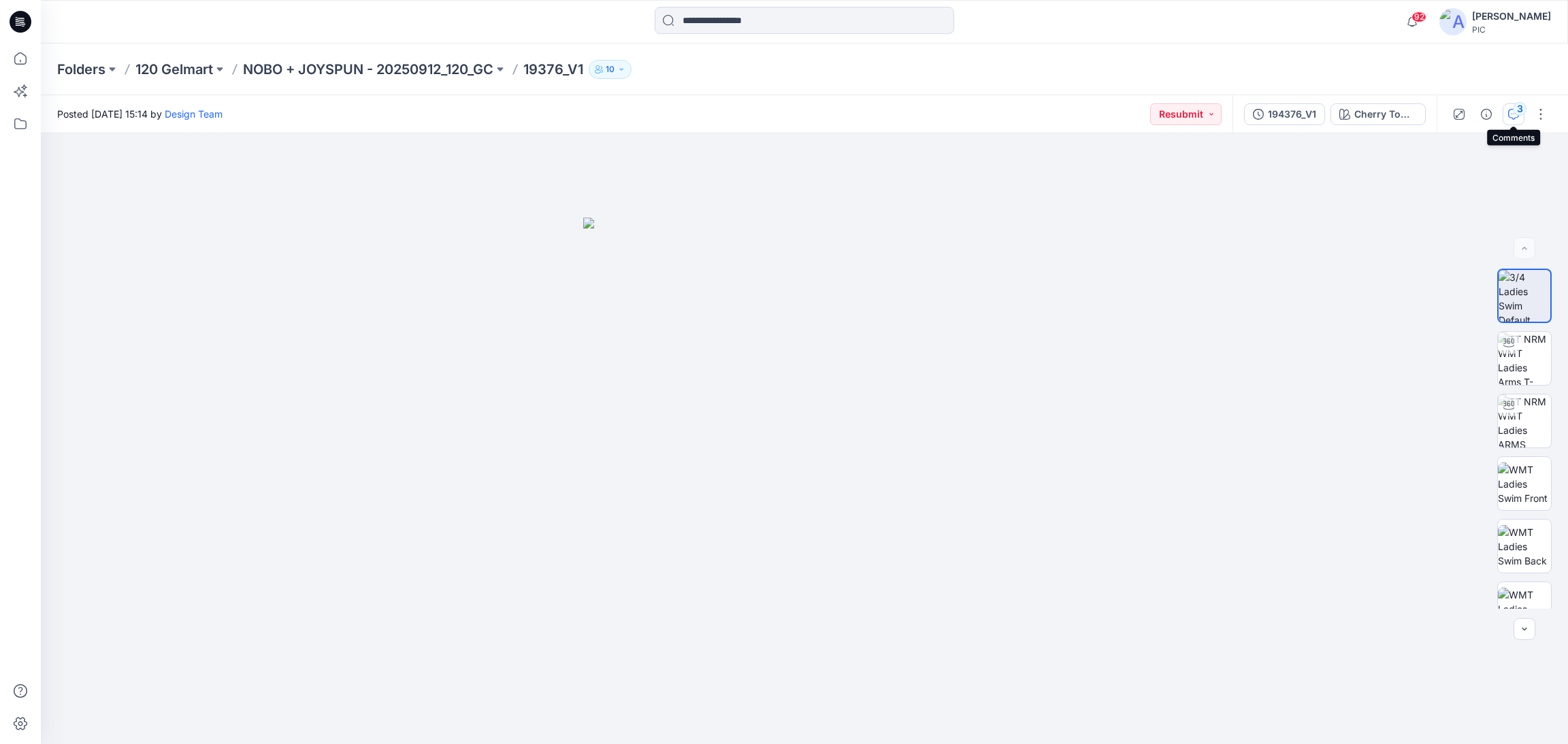
click at [1511, 114] on icon "button" at bounding box center [1513, 113] width 5 height 1
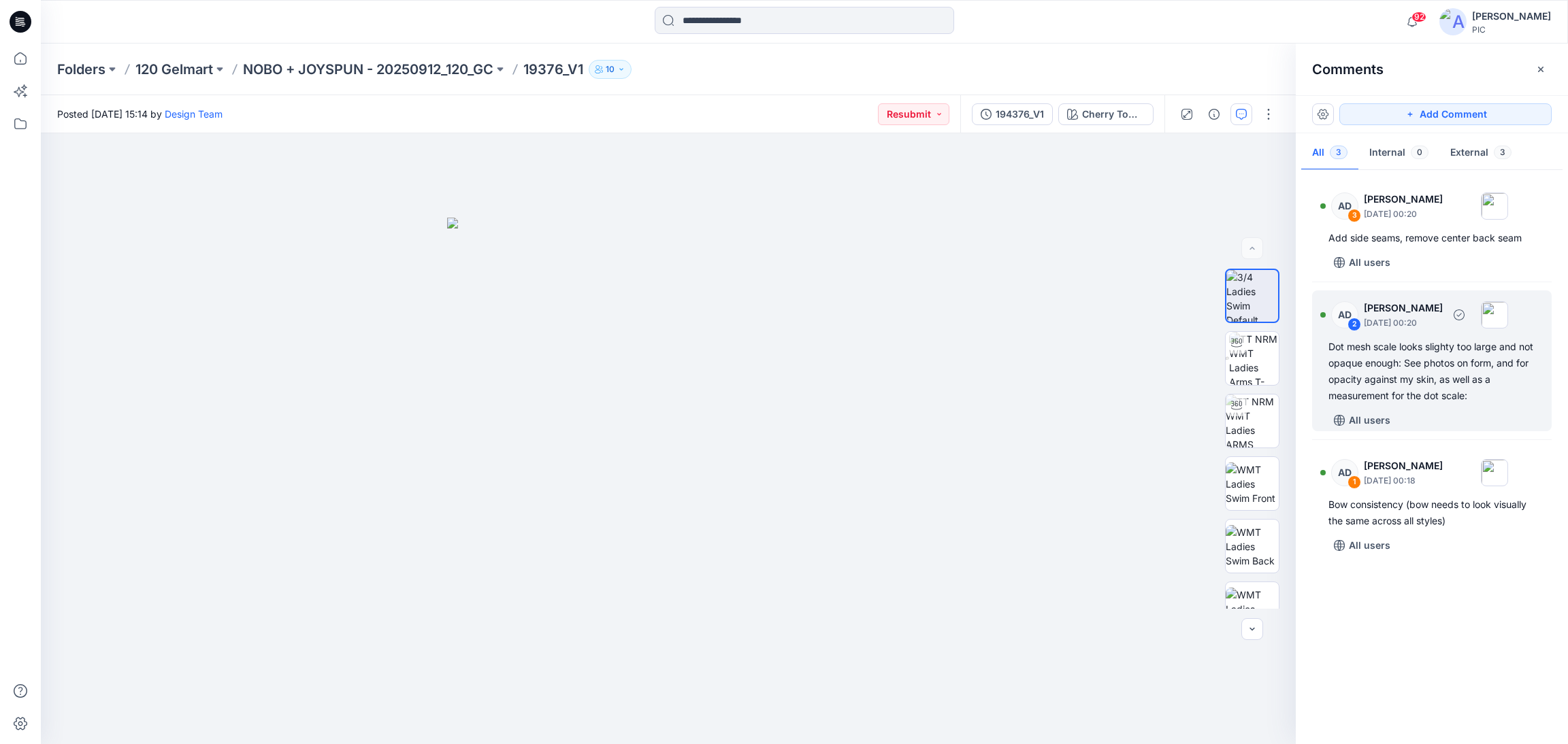
click at [1390, 396] on div "Dot mesh scale looks slighty too large and not opaque enough: See photos on for…" at bounding box center [1432, 371] width 207 height 65
